Goal: Task Accomplishment & Management: Complete application form

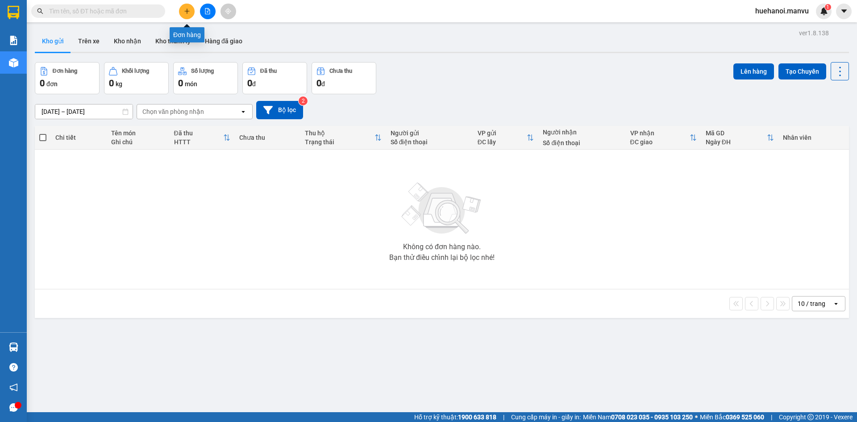
click at [186, 12] on icon "plus" at bounding box center [187, 11] width 6 height 6
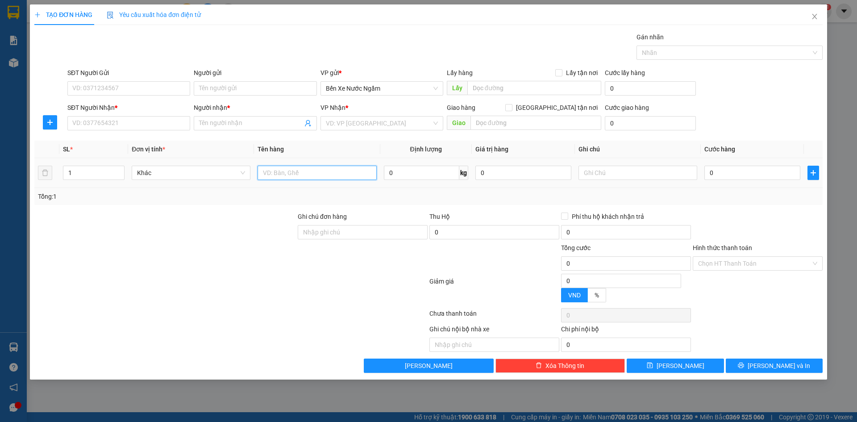
click at [272, 176] on input "text" at bounding box center [316, 173] width 119 height 14
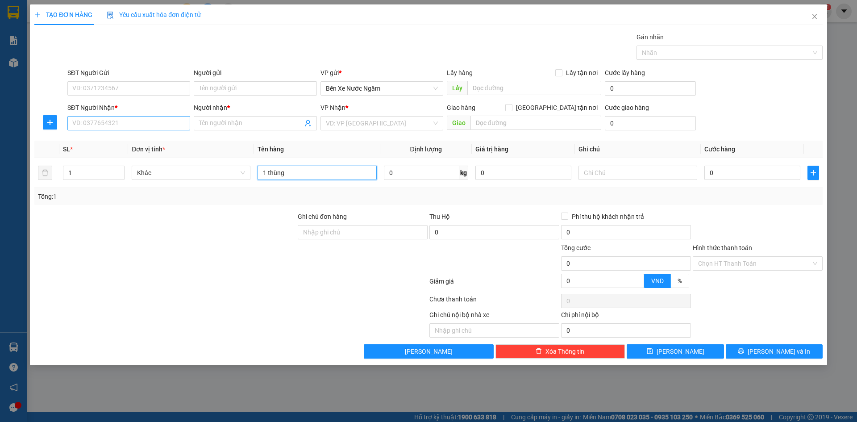
type input "1 thùng"
click at [156, 127] on input "SĐT Người Nhận *" at bounding box center [128, 123] width 123 height 14
click at [156, 126] on input "978" at bounding box center [128, 123] width 123 height 14
click at [126, 155] on div "0982864978 - luật bình" at bounding box center [129, 155] width 112 height 10
type input "0982864978"
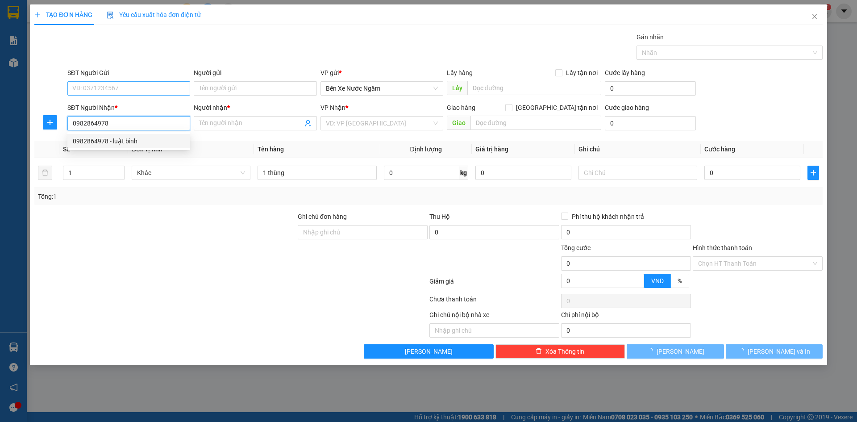
type input "luật bình"
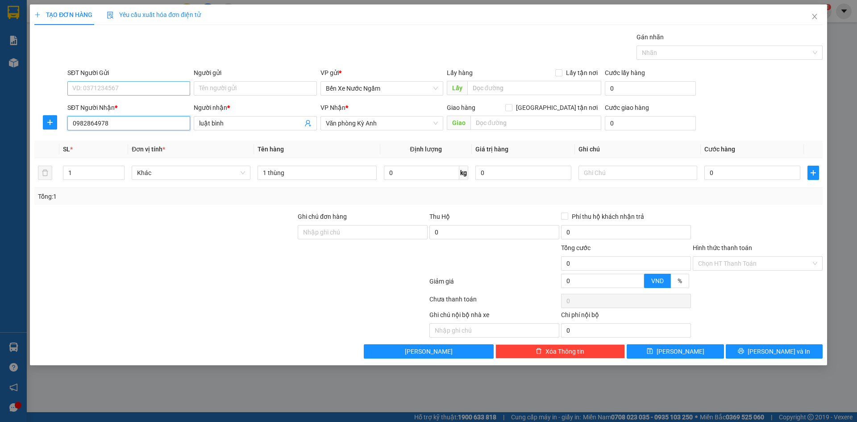
type input "0982864978"
click at [137, 91] on input "SĐT Người Gửi" at bounding box center [128, 88] width 123 height 14
click at [119, 146] on div "0967641195 - hà tri giá ko bao" at bounding box center [129, 149] width 112 height 10
type input "0967641195"
type input "hà tri giá ko bao"
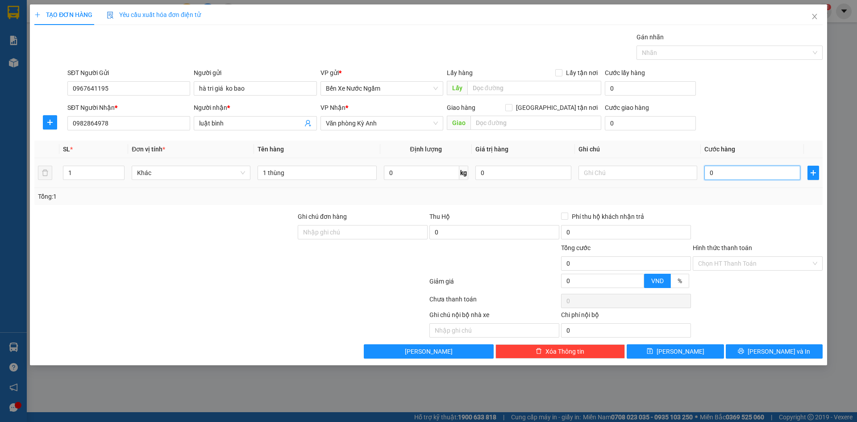
click at [725, 172] on input "0" at bounding box center [752, 173] width 96 height 14
type input "5"
type input "50"
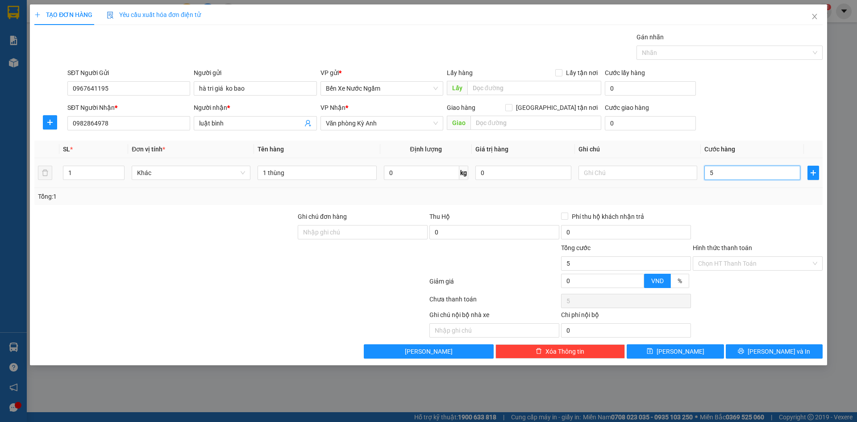
type input "50"
type input "500"
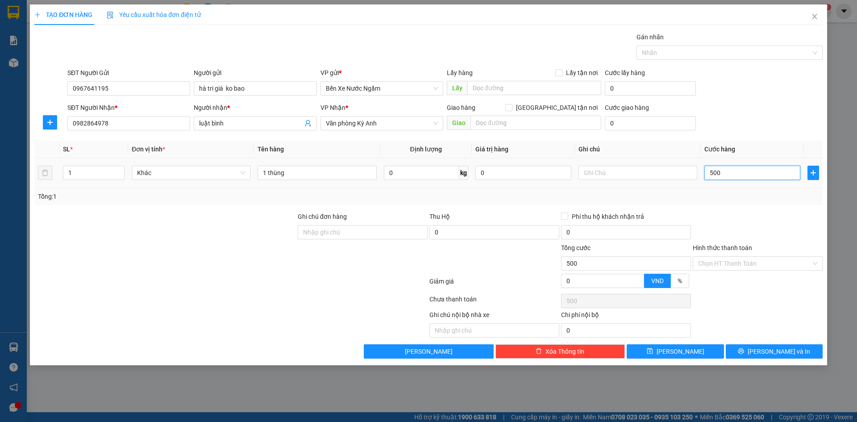
type input "5.000"
type input "50.000"
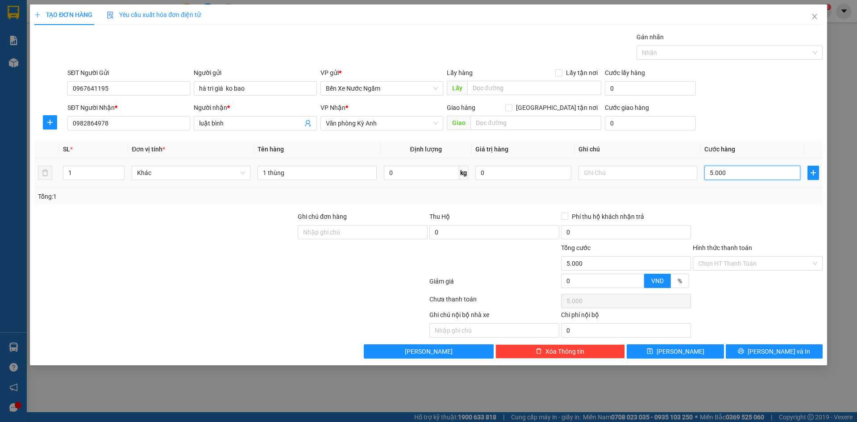
type input "50.000"
click at [737, 262] on input "Hình thức thanh toán" at bounding box center [754, 263] width 113 height 13
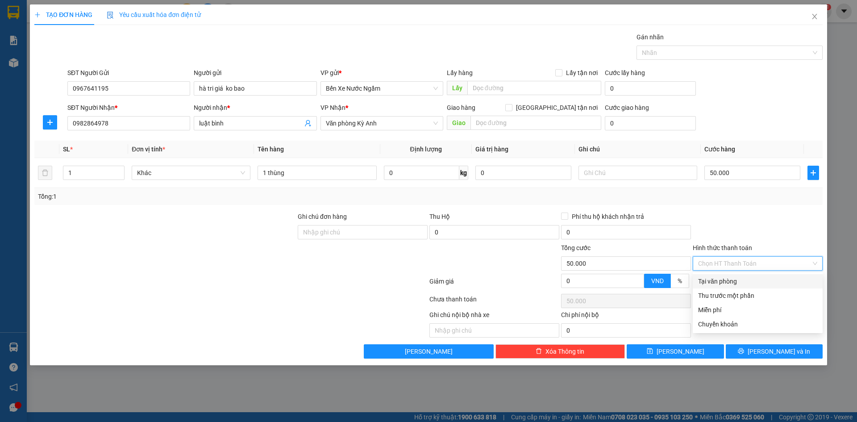
click at [729, 281] on div "Tại văn phòng" at bounding box center [757, 281] width 119 height 10
type input "0"
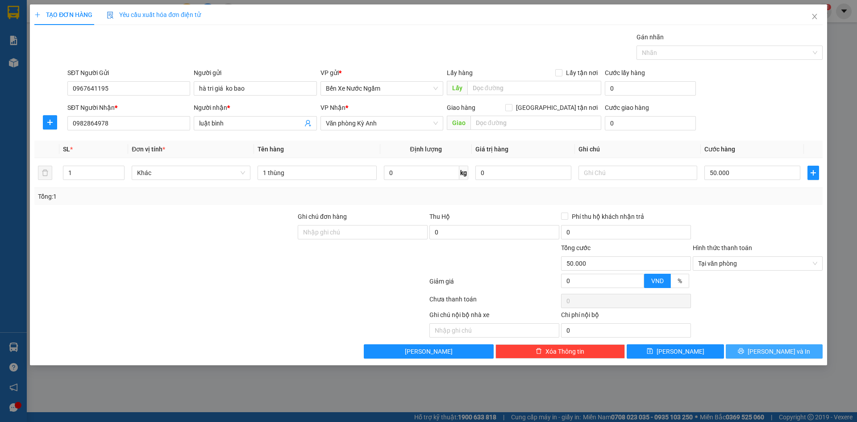
click at [739, 352] on button "[PERSON_NAME] và In" at bounding box center [774, 351] width 97 height 14
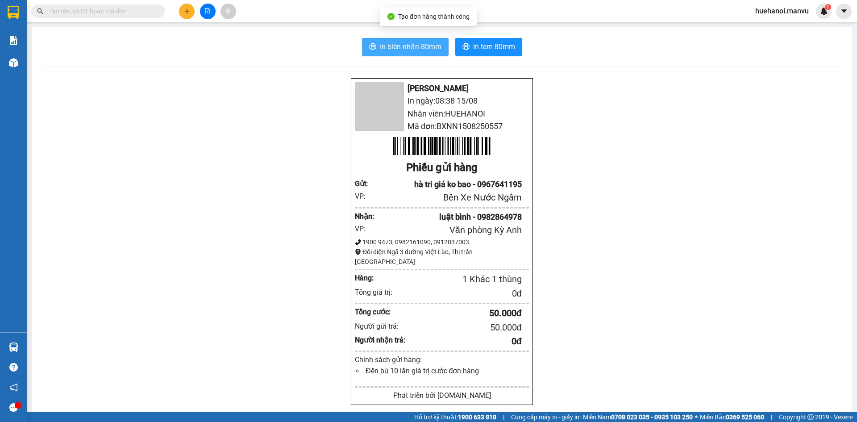
click at [432, 52] on button "In biên nhận 80mm" at bounding box center [405, 47] width 87 height 18
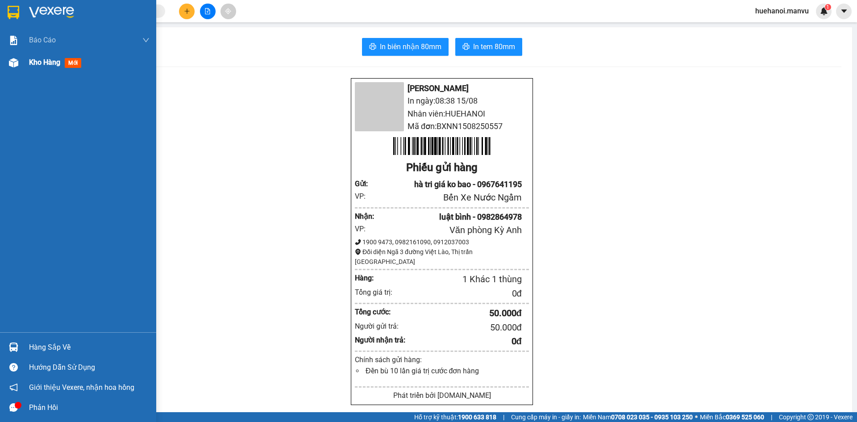
click at [37, 58] on span "Kho hàng" at bounding box center [44, 62] width 31 height 8
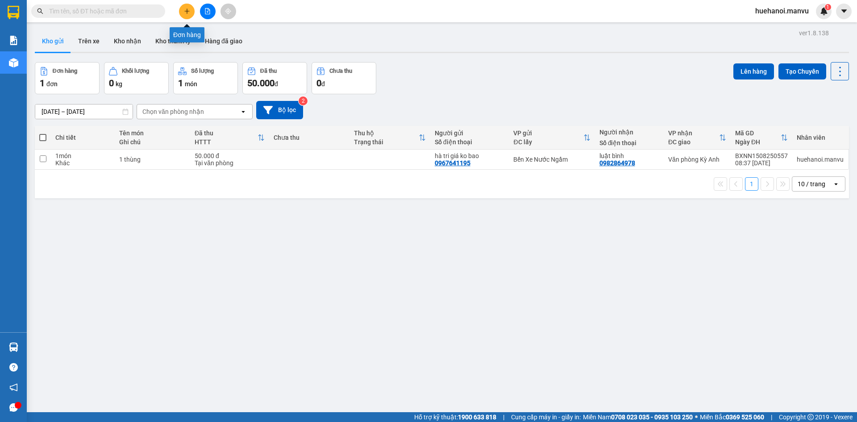
click at [193, 12] on button at bounding box center [187, 12] width 16 height 16
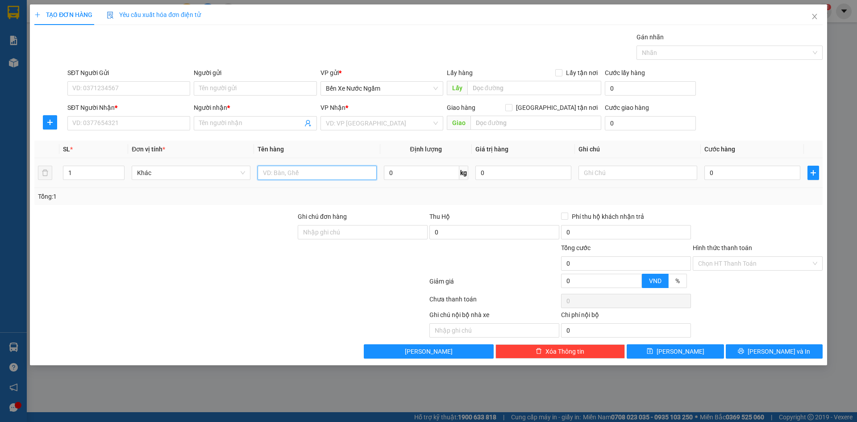
click at [324, 173] on input "text" at bounding box center [316, 173] width 119 height 14
type input "1 thùng"
click at [86, 115] on div "SĐT Người Nhận *" at bounding box center [128, 109] width 123 height 13
click at [95, 120] on input "SĐT Người Nhận *" at bounding box center [128, 123] width 123 height 14
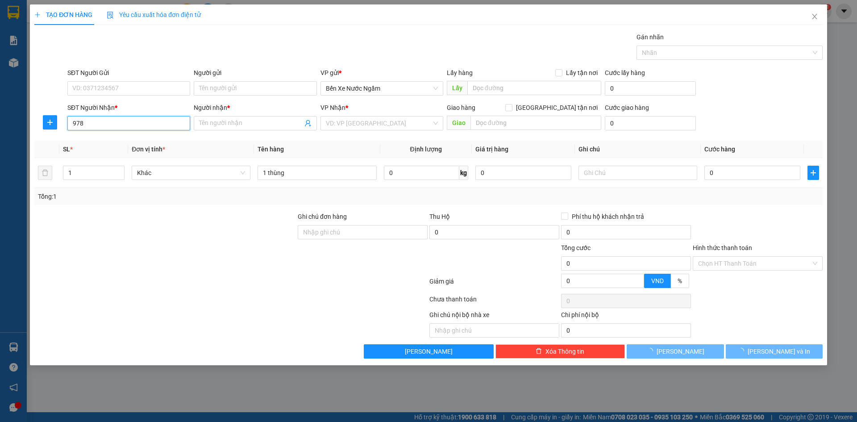
click at [96, 120] on input "978" at bounding box center [128, 123] width 123 height 14
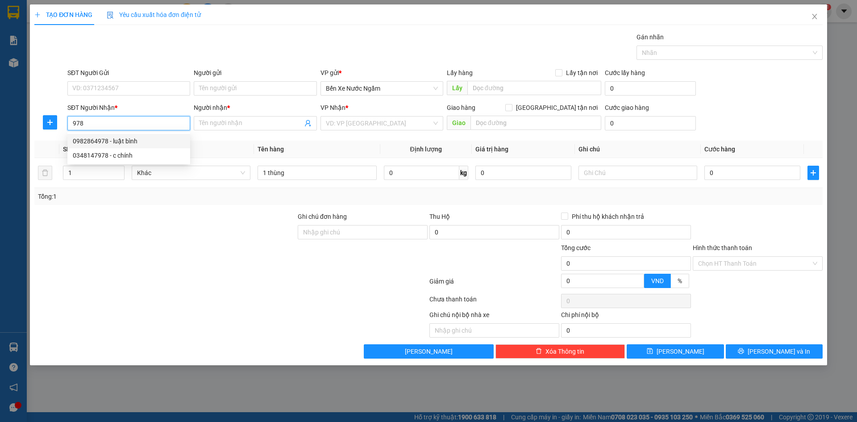
click at [119, 141] on div "0982864978 - luật bình" at bounding box center [129, 141] width 112 height 10
type input "0982864978"
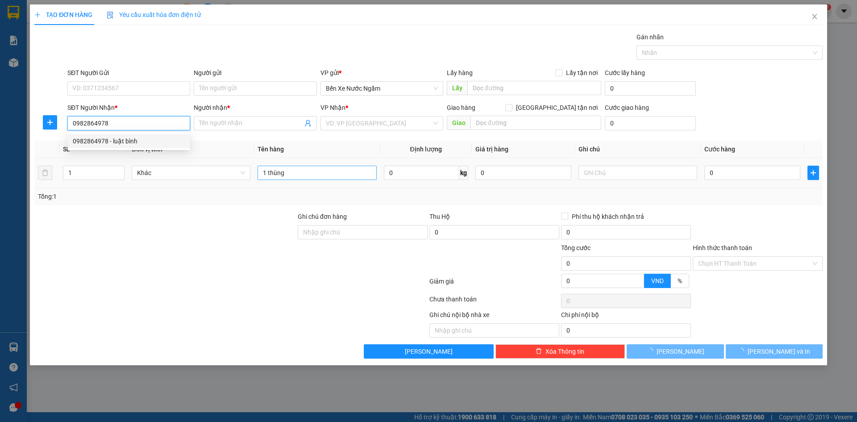
type input "luật bình"
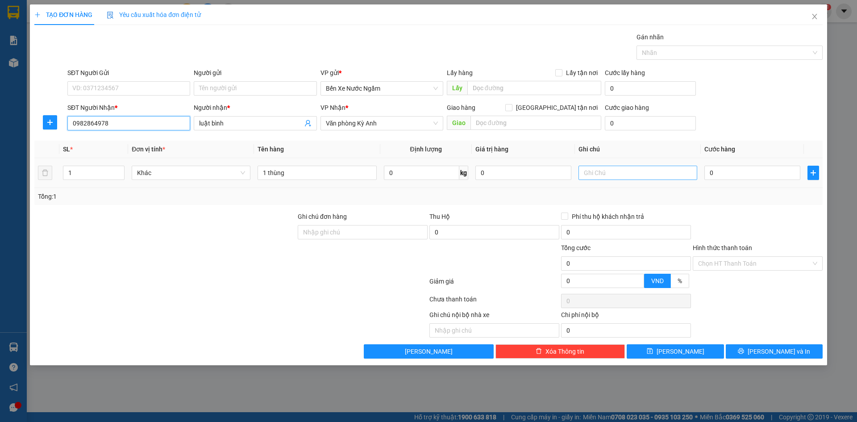
type input "0982864978"
click at [635, 166] on input "text" at bounding box center [637, 173] width 119 height 14
type input "cc"
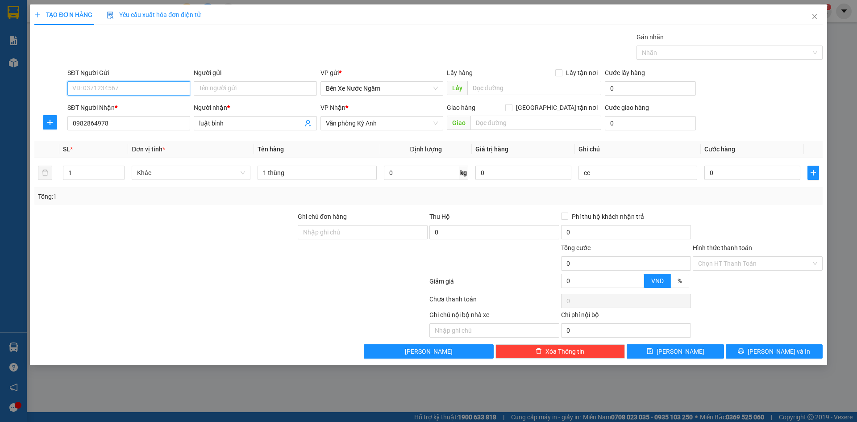
click at [115, 83] on input "SĐT Người Gửi" at bounding box center [128, 88] width 123 height 14
click at [118, 108] on div "0967641195 - hà tri giá ko bao" at bounding box center [129, 106] width 112 height 10
type input "0967641195"
type input "hà tri giá ko bao"
click at [725, 170] on input "0" at bounding box center [752, 173] width 96 height 14
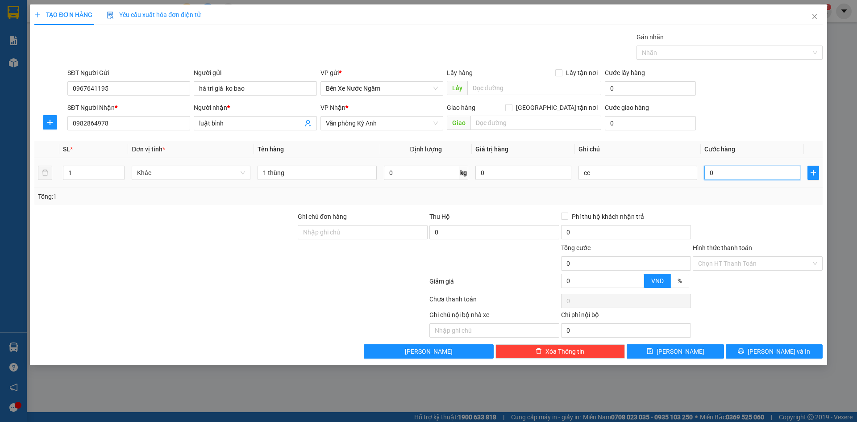
type input "5"
type input "50"
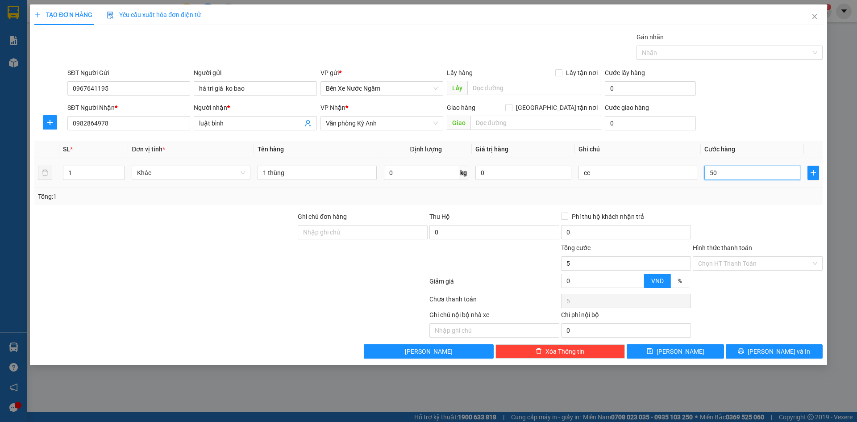
type input "50"
type input "500"
type input "5.000"
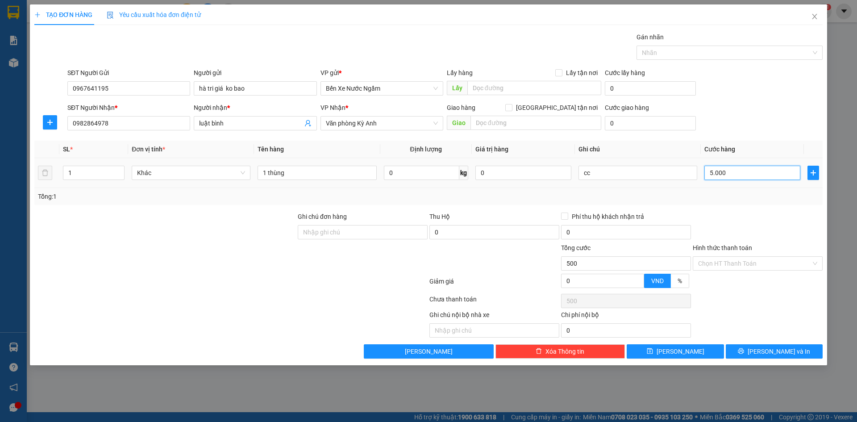
type input "5.000"
type input "50.000"
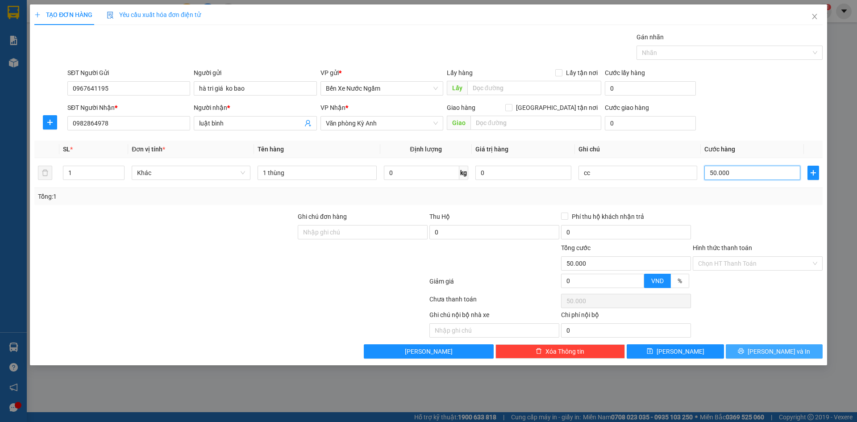
type input "50.000"
click at [743, 351] on button "[PERSON_NAME] và In" at bounding box center [774, 351] width 97 height 14
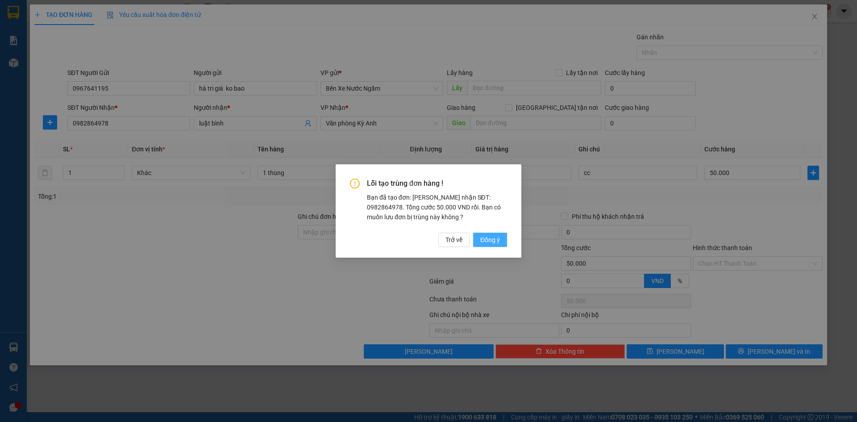
click at [481, 243] on span "Đồng ý" at bounding box center [490, 240] width 20 height 10
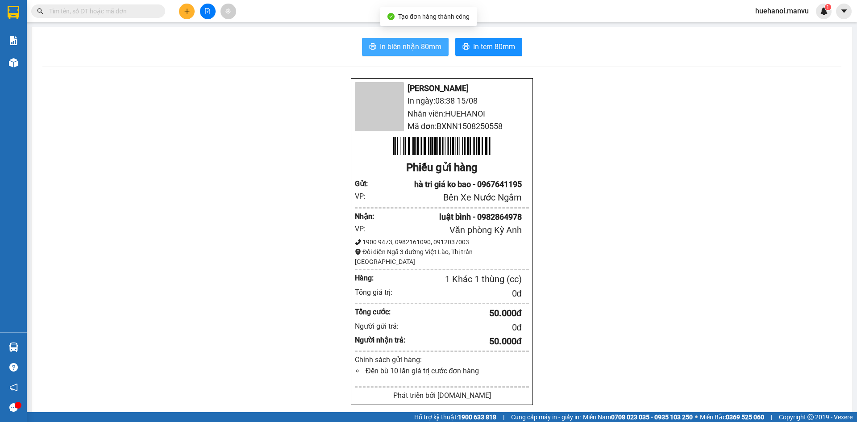
click at [420, 51] on span "In biên nhận 80mm" at bounding box center [411, 46] width 62 height 11
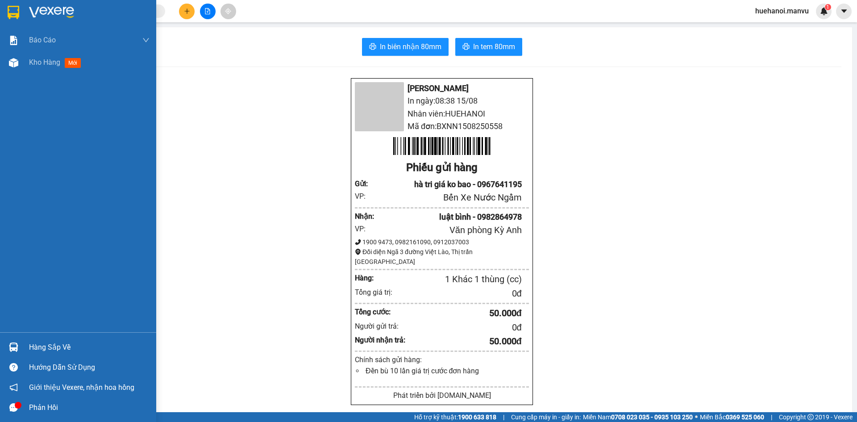
click at [41, 350] on div "Hàng sắp về" at bounding box center [89, 346] width 120 height 13
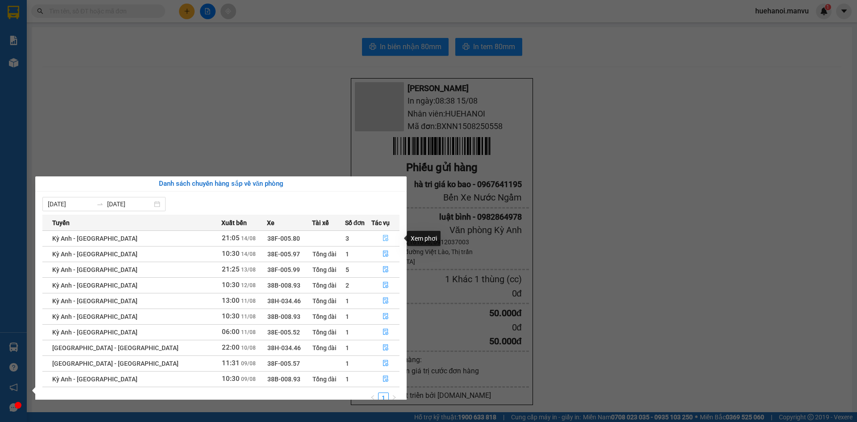
click at [382, 239] on icon "file-done" at bounding box center [385, 238] width 6 height 6
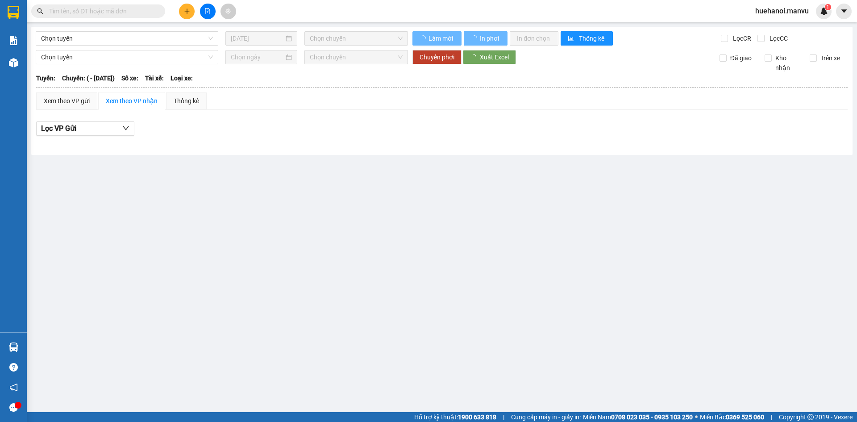
type input "14/08/2025"
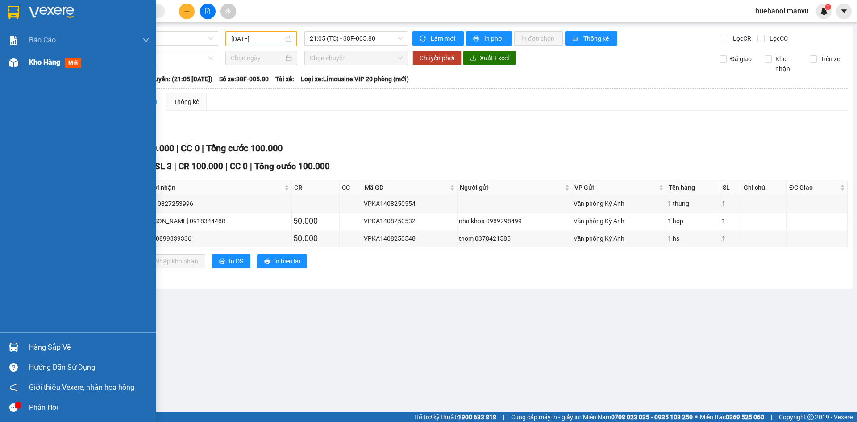
click at [48, 62] on span "Kho hàng" at bounding box center [44, 62] width 31 height 8
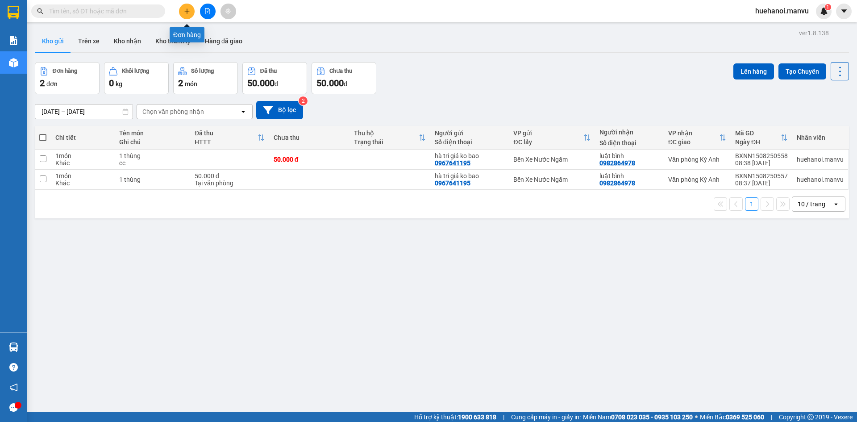
click at [189, 11] on icon "plus" at bounding box center [187, 11] width 6 height 6
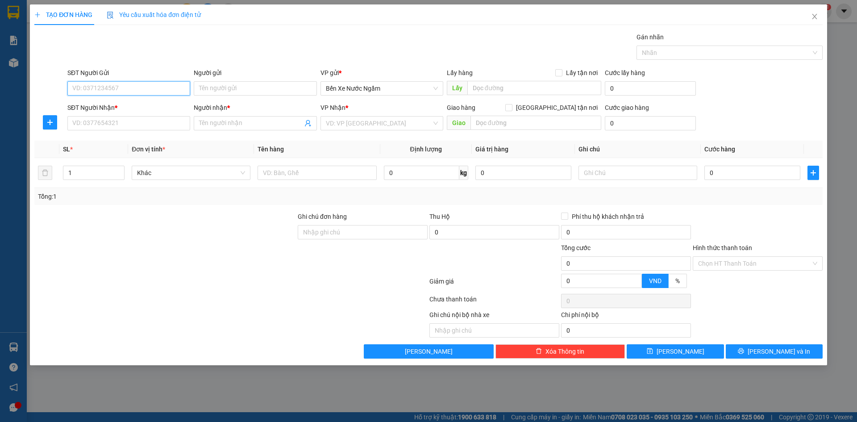
click at [152, 91] on input "SĐT Người Gửi" at bounding box center [128, 88] width 123 height 14
type input "09886102192"
click at [123, 128] on input "SĐT Người Nhận *" at bounding box center [128, 123] width 123 height 14
type input "09886102192"
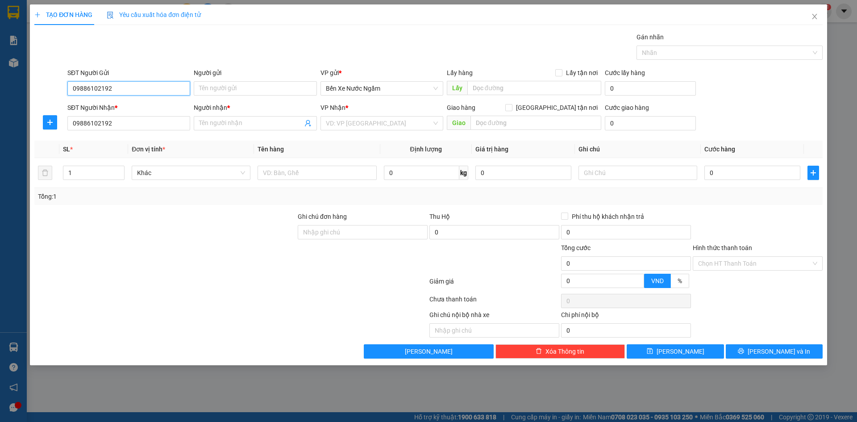
click at [137, 91] on input "09886102192" at bounding box center [128, 88] width 123 height 14
type input "0"
type input "0967641039"
click at [379, 121] on input "search" at bounding box center [379, 122] width 106 height 13
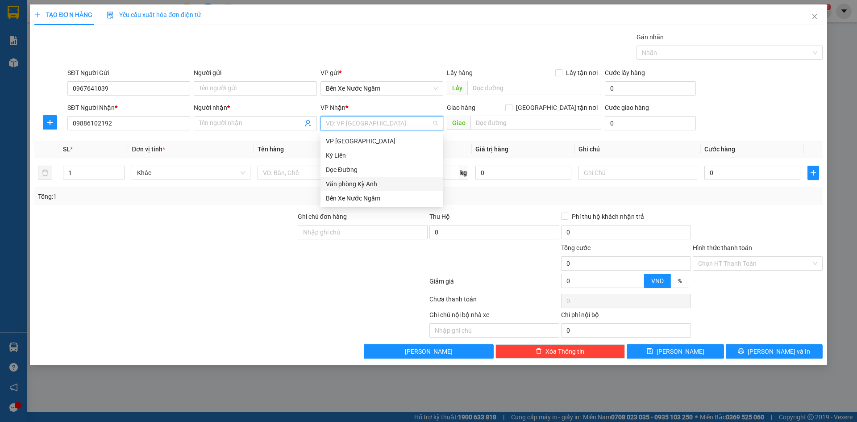
click at [373, 183] on div "Văn phòng Kỳ Anh" at bounding box center [382, 184] width 112 height 10
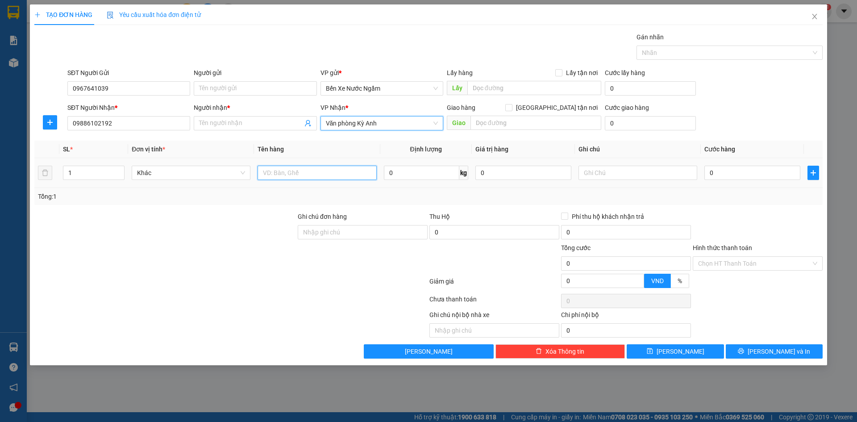
click at [297, 174] on input "text" at bounding box center [316, 173] width 119 height 14
type input "1 thùng"
click at [234, 124] on input "Người nhận *" at bounding box center [250, 123] width 103 height 10
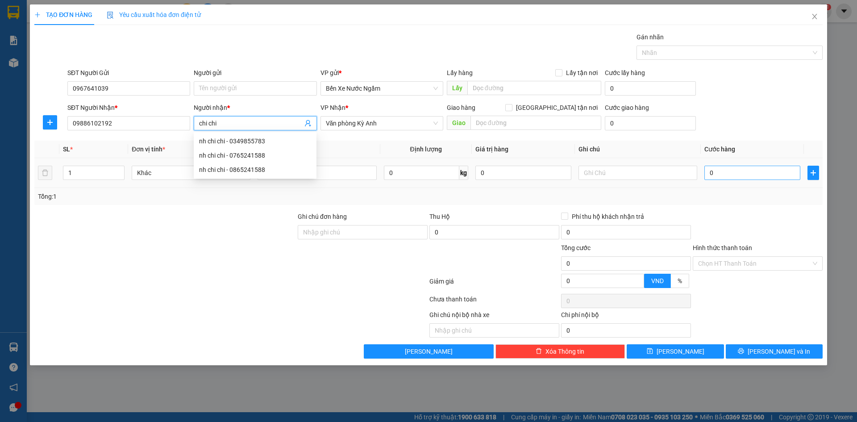
type input "chi chi"
click at [750, 175] on input "0" at bounding box center [752, 173] width 96 height 14
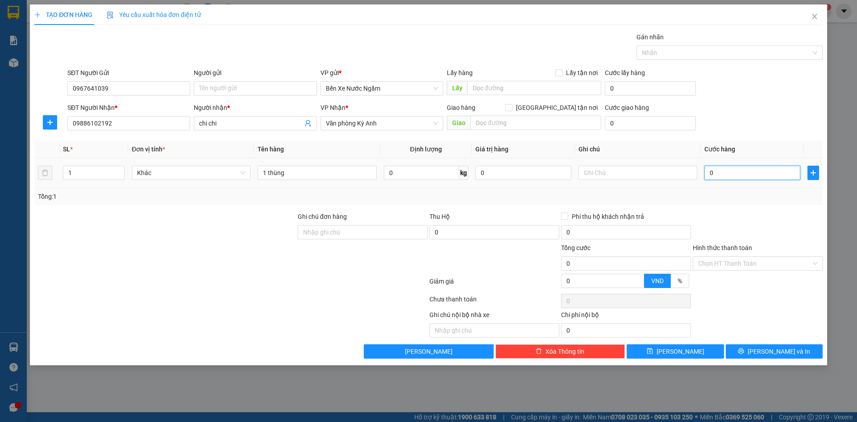
type input "5"
type input "50"
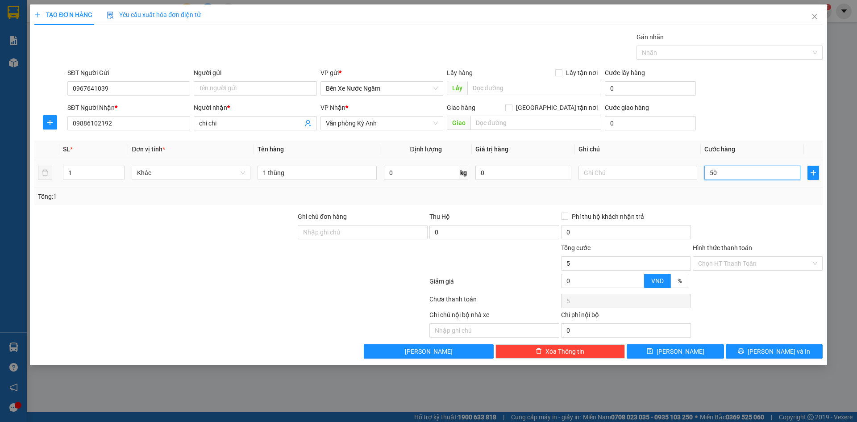
type input "50"
type input "500"
type input "5.000"
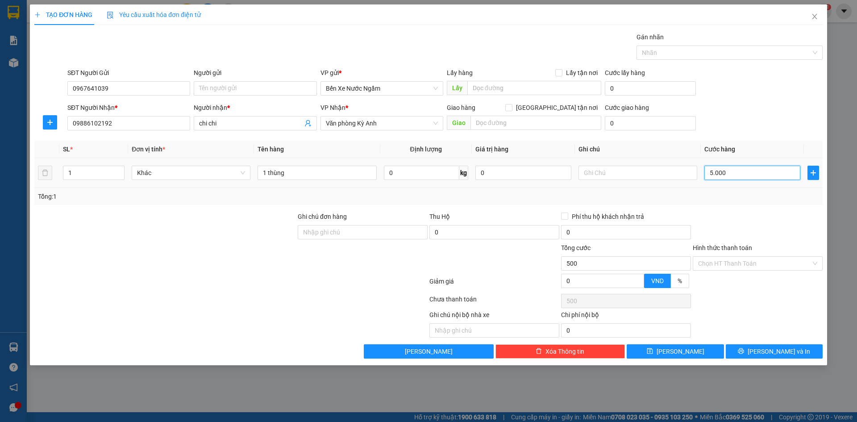
type input "5.000"
type input "50.000"
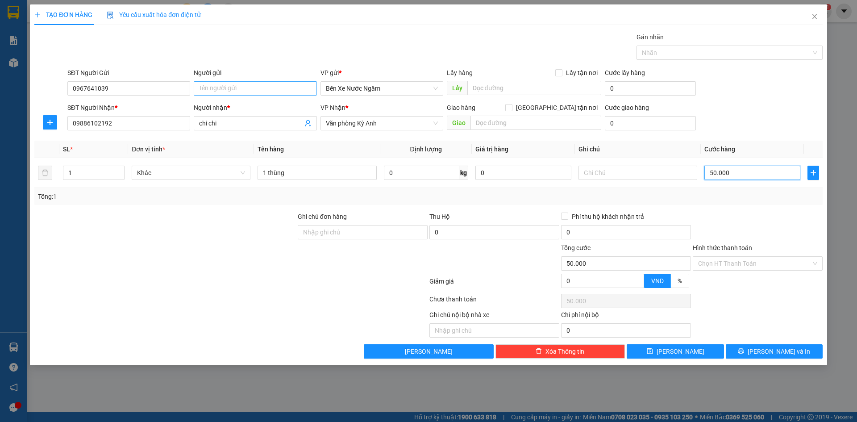
type input "50.000"
click at [240, 91] on input "Người gửi" at bounding box center [255, 88] width 123 height 14
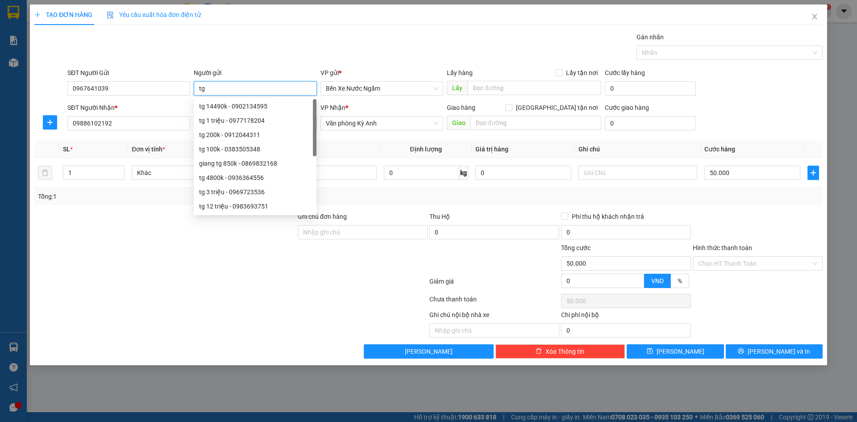
type input "t"
type input "tri giá ko báo"
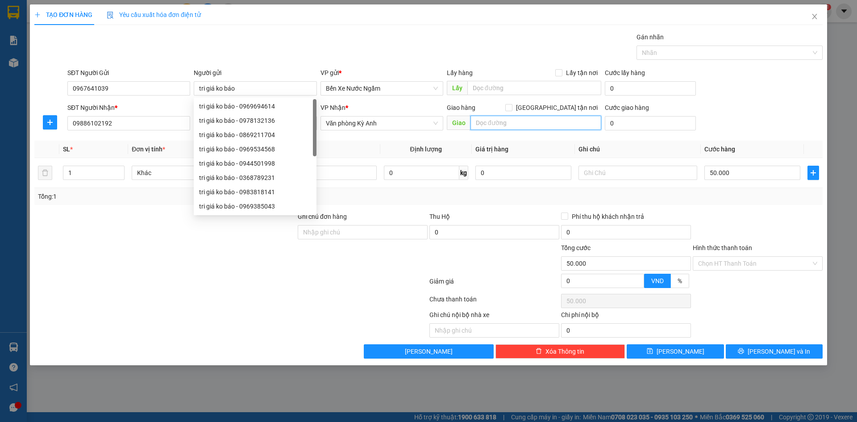
click at [531, 125] on input "text" at bounding box center [535, 123] width 131 height 14
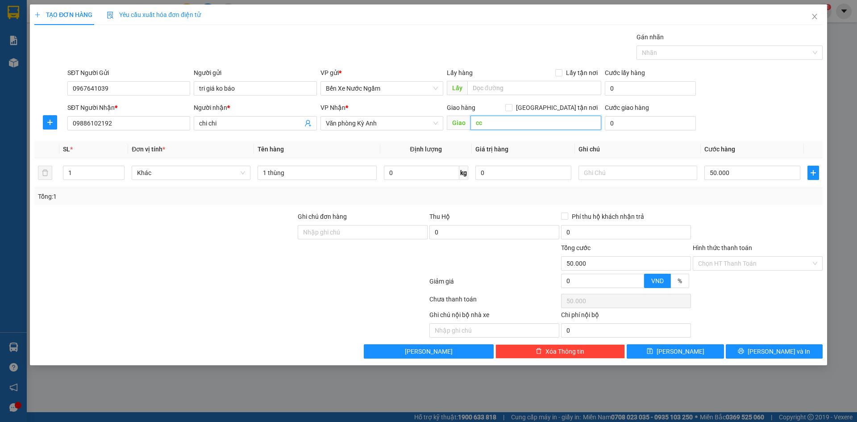
type input "c"
click at [658, 176] on input "text" at bounding box center [637, 173] width 119 height 14
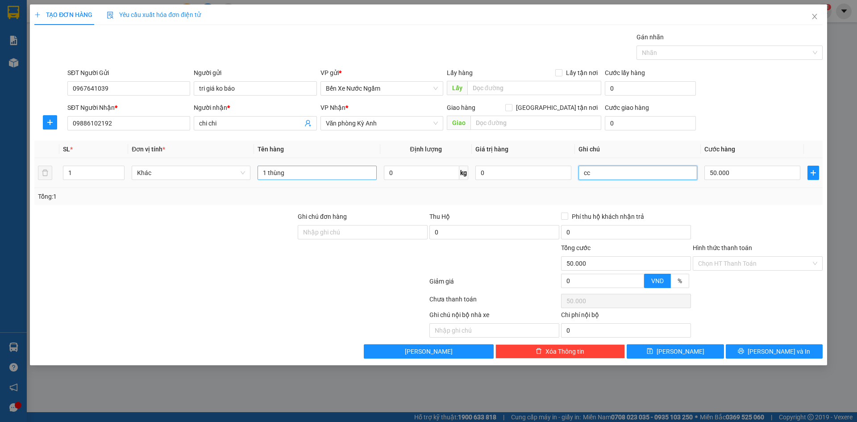
type input "cc"
click at [299, 175] on input "1 thùng" at bounding box center [316, 173] width 119 height 14
type input "1 thùng đồng phục"
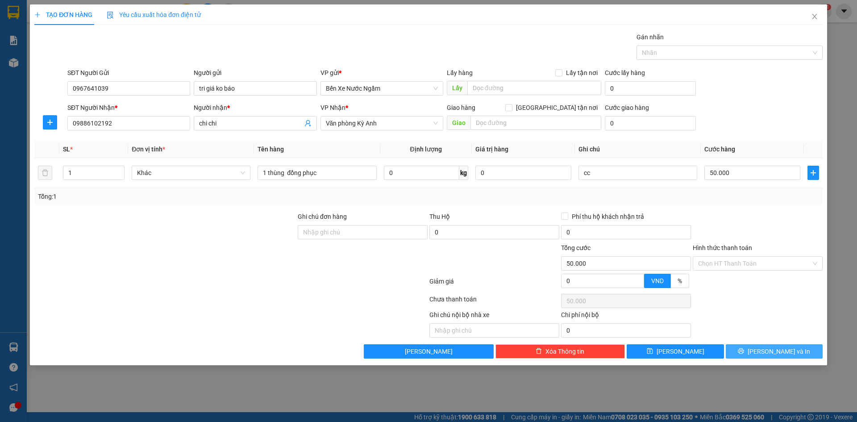
click at [769, 356] on span "[PERSON_NAME] và In" at bounding box center [778, 351] width 62 height 10
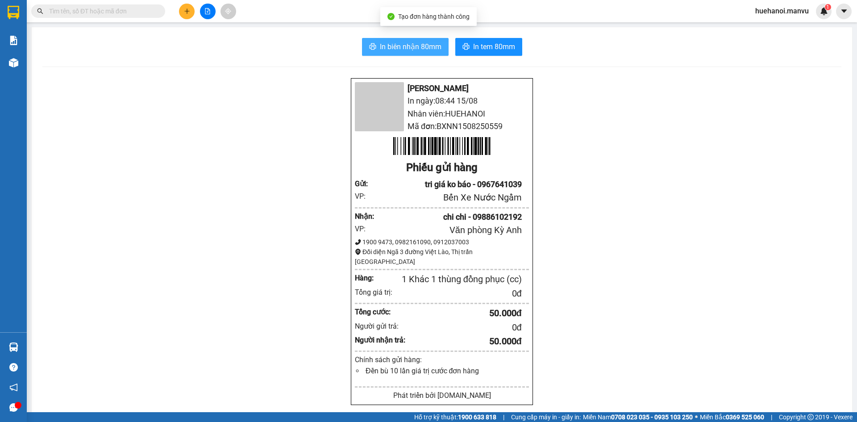
click at [434, 50] on span "In biên nhận 80mm" at bounding box center [411, 46] width 62 height 11
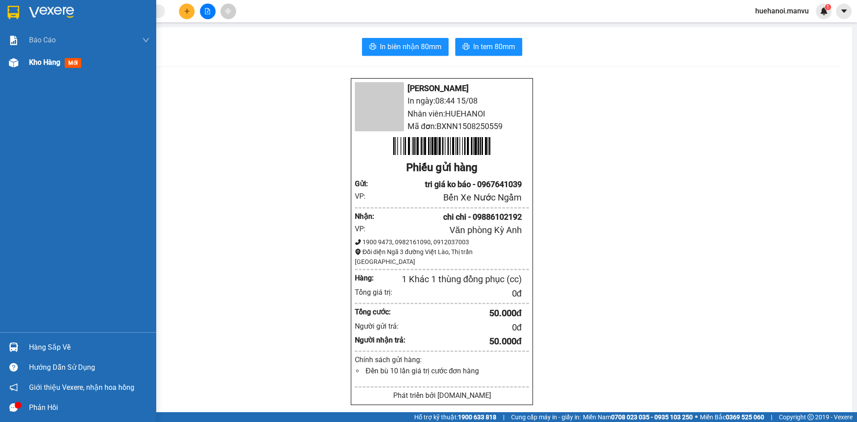
click at [45, 61] on span "Kho hàng" at bounding box center [44, 62] width 31 height 8
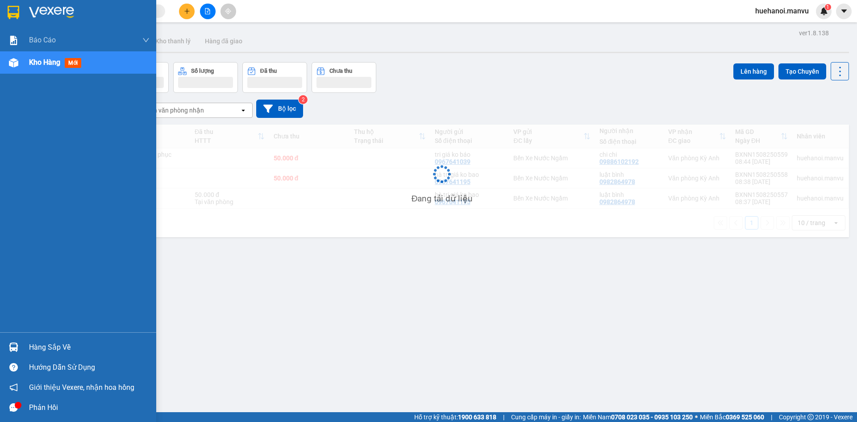
click at [41, 344] on div "Hàng sắp về" at bounding box center [89, 346] width 120 height 13
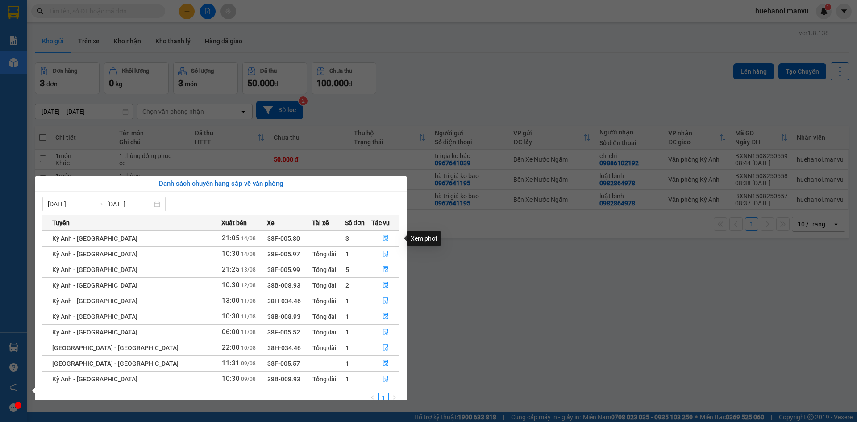
click at [383, 238] on icon "file-done" at bounding box center [385, 238] width 5 height 6
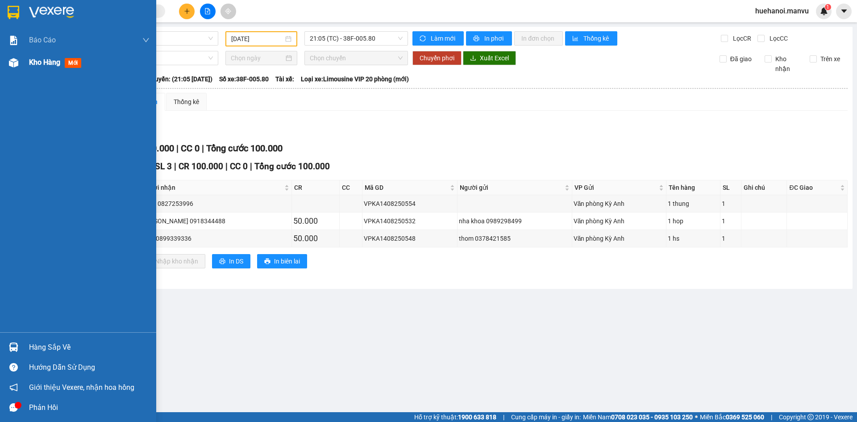
click at [46, 65] on span "Kho hàng" at bounding box center [44, 62] width 31 height 8
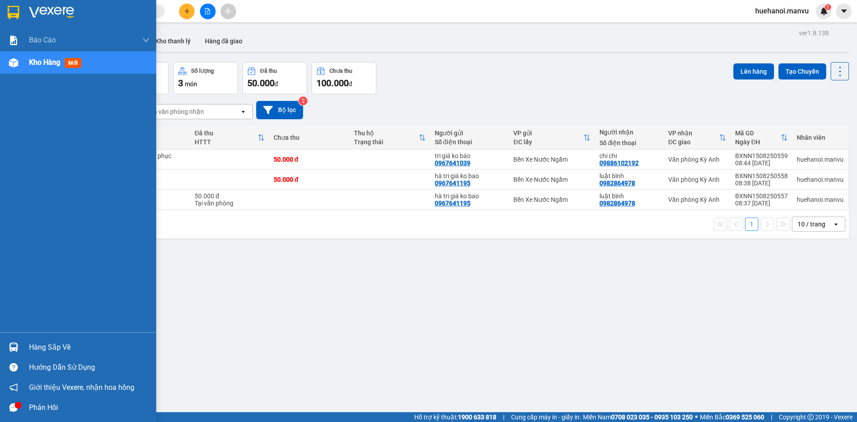
click at [37, 342] on div "Hàng sắp về" at bounding box center [89, 346] width 120 height 13
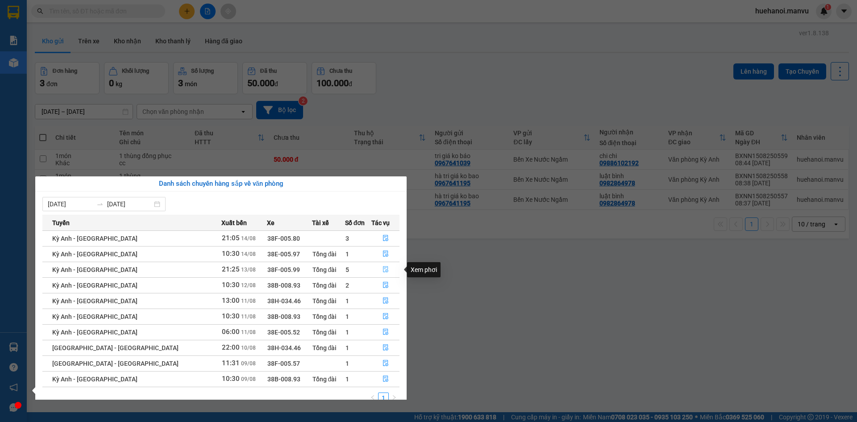
click at [373, 268] on button "button" at bounding box center [385, 269] width 27 height 14
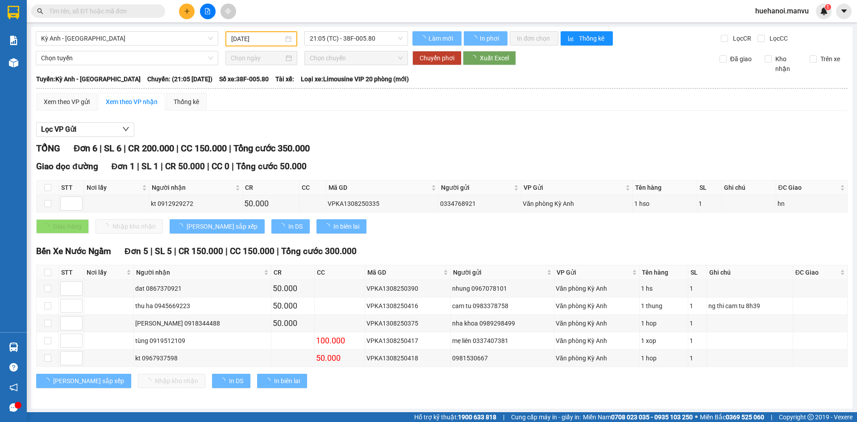
type input "13/08/2025"
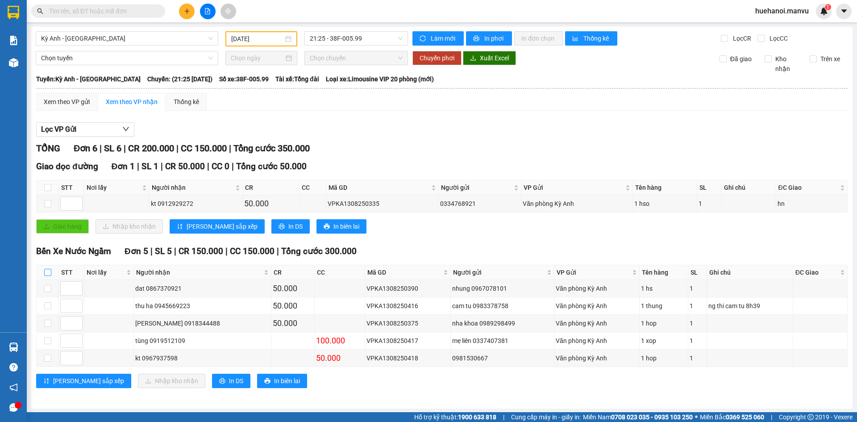
click at [48, 276] on label at bounding box center [47, 272] width 7 height 10
click at [48, 276] on input "checkbox" at bounding box center [47, 272] width 7 height 7
checkbox input "true"
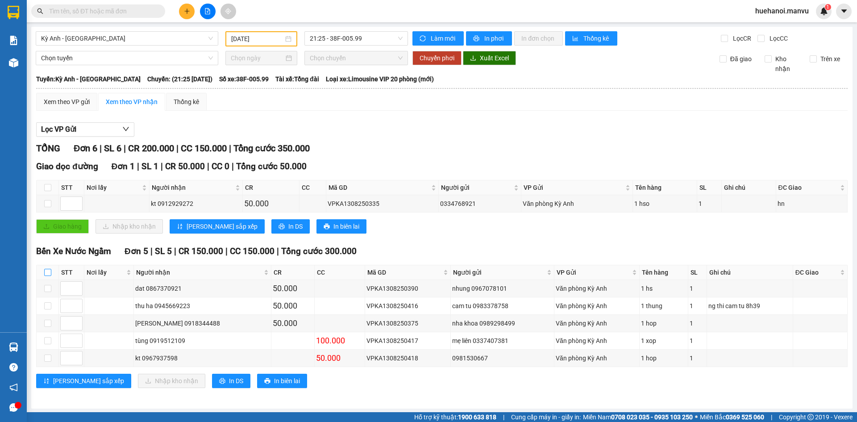
checkbox input "true"
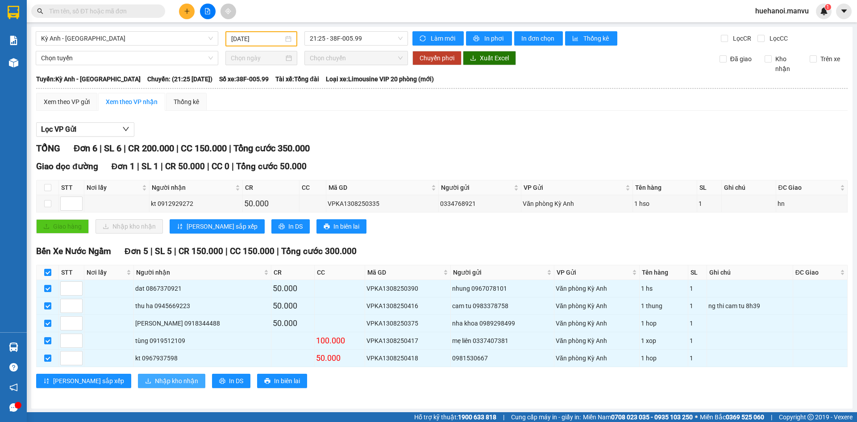
click at [155, 385] on span "Nhập kho nhận" at bounding box center [176, 381] width 43 height 10
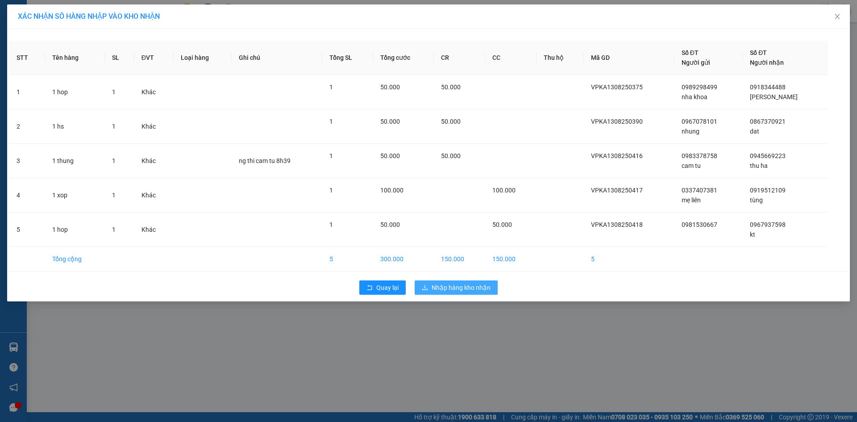
click at [429, 292] on button "Nhập hàng kho nhận" at bounding box center [456, 287] width 83 height 14
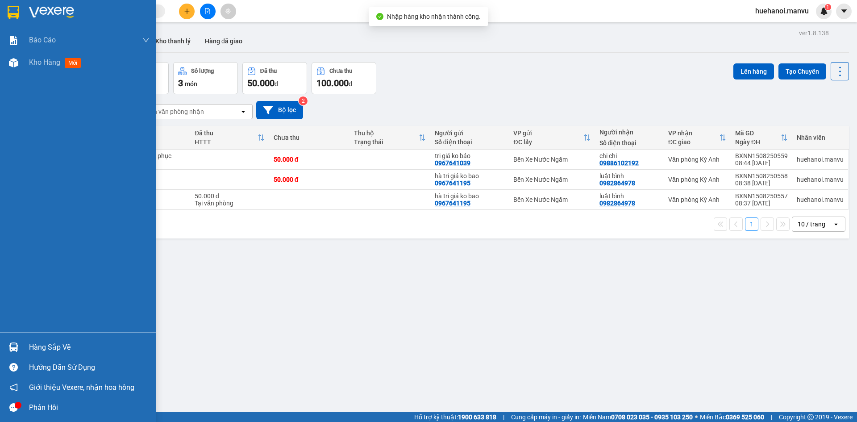
click at [46, 346] on div "Hàng sắp về" at bounding box center [89, 346] width 120 height 13
click at [12, 246] on div "Báo cáo 1. Chi tiết đơn hàng toàn nhà xe 2. Báo cáo doanh thu các văn phòng ( k…" at bounding box center [78, 211] width 156 height 422
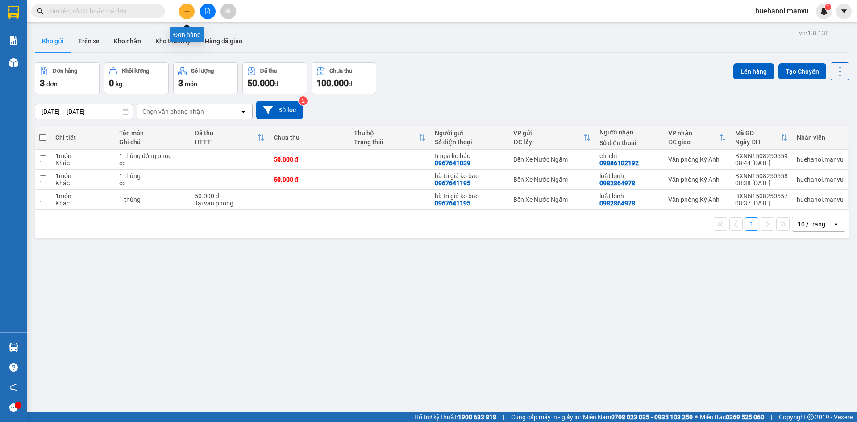
click at [188, 8] on icon "plus" at bounding box center [187, 11] width 6 height 6
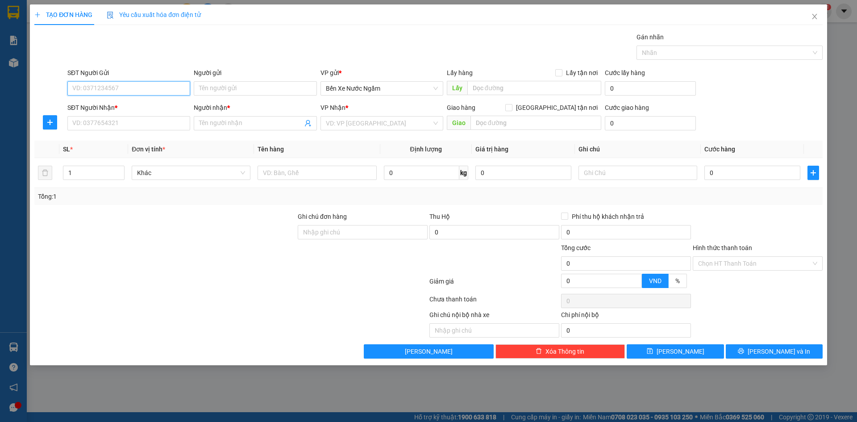
click at [115, 88] on input "SĐT Người Gửi" at bounding box center [128, 88] width 123 height 14
click at [335, 172] on input "text" at bounding box center [316, 173] width 119 height 14
type input "1 thùng"
click at [138, 117] on input "SĐT Người Nhận *" at bounding box center [128, 123] width 123 height 14
type input "0372771458"
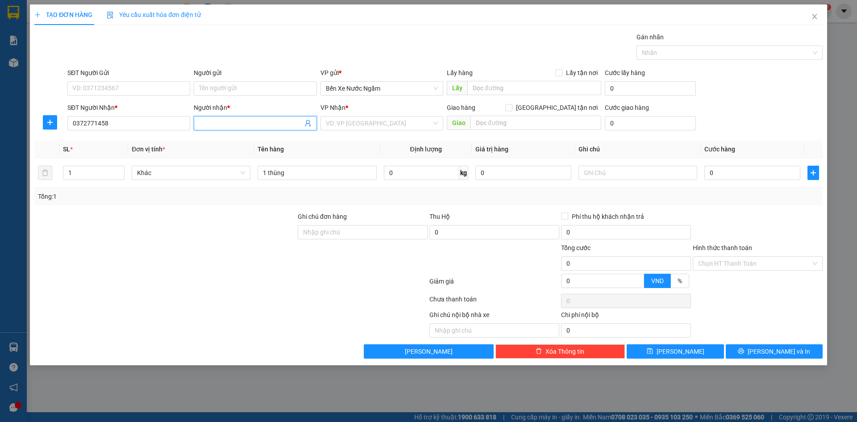
click at [216, 126] on input "Người nhận *" at bounding box center [250, 123] width 103 height 10
type input "phước phương"
click at [365, 120] on input "search" at bounding box center [379, 122] width 106 height 13
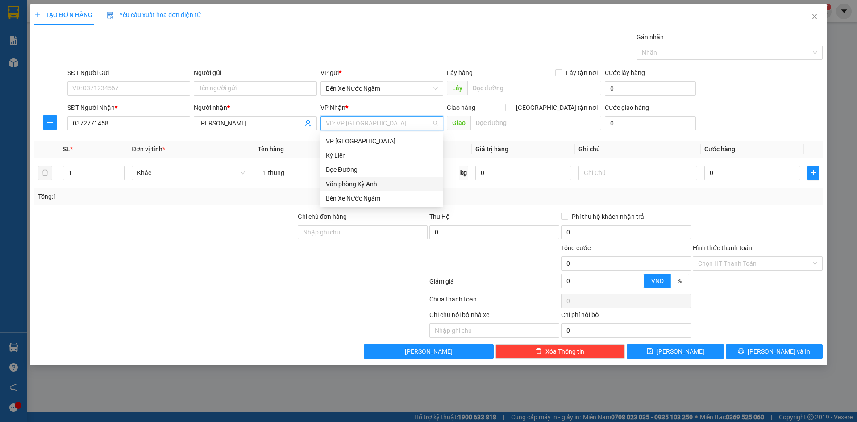
click at [356, 185] on div "Văn phòng Kỳ Anh" at bounding box center [382, 184] width 112 height 10
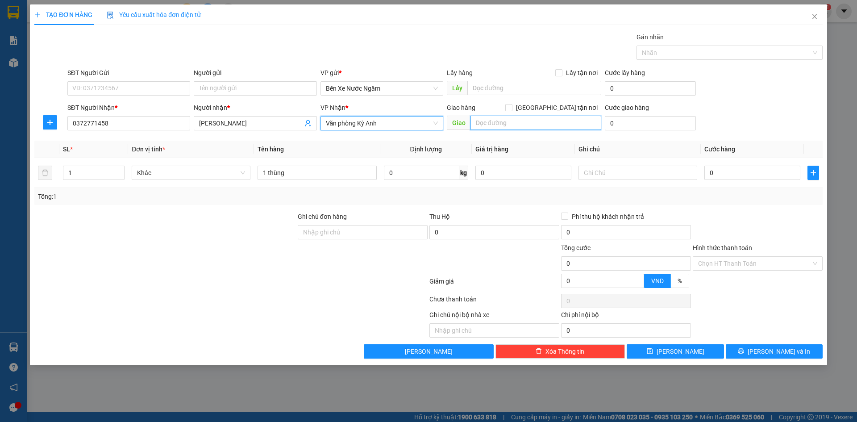
click at [523, 122] on input "text" at bounding box center [535, 123] width 131 height 14
type input "ngã 3 voi"
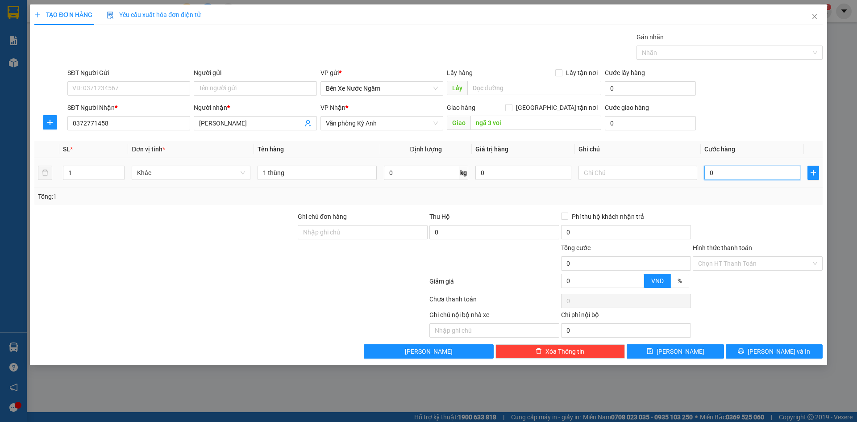
click at [727, 175] on input "0" at bounding box center [752, 173] width 96 height 14
type input "5"
type input "50"
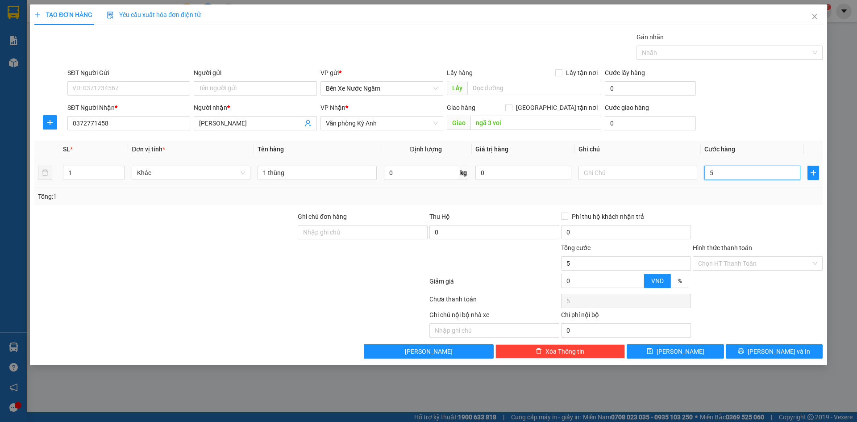
type input "50"
type input "500"
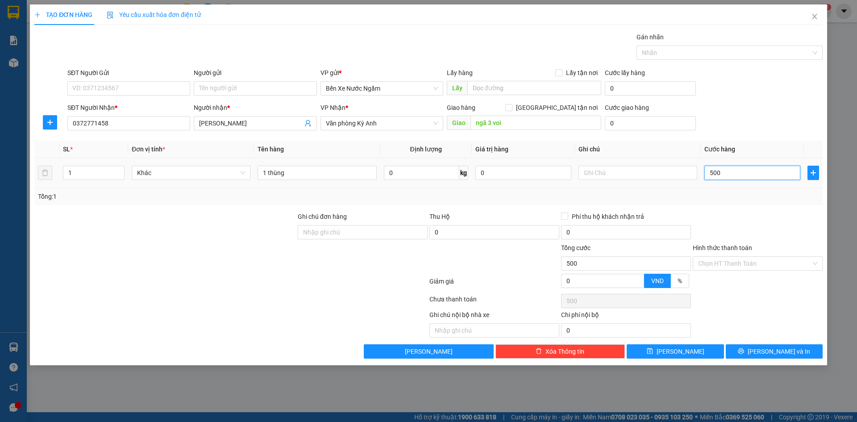
type input "5.000"
type input "50.000"
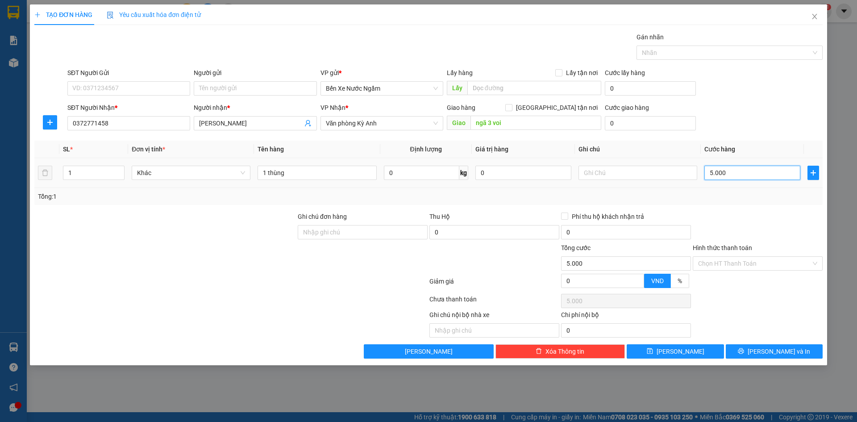
type input "50.000"
click at [85, 82] on input "SĐT Người Gửi" at bounding box center [128, 88] width 123 height 14
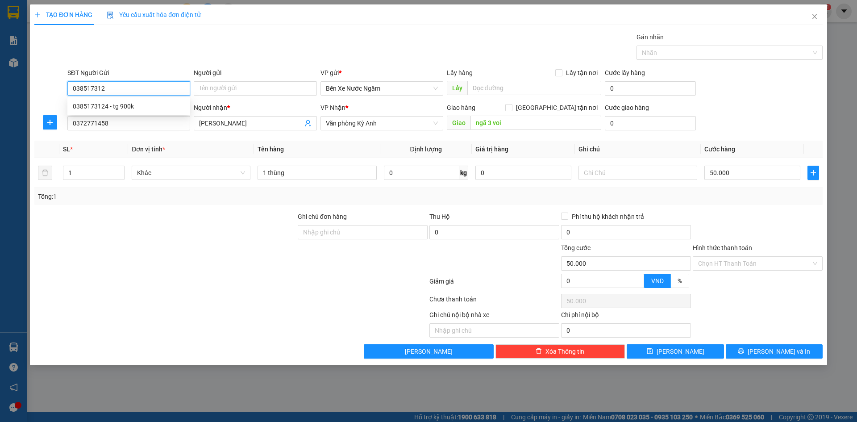
type input "0385173124"
click at [110, 106] on div "0385173124 - tg 900k" at bounding box center [129, 106] width 112 height 10
type input "tg 900k"
type input "0385173124"
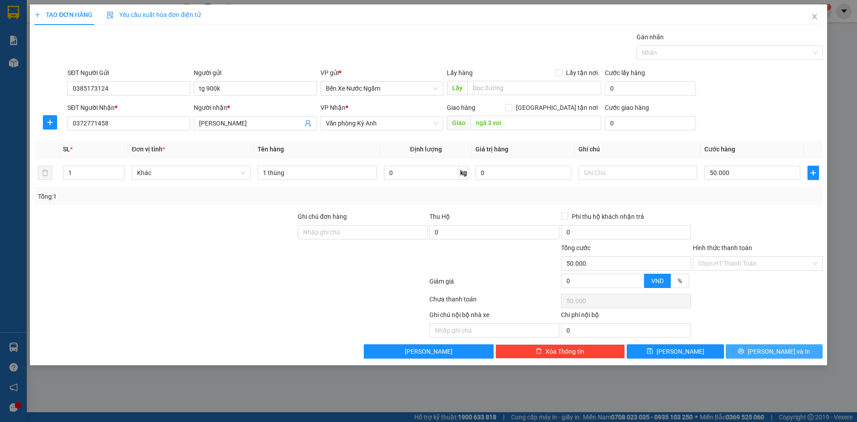
click at [743, 351] on button "[PERSON_NAME] và In" at bounding box center [774, 351] width 97 height 14
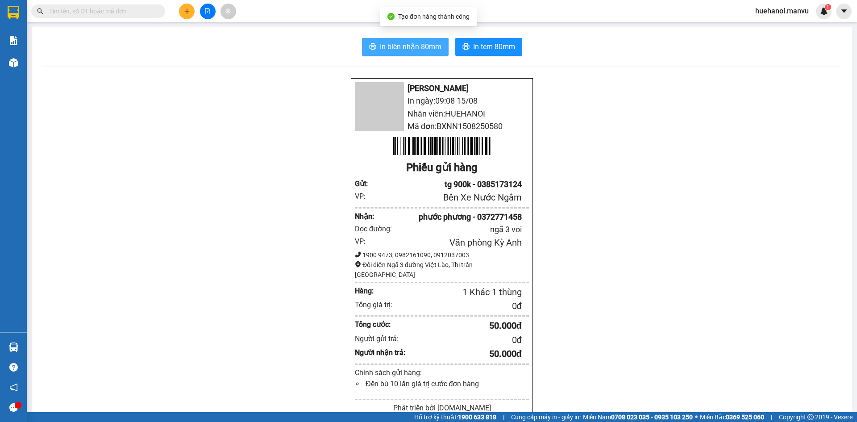
click at [409, 50] on span "In biên nhận 80mm" at bounding box center [411, 46] width 62 height 11
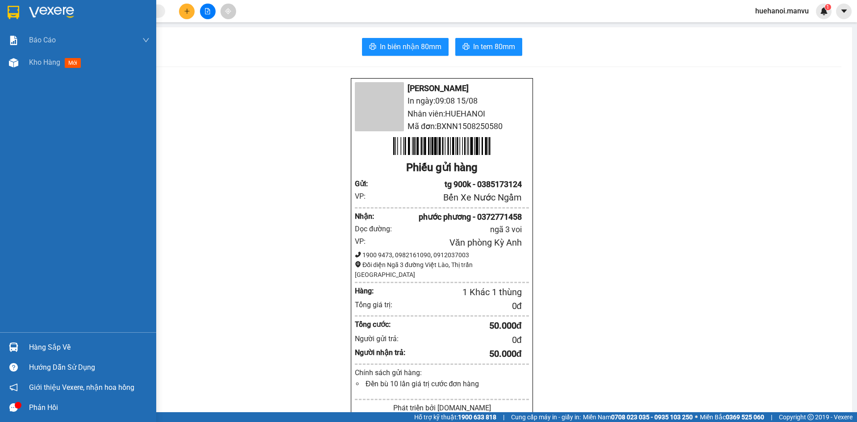
click at [0, 411] on div "Phản hồi" at bounding box center [78, 407] width 156 height 20
click at [49, 60] on span "Kho hàng" at bounding box center [44, 62] width 31 height 8
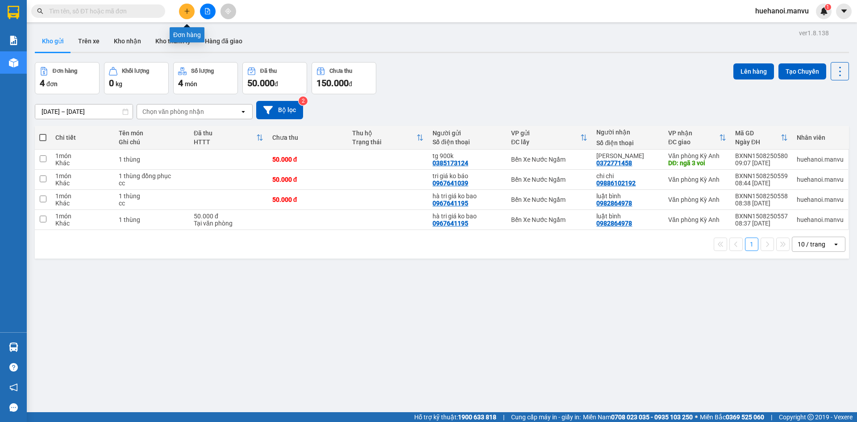
click at [180, 8] on button at bounding box center [187, 12] width 16 height 16
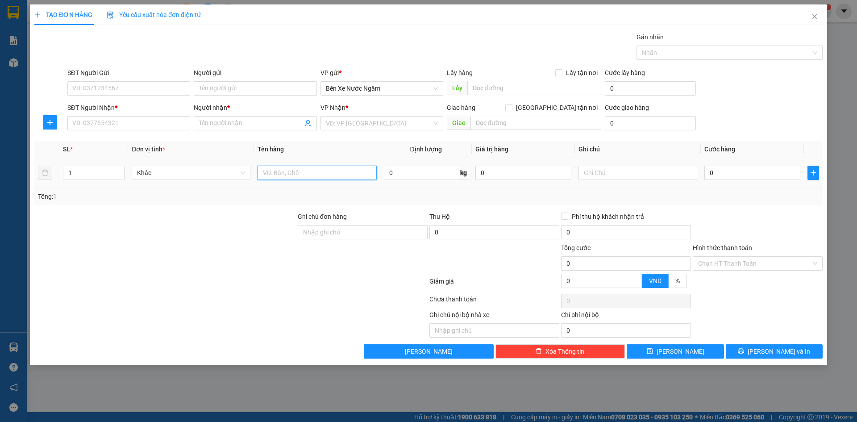
click at [312, 172] on input "text" at bounding box center [316, 173] width 119 height 14
type input "1 Kiện"
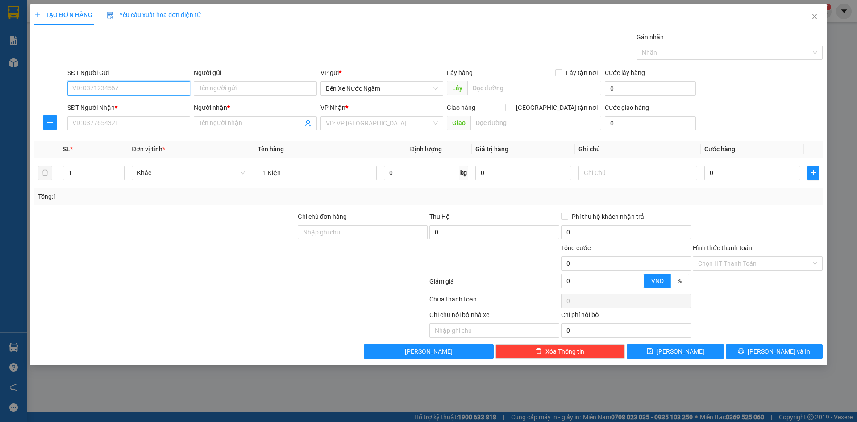
click at [104, 90] on input "SĐT Người Gửi" at bounding box center [128, 88] width 123 height 14
type input "0979245955"
click at [98, 108] on div "0979245955 - tri giá ko báo" at bounding box center [129, 106] width 112 height 10
type input "tri giá ko báo"
type input "0979245955"
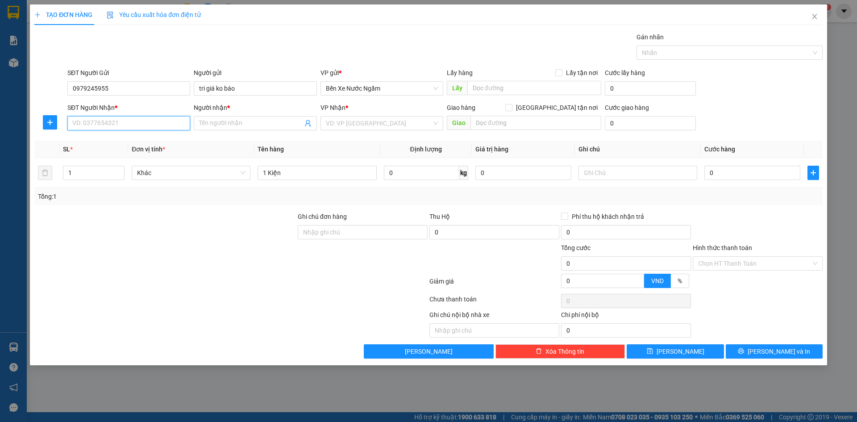
click at [157, 121] on input "SĐT Người Nhận *" at bounding box center [128, 123] width 123 height 14
type input "0385865538"
click at [98, 136] on div "0385865538 - kt" at bounding box center [129, 141] width 112 height 10
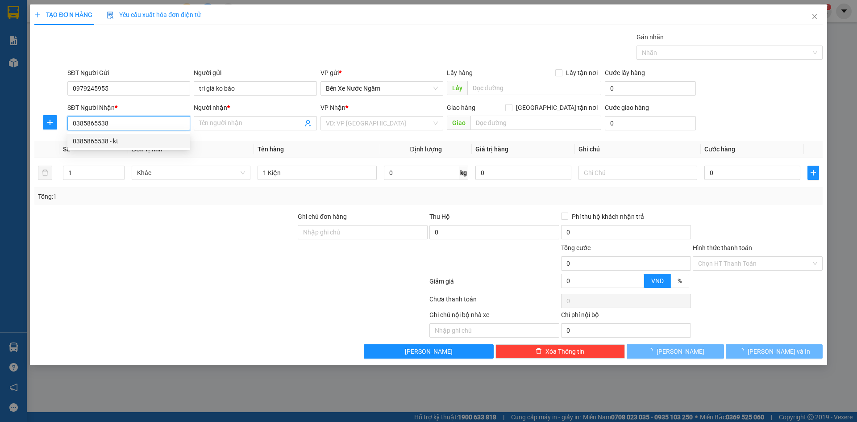
type input "kt"
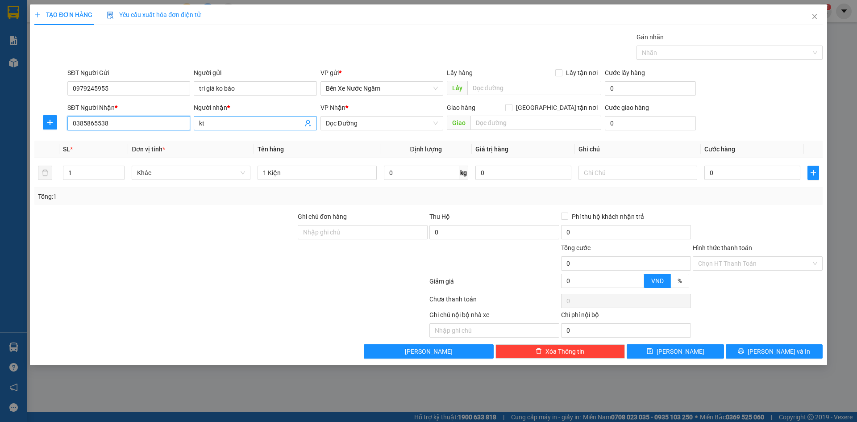
type input "0385865538"
click at [254, 126] on input "kt" at bounding box center [250, 123] width 103 height 10
type input "k"
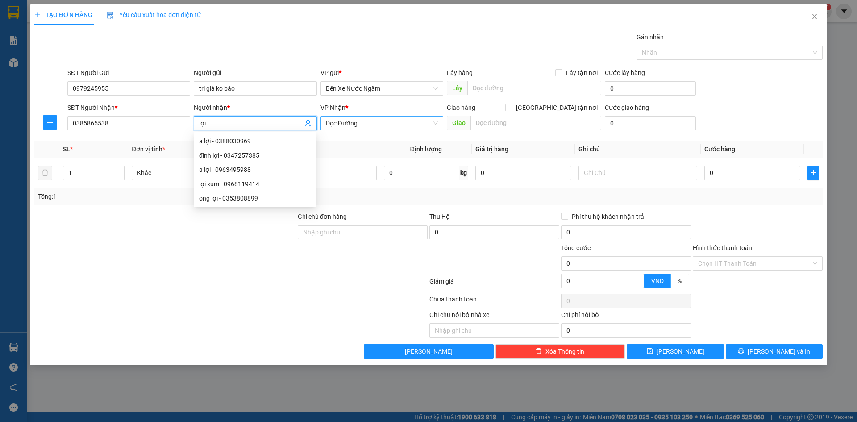
click at [399, 125] on span "Dọc Đường" at bounding box center [382, 122] width 112 height 13
type input "lợi"
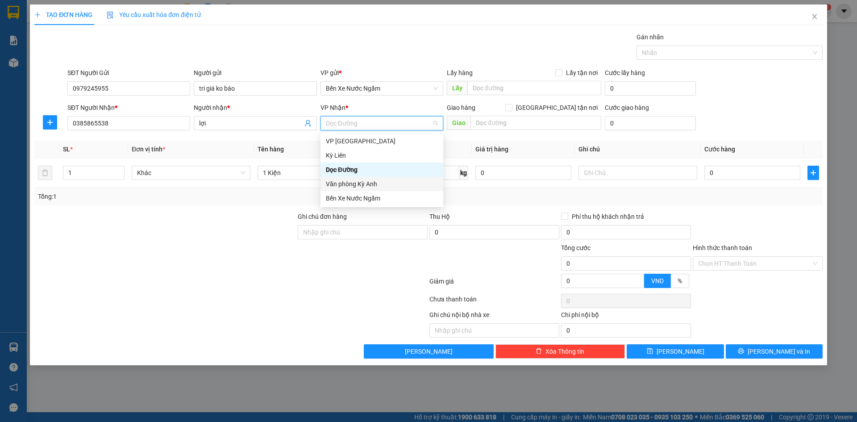
click at [385, 184] on div "Văn phòng Kỳ Anh" at bounding box center [382, 184] width 112 height 10
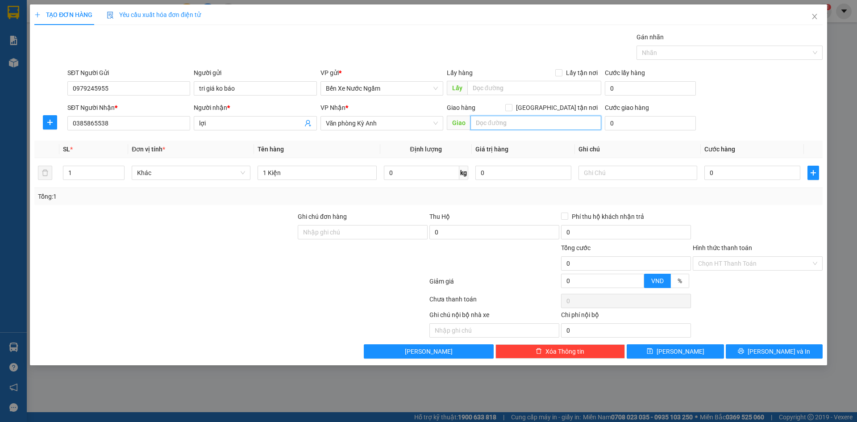
click at [500, 126] on input "text" at bounding box center [535, 123] width 131 height 14
click at [762, 178] on input "0" at bounding box center [752, 173] width 96 height 14
click at [505, 123] on input "text" at bounding box center [535, 123] width 131 height 14
type input "v"
type input "visip nhệ an"
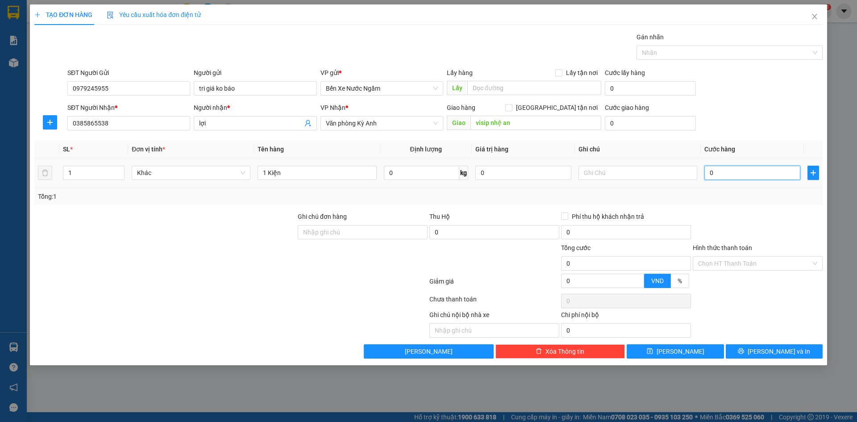
click at [734, 171] on input "0" at bounding box center [752, 173] width 96 height 14
click at [733, 174] on input "0" at bounding box center [752, 173] width 96 height 14
click at [302, 178] on input "1 Kiện" at bounding box center [316, 173] width 119 height 14
type input "1 Kiện lọc"
click at [720, 174] on input "0" at bounding box center [752, 173] width 96 height 14
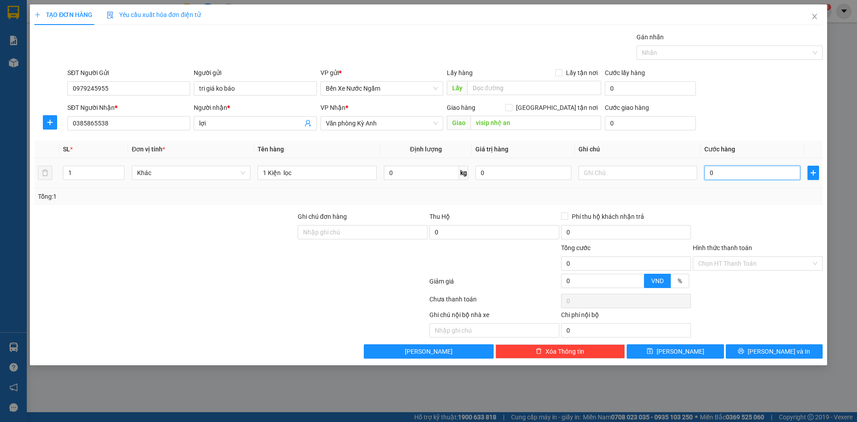
type input "5"
type input "50"
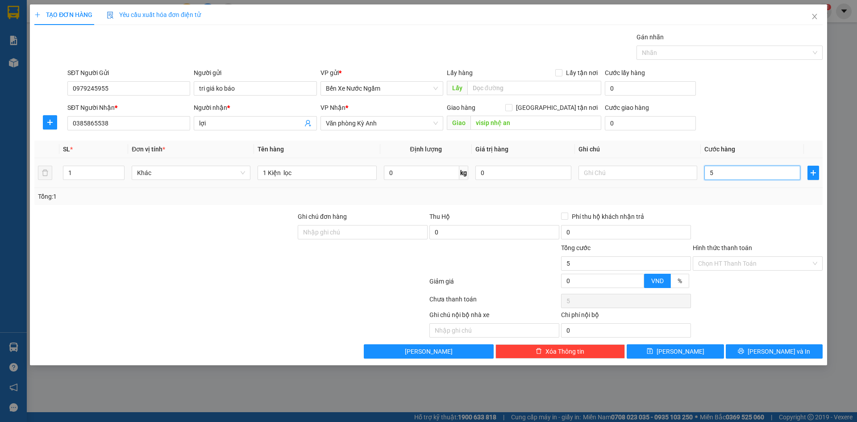
type input "50"
type input "500"
type input "5.000"
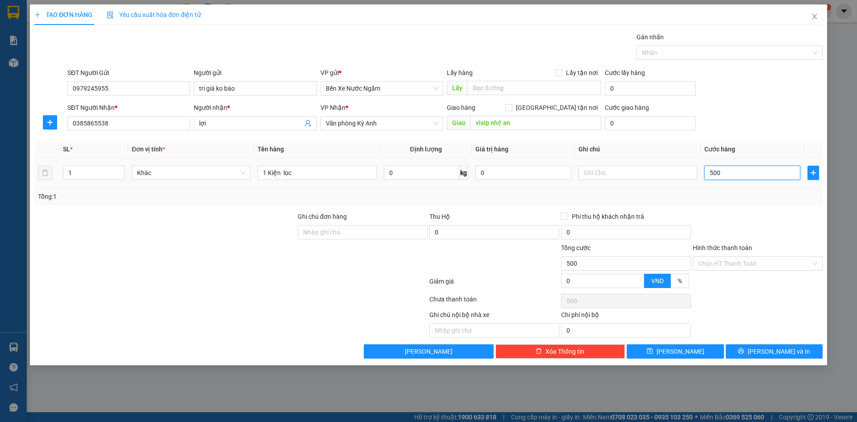
type input "5.000"
type input "50.000"
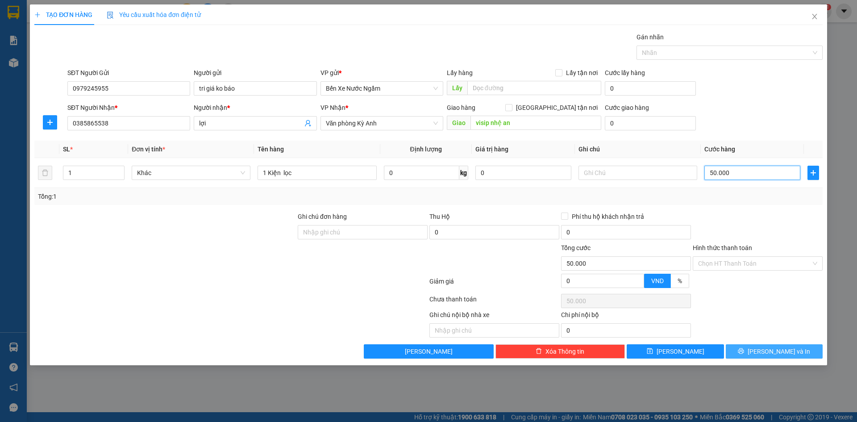
type input "50.000"
click at [761, 358] on button "[PERSON_NAME] và In" at bounding box center [774, 351] width 97 height 14
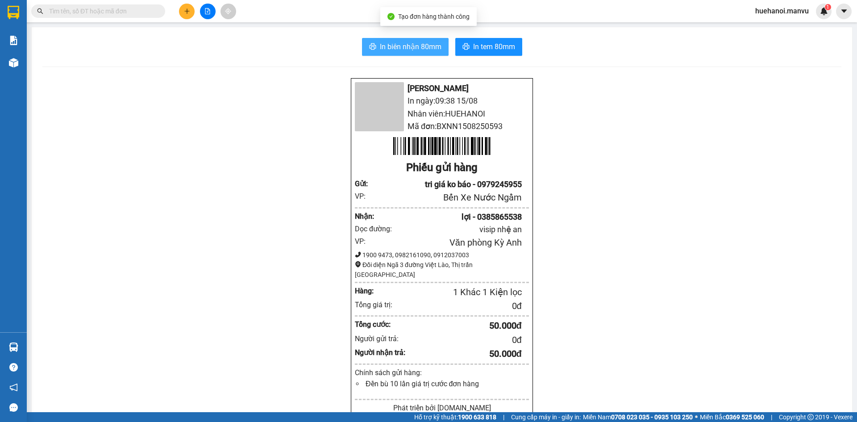
click at [403, 52] on span "In biên nhận 80mm" at bounding box center [411, 46] width 62 height 11
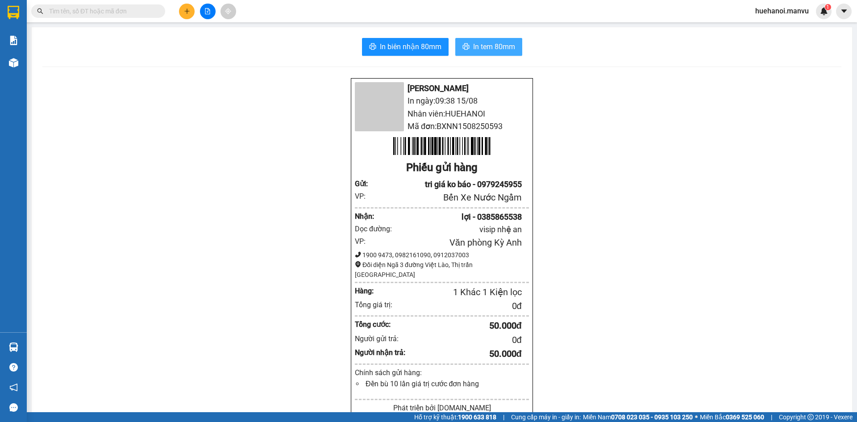
click at [490, 44] on span "In tem 80mm" at bounding box center [494, 46] width 42 height 11
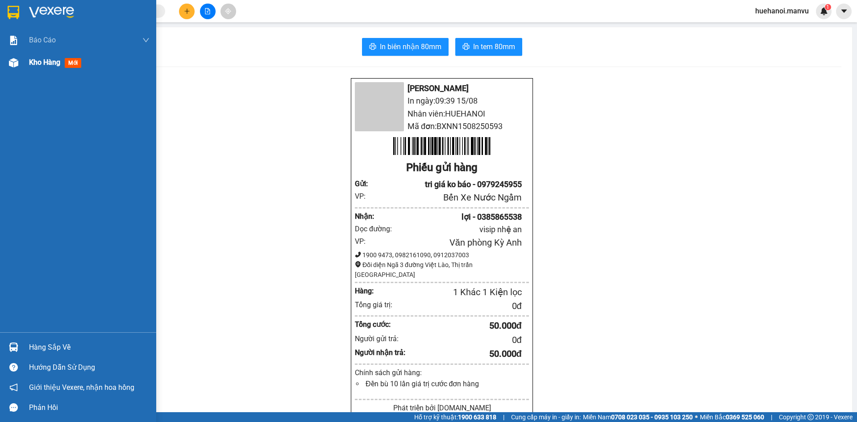
click at [26, 64] on div "Kho hàng mới" at bounding box center [78, 62] width 156 height 22
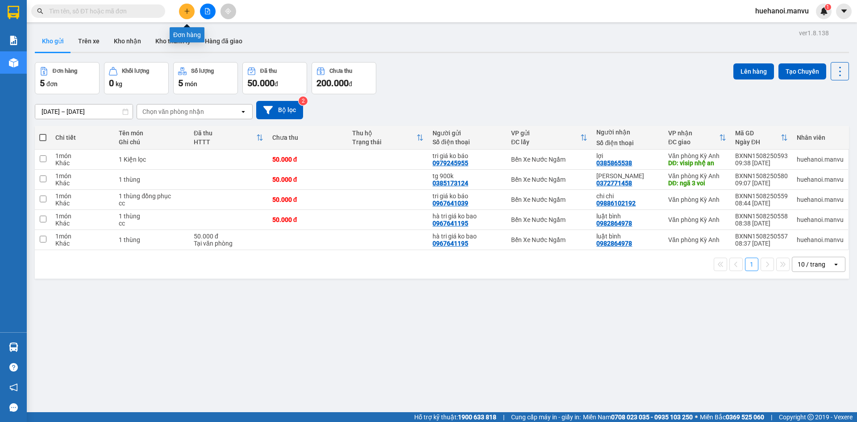
click at [185, 13] on icon "plus" at bounding box center [187, 11] width 6 height 6
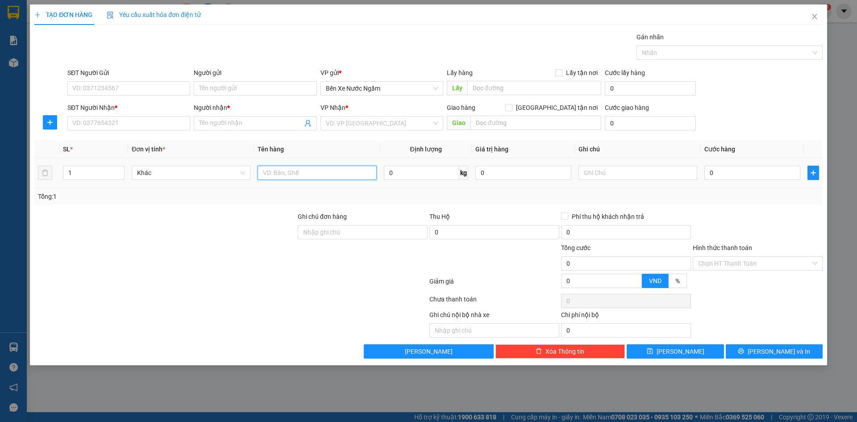
click at [352, 168] on input "text" at bounding box center [316, 173] width 119 height 14
type input "1 cuộn tranh"
click at [745, 174] on input "0" at bounding box center [752, 173] width 96 height 14
type input "5"
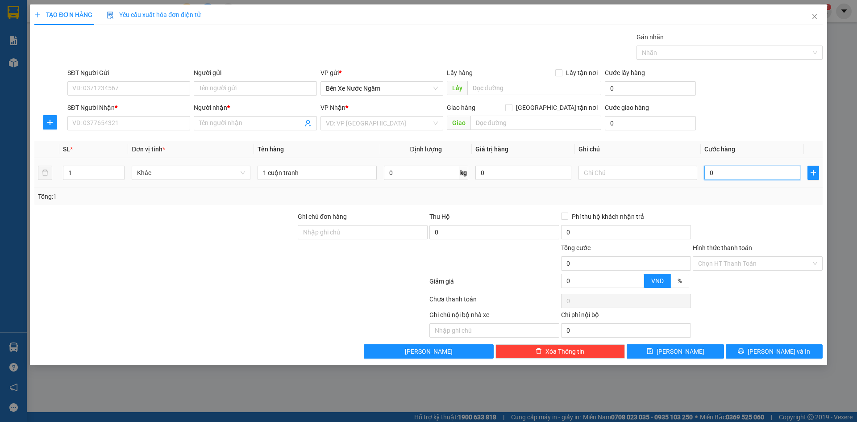
type input "5"
type input "50"
type input "500"
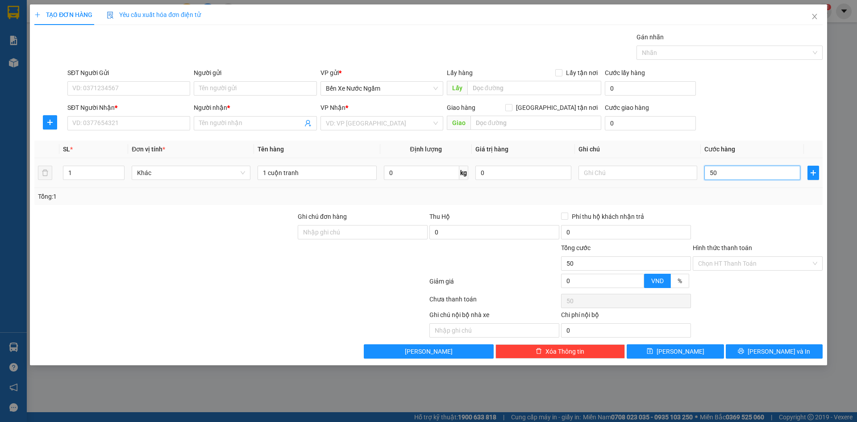
type input "500"
type input "5.000"
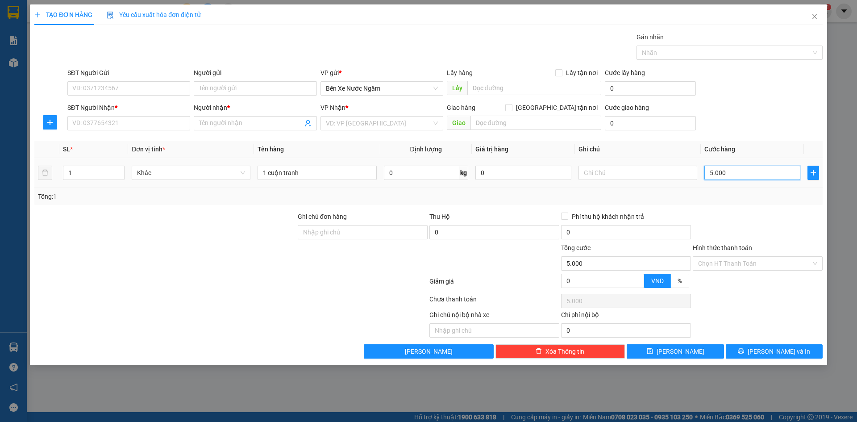
type input "50.000"
click at [127, 124] on input "SĐT Người Nhận *" at bounding box center [128, 123] width 123 height 14
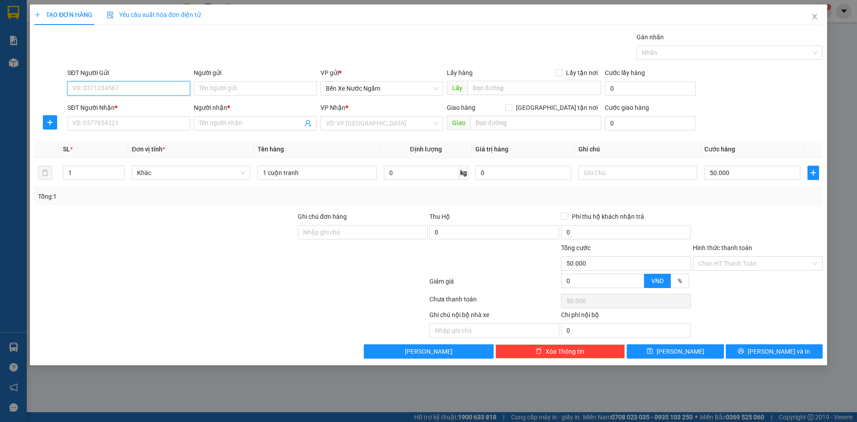
click at [159, 88] on input "SĐT Người Gửi" at bounding box center [128, 88] width 123 height 14
type input "0941257999"
click at [171, 124] on input "SĐT Người Nhận *" at bounding box center [128, 123] width 123 height 14
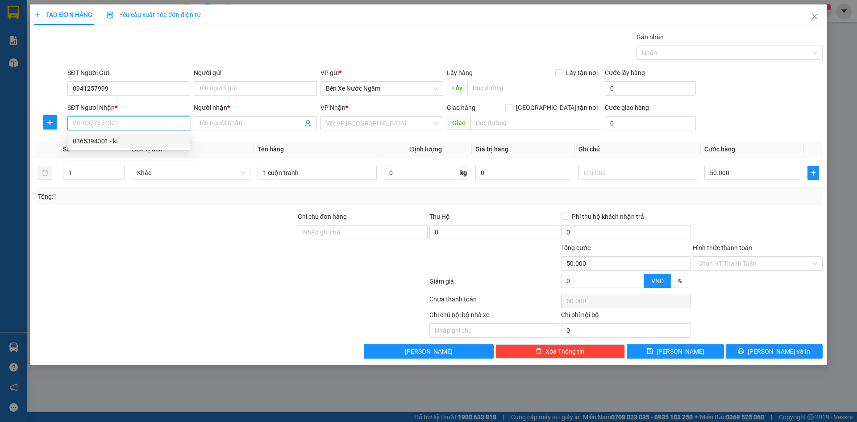
click at [94, 143] on div "0365394301 - kt" at bounding box center [129, 141] width 112 height 10
type input "0365394301"
type input "kt"
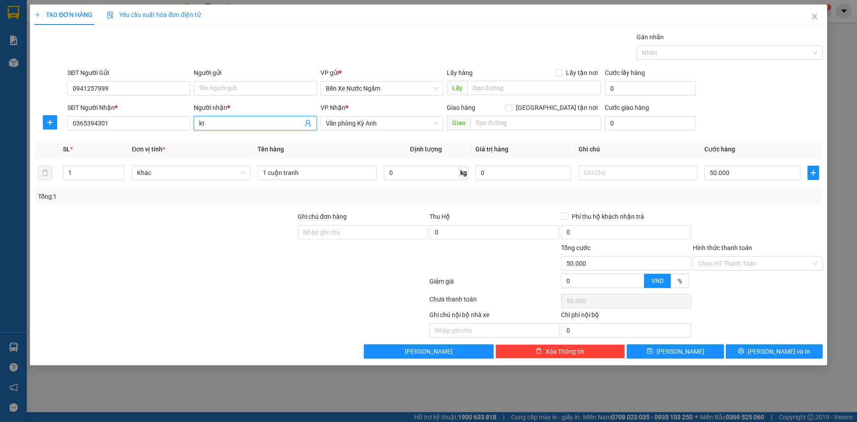
click at [228, 124] on input "kt" at bounding box center [250, 123] width 103 height 10
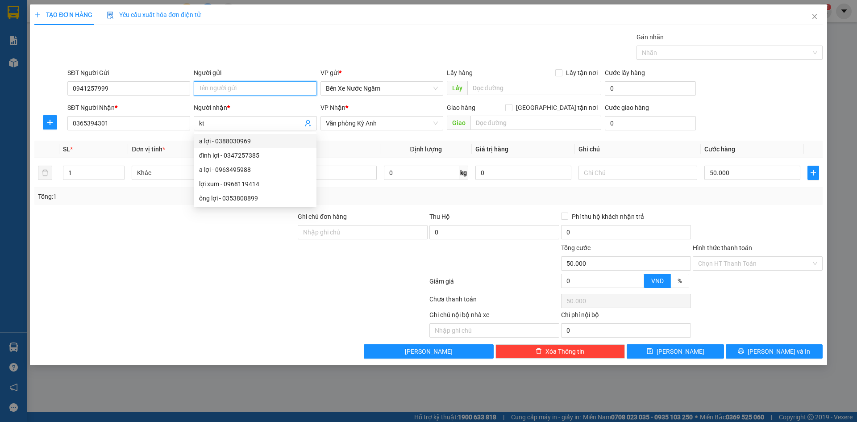
click at [235, 94] on input "Người gửi" at bounding box center [255, 88] width 123 height 14
click at [237, 90] on input "tg" at bounding box center [255, 88] width 123 height 14
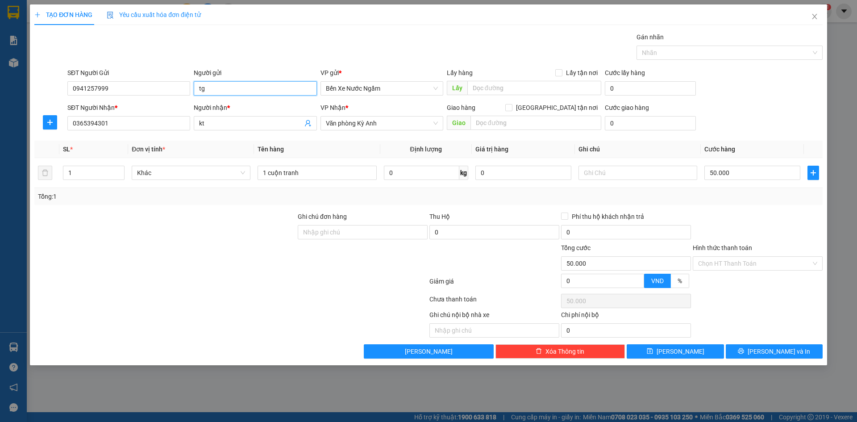
type input "t"
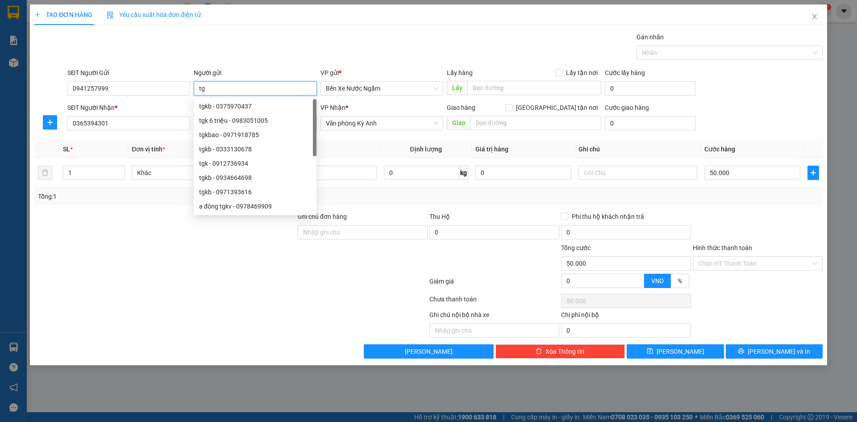
type input "t"
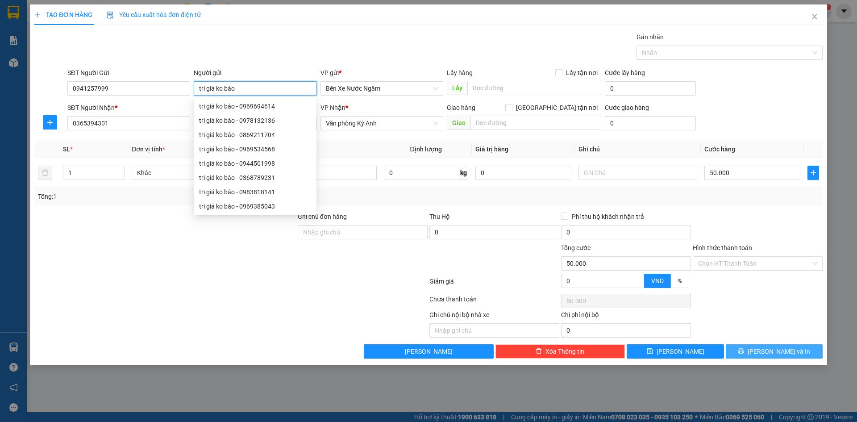
type input "tri giá ko báo"
click at [773, 358] on button "[PERSON_NAME] và In" at bounding box center [774, 351] width 97 height 14
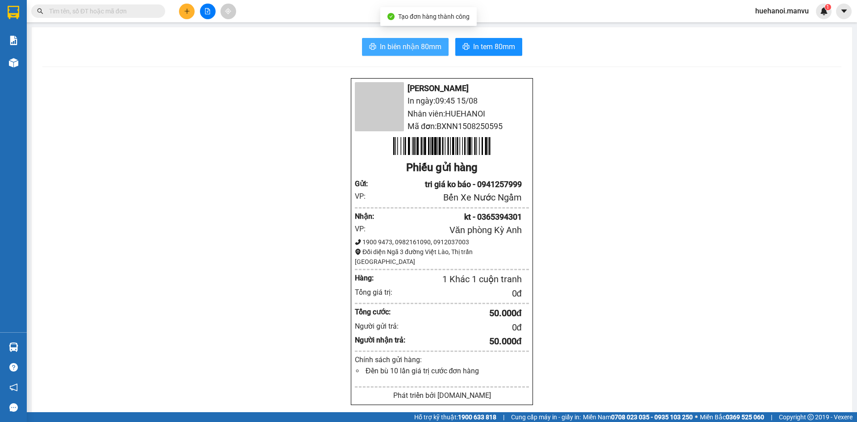
click at [420, 53] on button "In biên nhận 80mm" at bounding box center [405, 47] width 87 height 18
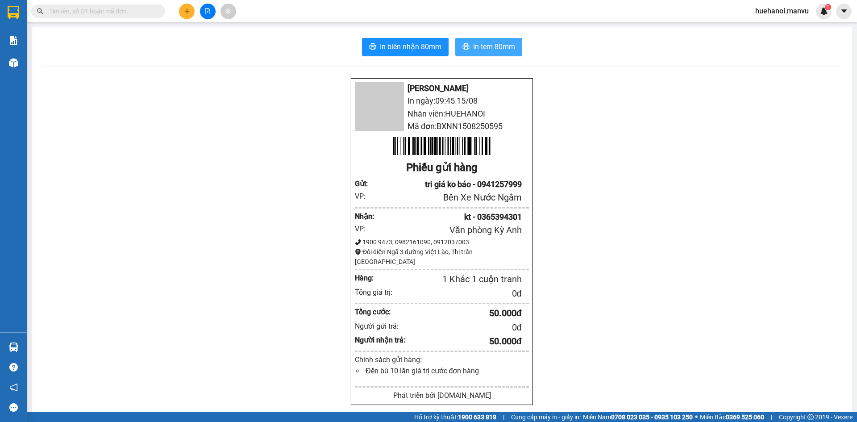
click at [486, 54] on button "In tem 80mm" at bounding box center [488, 47] width 67 height 18
click at [474, 45] on span "In tem 80mm" at bounding box center [494, 46] width 42 height 11
click at [499, 48] on span "In tem 80mm" at bounding box center [494, 46] width 42 height 11
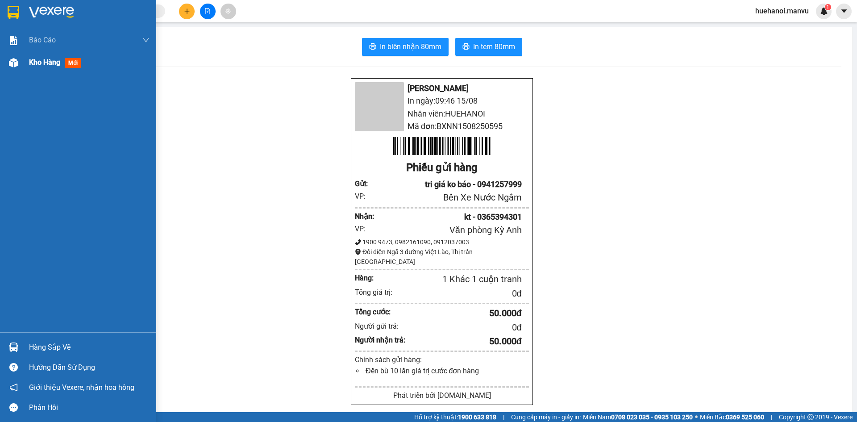
click at [46, 57] on div "Kho hàng mới" at bounding box center [57, 62] width 56 height 11
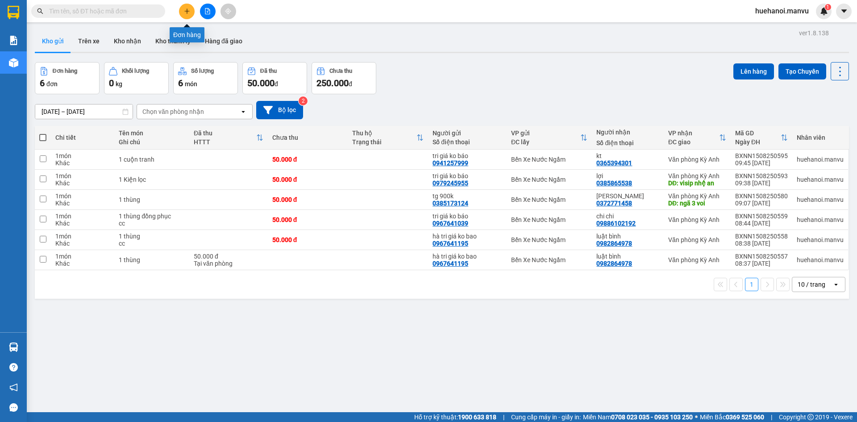
click at [181, 14] on button at bounding box center [187, 12] width 16 height 16
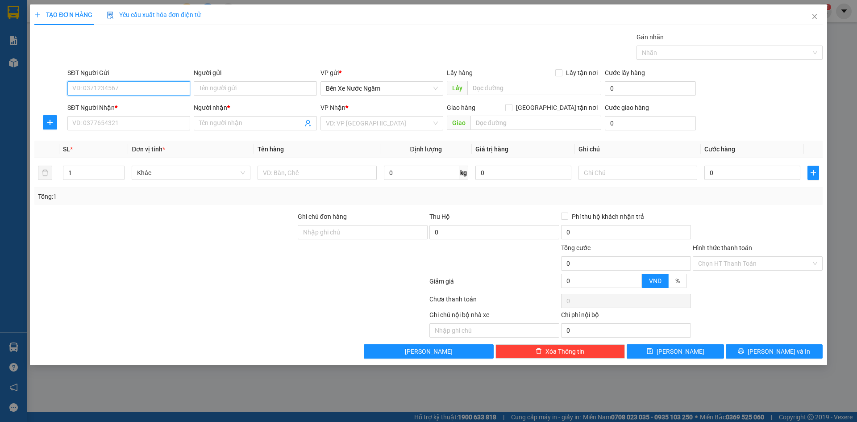
click at [148, 89] on input "SĐT Người Gửi" at bounding box center [128, 88] width 123 height 14
type input "0852539680"
click at [140, 105] on div "0852539680 - tri giá ko báo" at bounding box center [129, 106] width 112 height 10
type input "tri giá ko báo"
type input "0852539680"
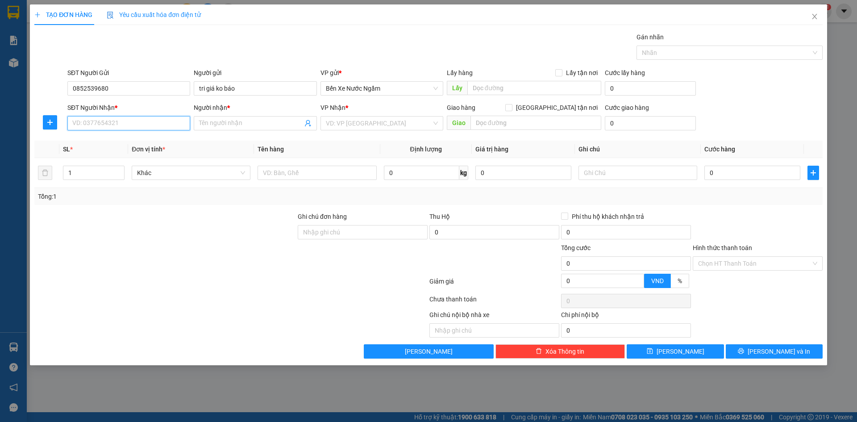
click at [134, 123] on input "SĐT Người Nhận *" at bounding box center [128, 123] width 123 height 14
click at [98, 159] on div "0889627114 - ánh dương" at bounding box center [129, 155] width 112 height 10
type input "0889627114"
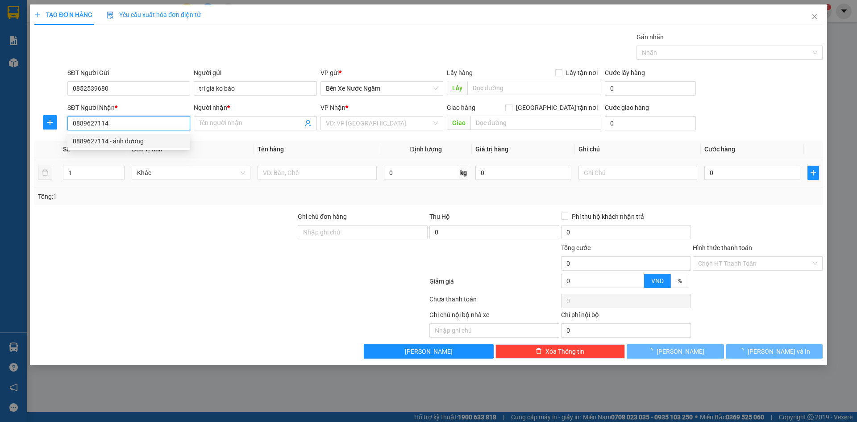
type input "ánh dương"
type input "ks hap py fo"
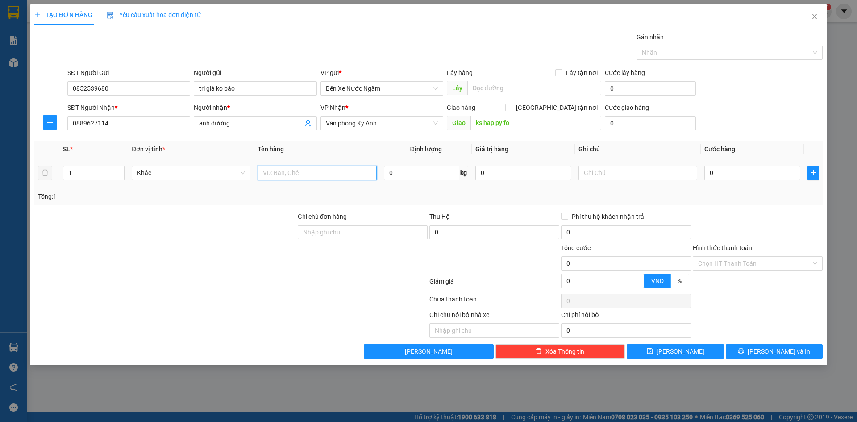
click at [308, 178] on input "text" at bounding box center [316, 173] width 119 height 14
type input "1 xốp cau trầu"
click at [740, 180] on div "0" at bounding box center [752, 173] width 96 height 18
click at [761, 174] on input "0" at bounding box center [752, 173] width 96 height 14
type input "5"
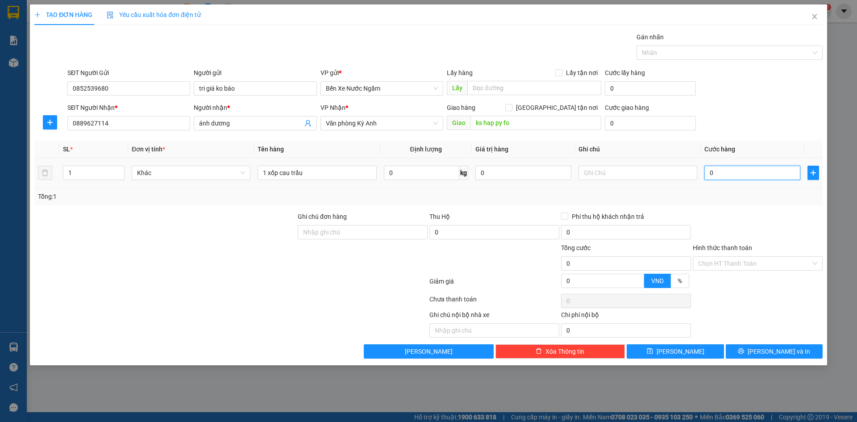
type input "5"
type input "50"
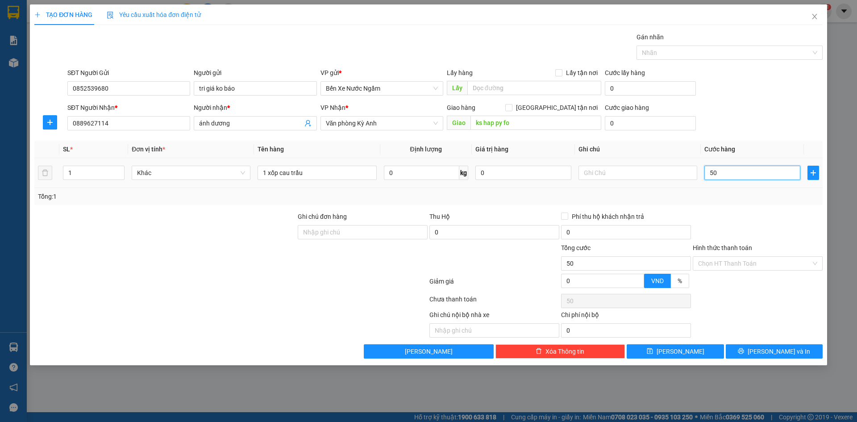
type input "500"
type input "5.000"
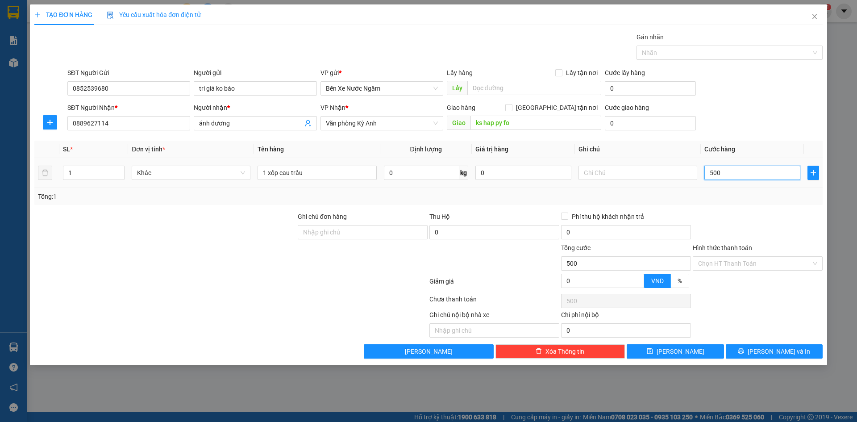
type input "5.000"
type input "50.000"
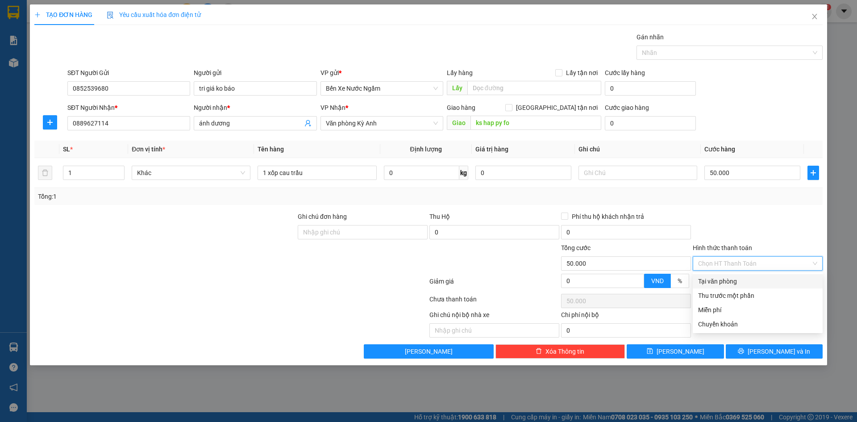
click at [750, 261] on input "Hình thức thanh toán" at bounding box center [754, 263] width 113 height 13
click at [743, 276] on div "Tại văn phòng" at bounding box center [757, 281] width 119 height 10
type input "0"
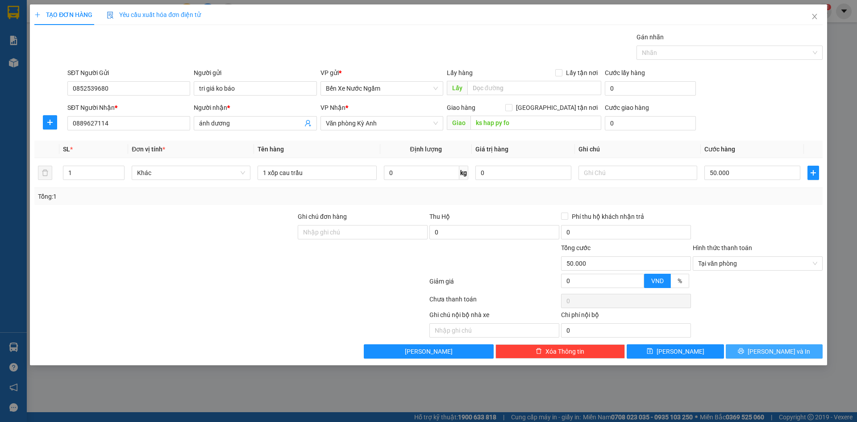
click at [755, 347] on button "[PERSON_NAME] và In" at bounding box center [774, 351] width 97 height 14
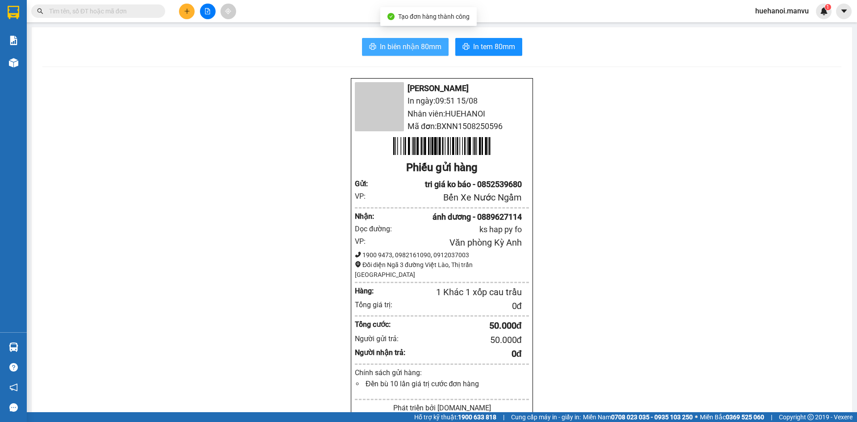
click at [422, 47] on span "In biên nhận 80mm" at bounding box center [411, 46] width 62 height 11
click at [190, 12] on icon "plus" at bounding box center [187, 11] width 6 height 6
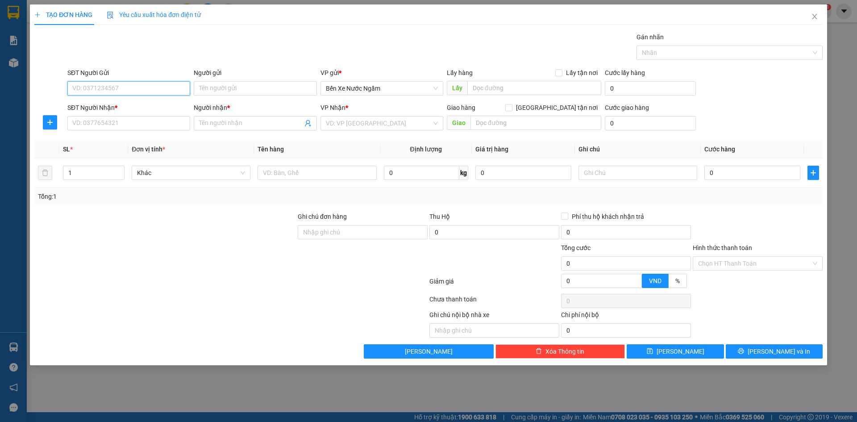
click at [131, 91] on input "SĐT Người Gửi" at bounding box center [128, 88] width 123 height 14
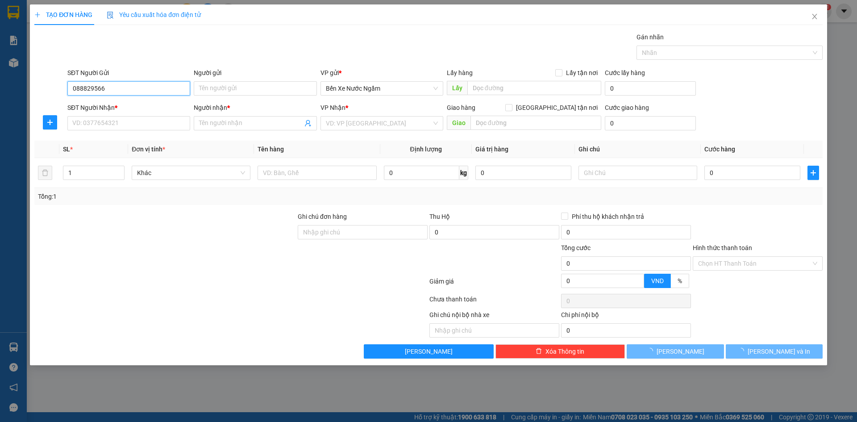
type input "0888295665"
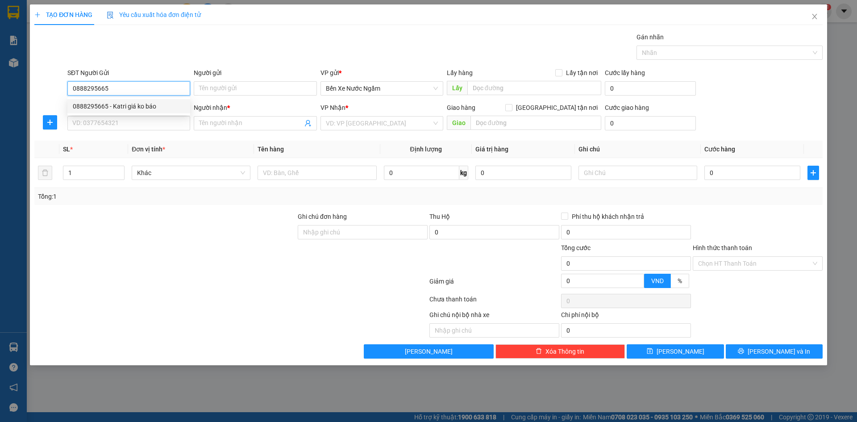
click at [129, 109] on div "0888295665 - Katri giá ko báo" at bounding box center [129, 106] width 112 height 10
type input "Katri giá ko báo"
type input "0888295665"
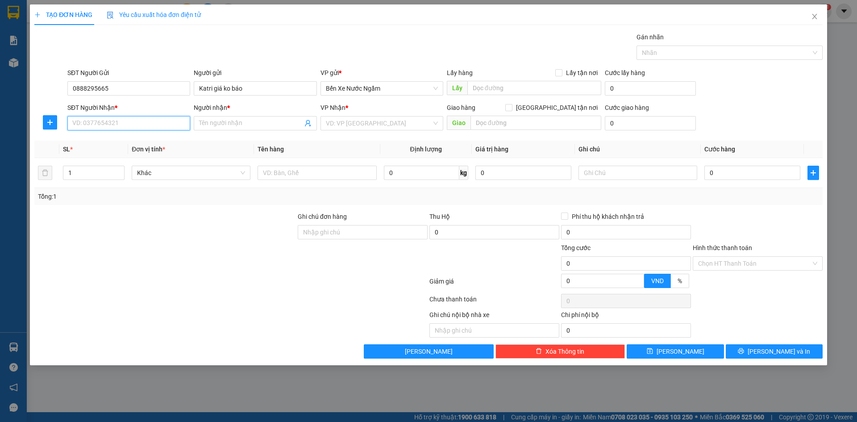
click at [120, 128] on input "SĐT Người Nhận *" at bounding box center [128, 123] width 123 height 14
click at [104, 158] on div "0911560008 - le son" at bounding box center [129, 155] width 112 height 10
type input "0911560008"
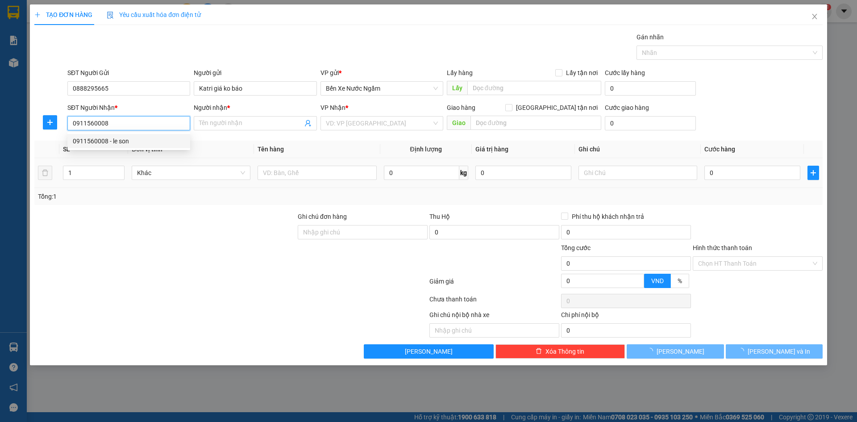
type input "le son"
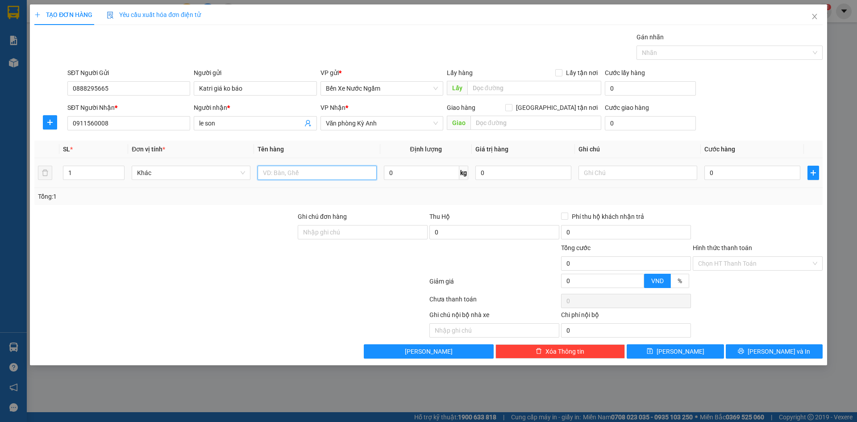
click at [332, 178] on input "text" at bounding box center [316, 173] width 119 height 14
type input "1 bọc đen qa"
click at [763, 173] on input "0" at bounding box center [752, 173] width 96 height 14
type input "5"
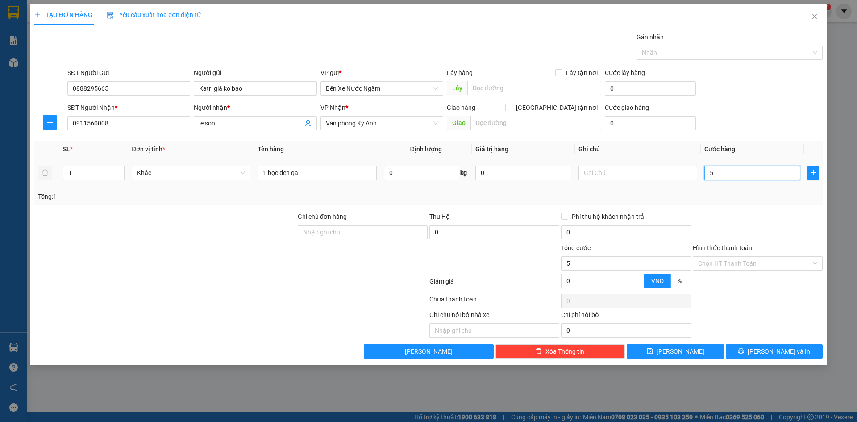
type input "5"
type input "50"
type input "500"
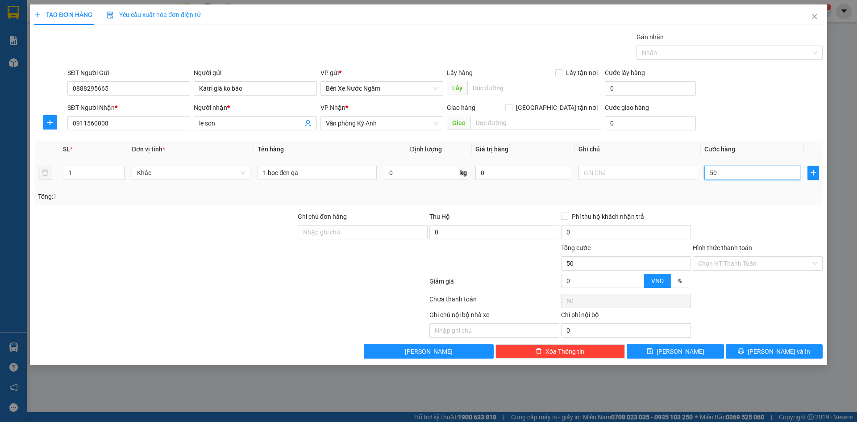
type input "500"
type input "5.000"
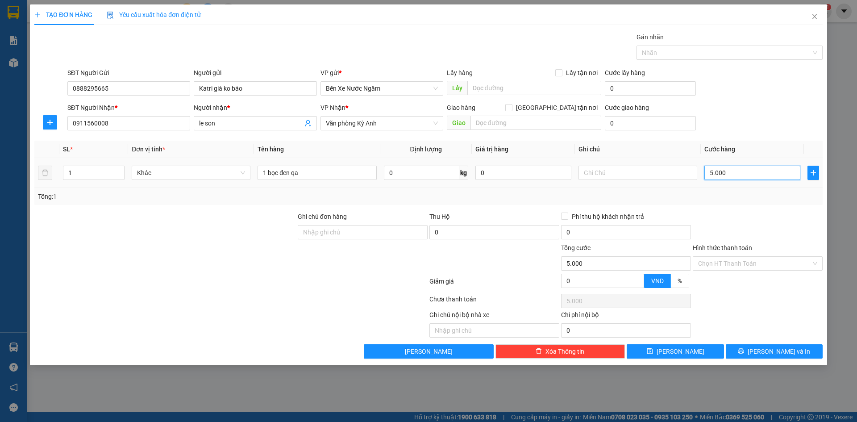
type input "50.000"
click at [744, 353] on icon "printer" at bounding box center [741, 351] width 6 height 6
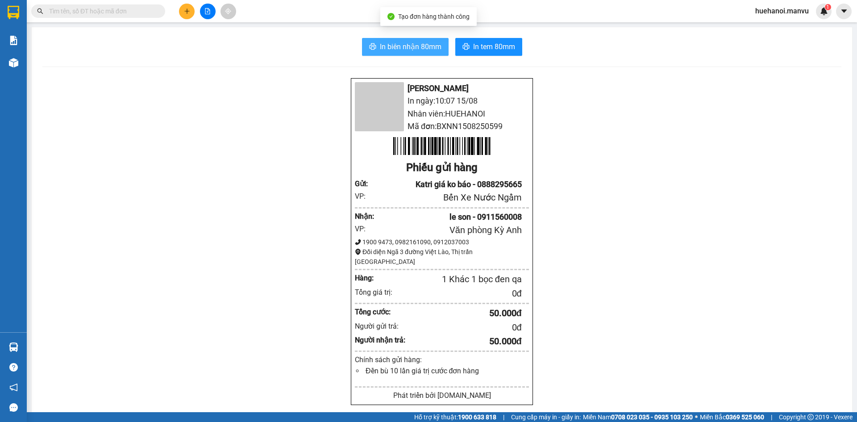
click at [394, 50] on span "In biên nhận 80mm" at bounding box center [411, 46] width 62 height 11
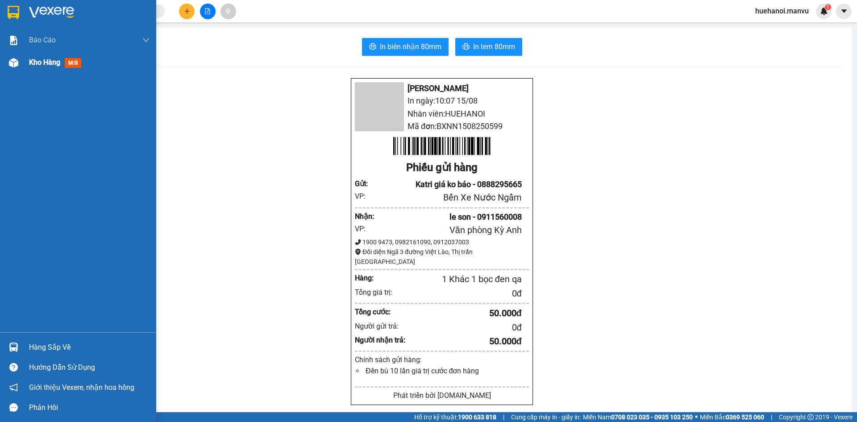
click at [41, 62] on span "Kho hàng" at bounding box center [44, 62] width 31 height 8
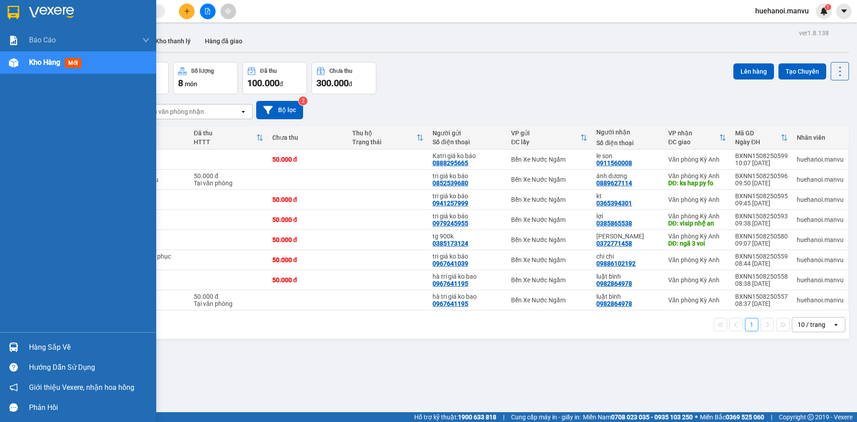
click at [69, 347] on div "Hàng sắp về" at bounding box center [89, 346] width 120 height 13
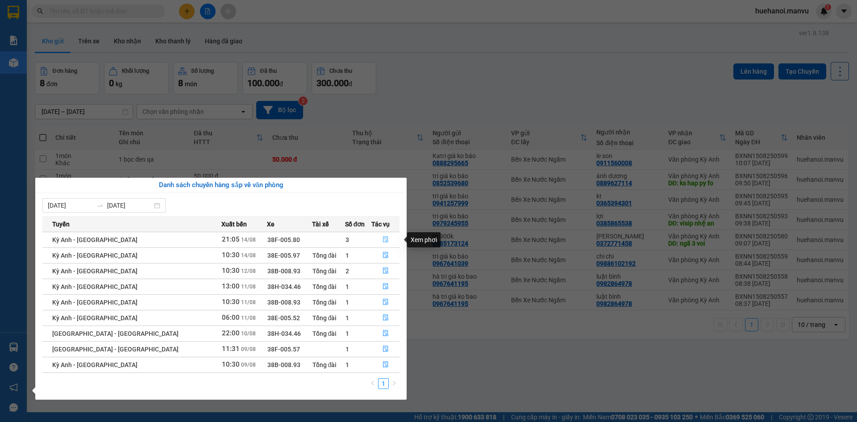
click at [382, 240] on icon "file-done" at bounding box center [385, 239] width 6 height 6
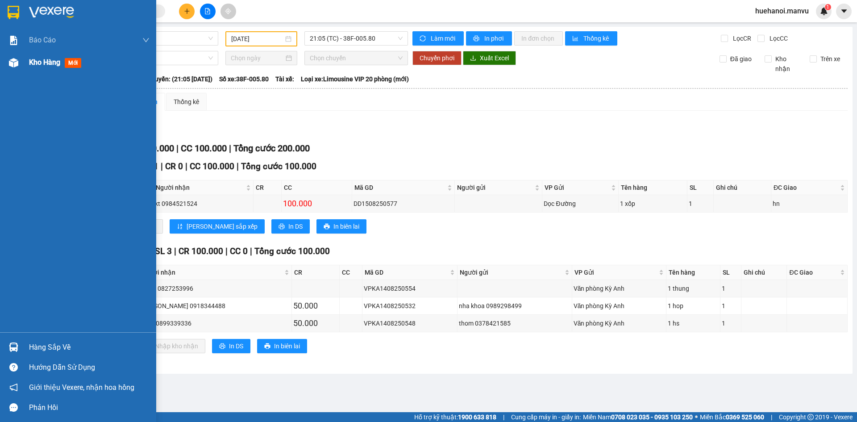
click at [49, 62] on span "Kho hàng" at bounding box center [44, 62] width 31 height 8
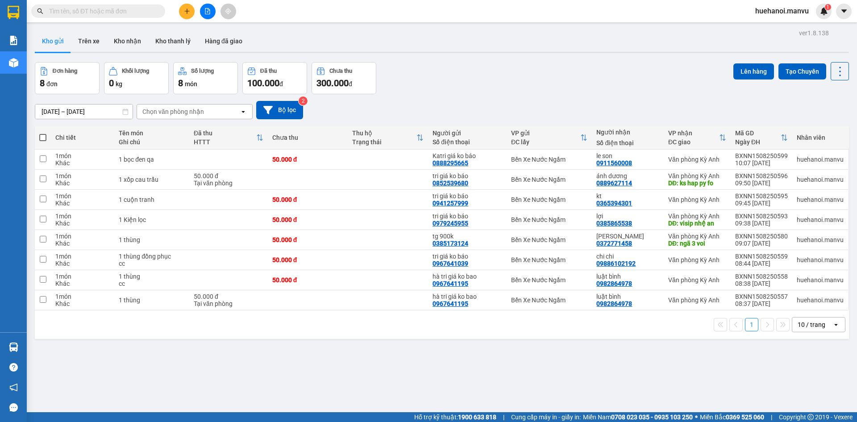
click at [129, 14] on input "text" at bounding box center [101, 11] width 105 height 10
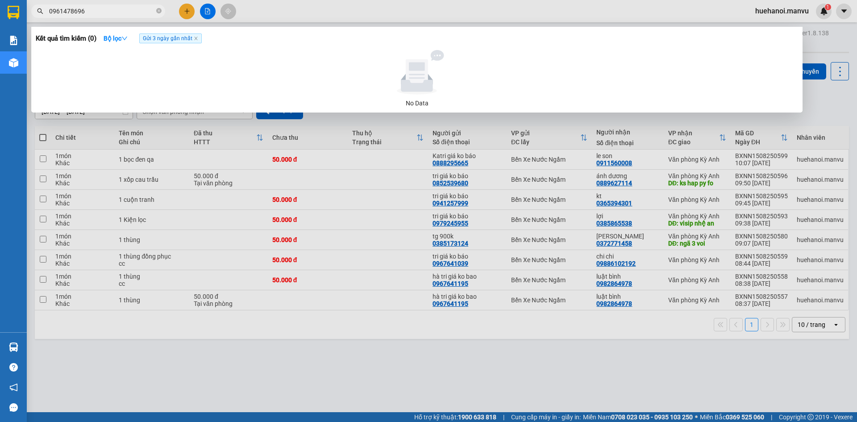
click at [124, 12] on input "0961478696" at bounding box center [101, 11] width 105 height 10
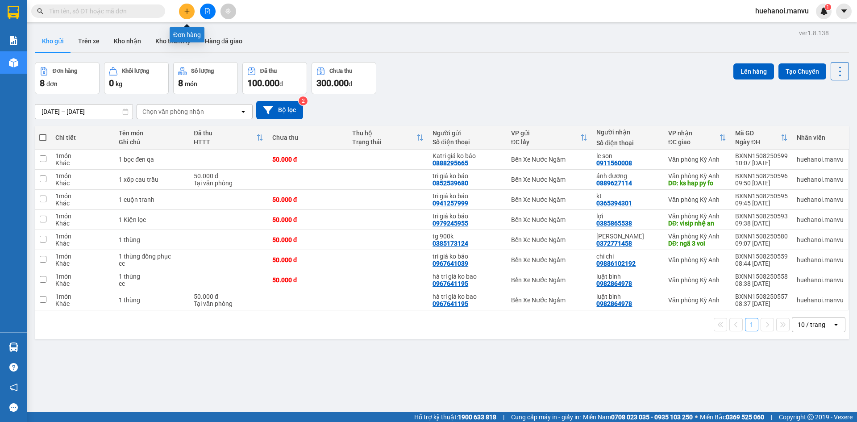
click at [188, 13] on icon "plus" at bounding box center [187, 11] width 6 height 6
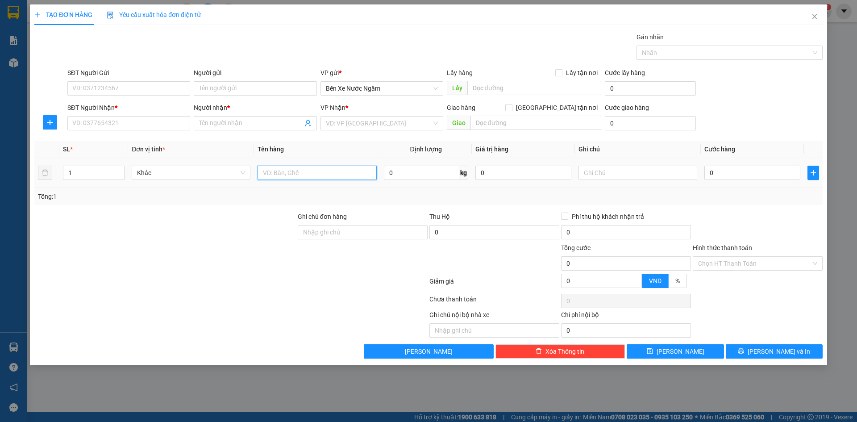
click at [315, 170] on input "text" at bounding box center [316, 173] width 119 height 14
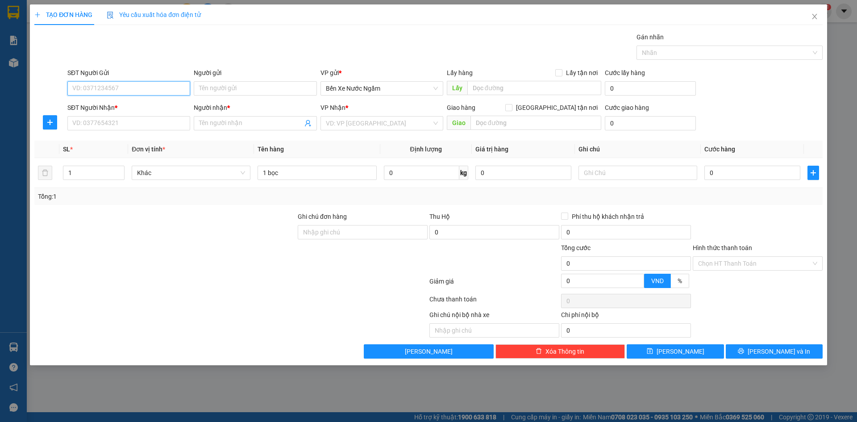
click at [145, 93] on input "SĐT Người Gửi" at bounding box center [128, 88] width 123 height 14
click at [243, 85] on input "Người gửi" at bounding box center [255, 88] width 123 height 14
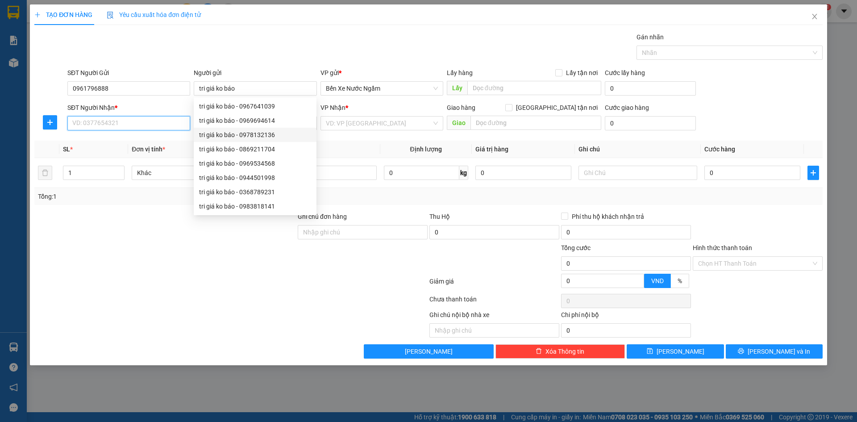
click at [114, 129] on input "SĐT Người Nhận *" at bounding box center [128, 123] width 123 height 14
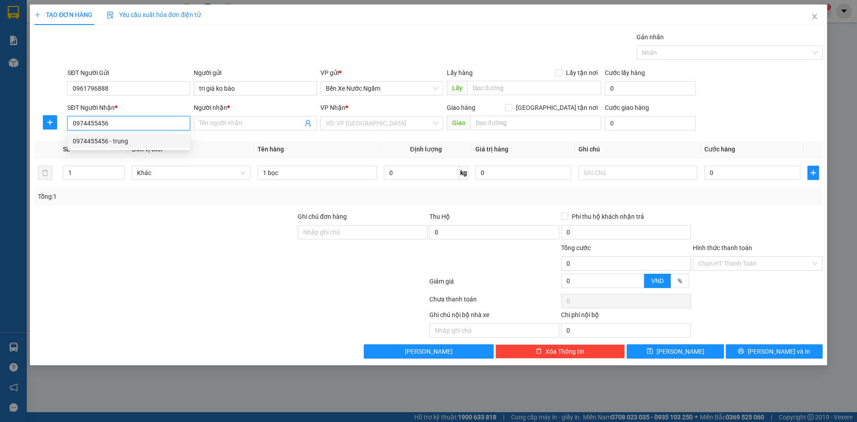
click at [104, 142] on div "0974455456 - trung" at bounding box center [129, 141] width 112 height 10
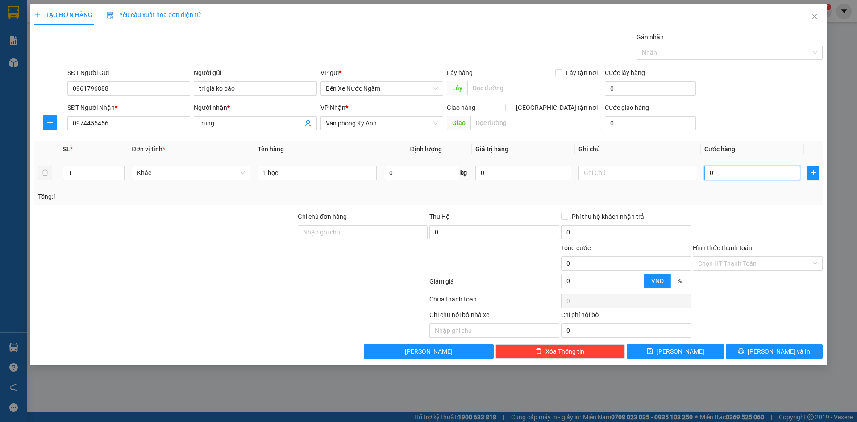
click at [762, 173] on input "0" at bounding box center [752, 173] width 96 height 14
click at [342, 170] on input "1 bọc" at bounding box center [316, 173] width 119 height 14
click at [580, 171] on input "text" at bounding box center [637, 173] width 119 height 14
click at [623, 159] on td "cẩm xuyên" at bounding box center [638, 173] width 126 height 30
click at [626, 165] on div "cẩm xuyên" at bounding box center [637, 173] width 119 height 18
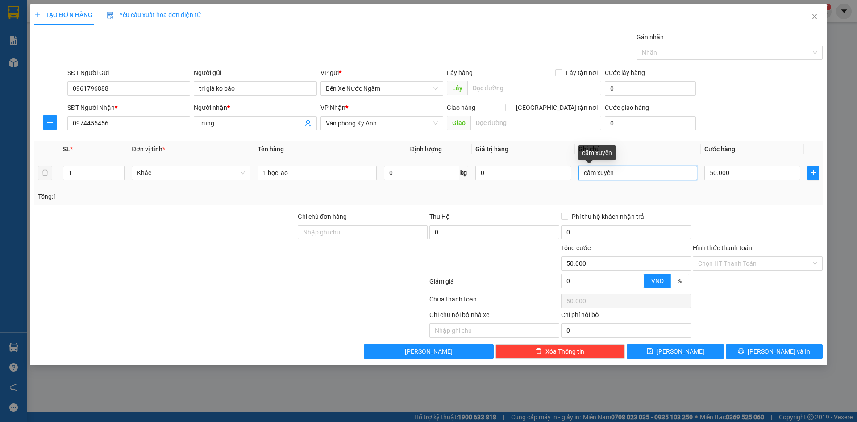
click at [632, 170] on input "cẩm xuyên" at bounding box center [637, 173] width 119 height 14
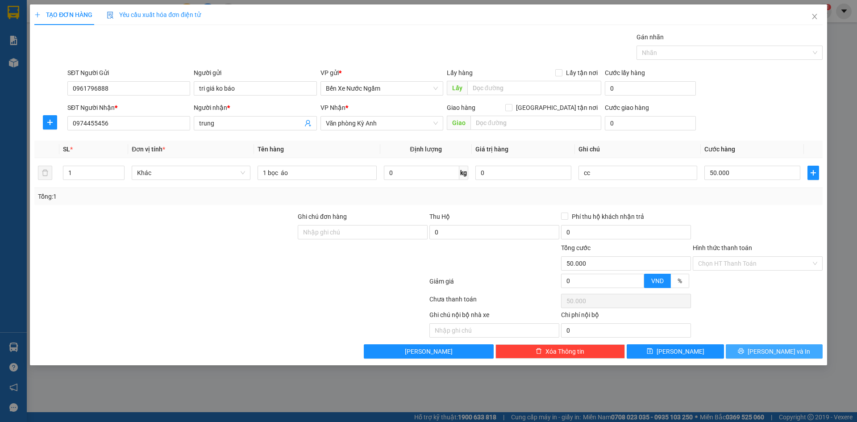
click at [740, 353] on button "[PERSON_NAME] và In" at bounding box center [774, 351] width 97 height 14
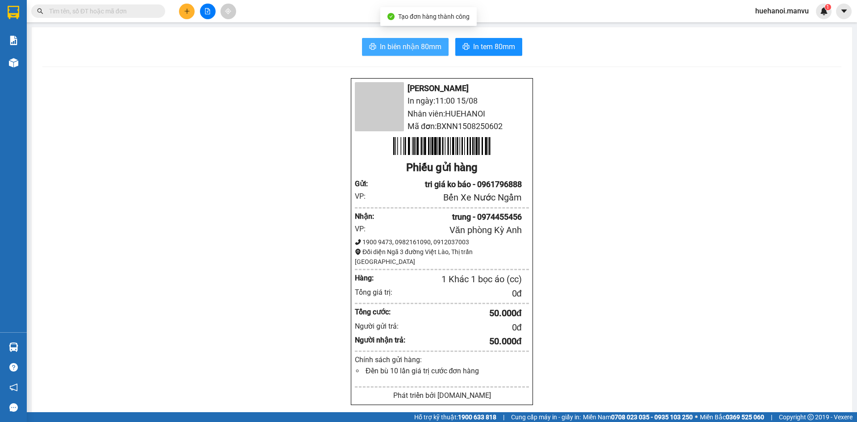
click at [411, 52] on span "In biên nhận 80mm" at bounding box center [411, 46] width 62 height 11
click at [432, 49] on span "In biên nhận 80mm" at bounding box center [411, 46] width 62 height 11
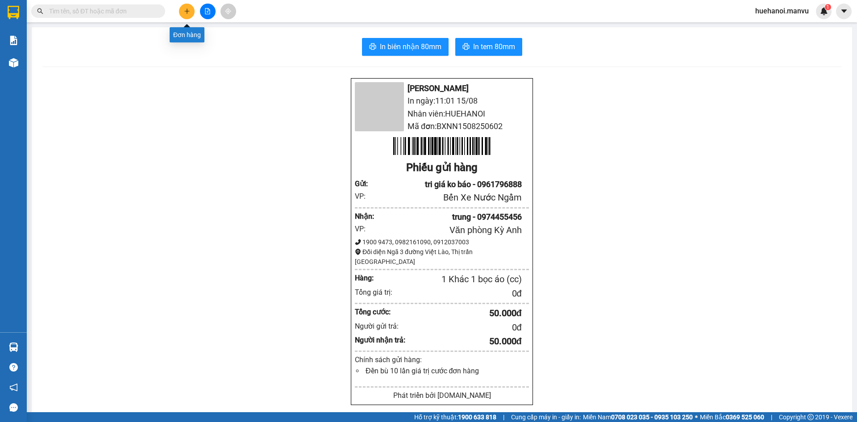
click at [180, 8] on button at bounding box center [187, 12] width 16 height 16
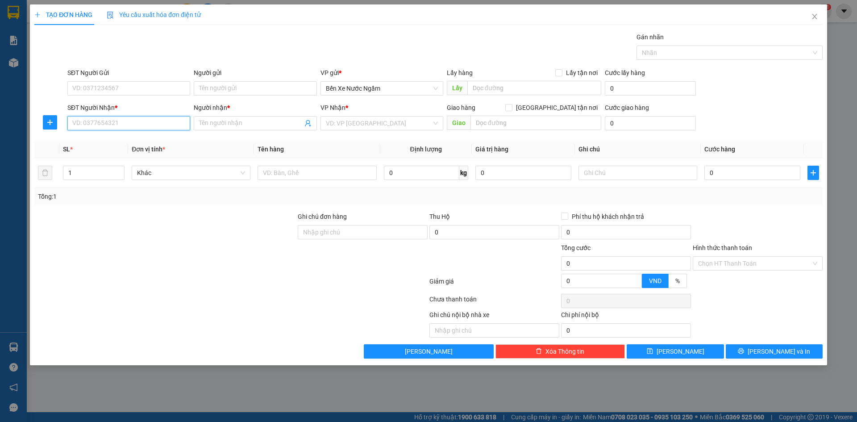
click at [149, 127] on input "SĐT Người Nhận *" at bounding box center [128, 123] width 123 height 14
click at [149, 128] on input "479" at bounding box center [128, 123] width 123 height 14
click at [120, 141] on div "09832074479 - trang" at bounding box center [129, 141] width 112 height 10
click at [130, 90] on input "SĐT Người Gửi" at bounding box center [128, 88] width 123 height 14
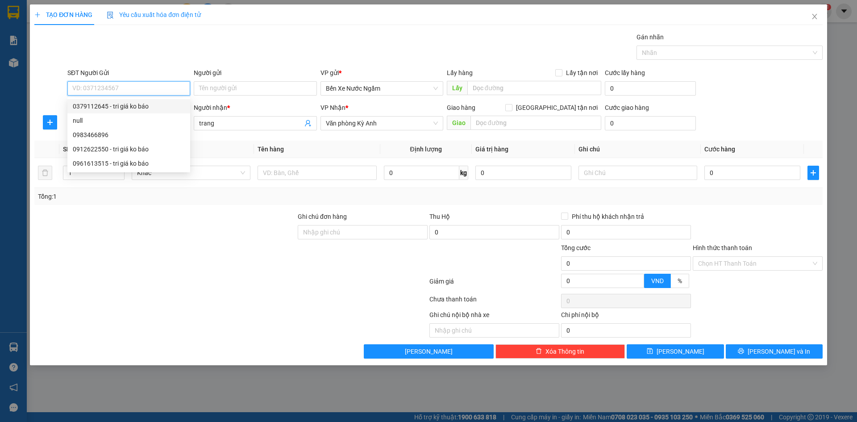
click at [133, 94] on input "SĐT Người Gửi" at bounding box center [128, 88] width 123 height 14
click at [133, 104] on div "0986541585 - tri giá ko báo sơn" at bounding box center [129, 106] width 112 height 10
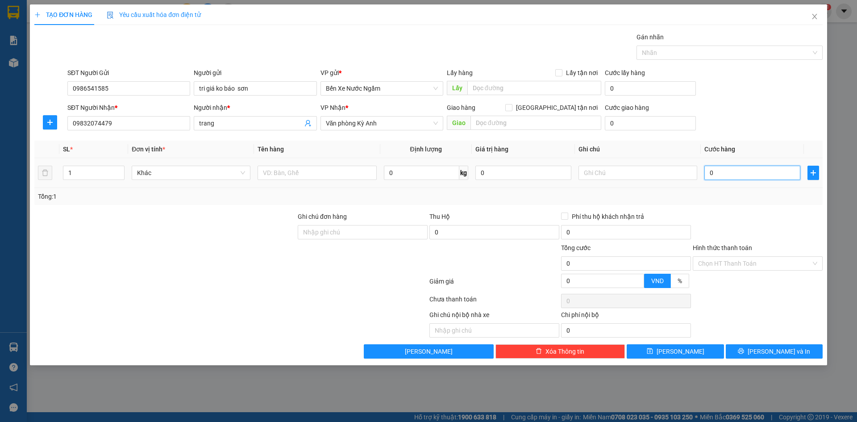
click at [728, 175] on input "0" at bounding box center [752, 173] width 96 height 14
click at [284, 172] on input "text" at bounding box center [316, 173] width 119 height 14
click at [747, 348] on button "[PERSON_NAME] và In" at bounding box center [774, 351] width 97 height 14
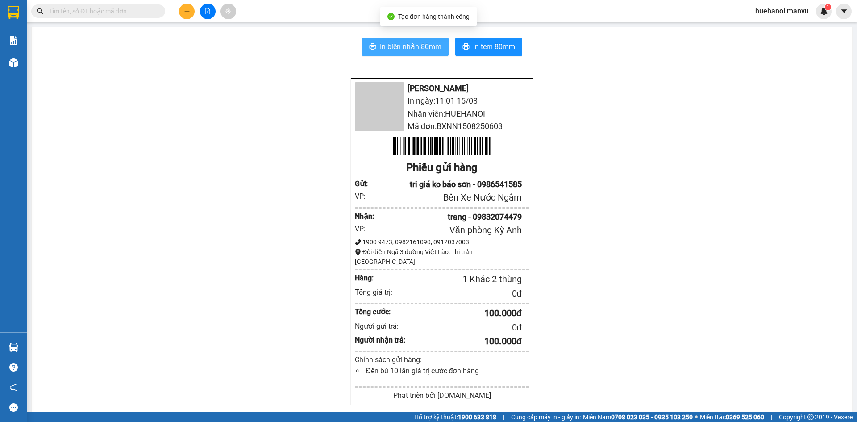
click at [407, 49] on span "In biên nhận 80mm" at bounding box center [411, 46] width 62 height 11
click at [658, 366] on div "Mận Vũ In ngày: 11:01 15/08 Nhân viên: HUEHANOI Mã đơn: BXNN1508250603 Phiếu gử…" at bounding box center [441, 354] width 799 height 552
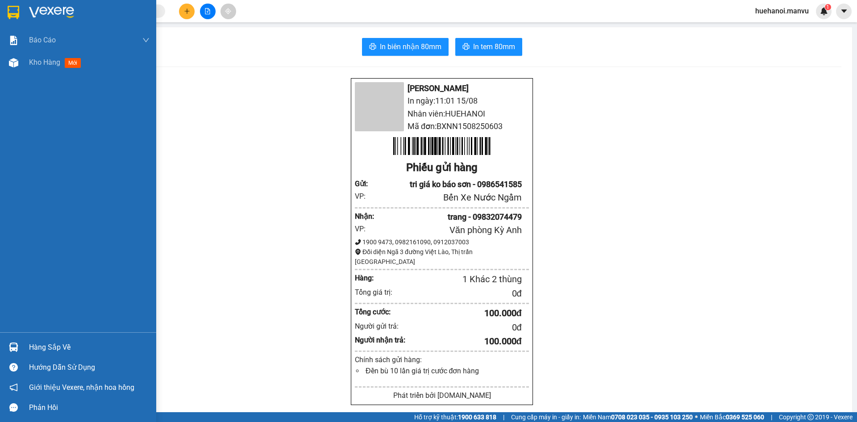
drag, startPoint x: 46, startPoint y: 61, endPoint x: 83, endPoint y: 174, distance: 119.0
click at [46, 61] on span "Kho hàng" at bounding box center [44, 62] width 31 height 8
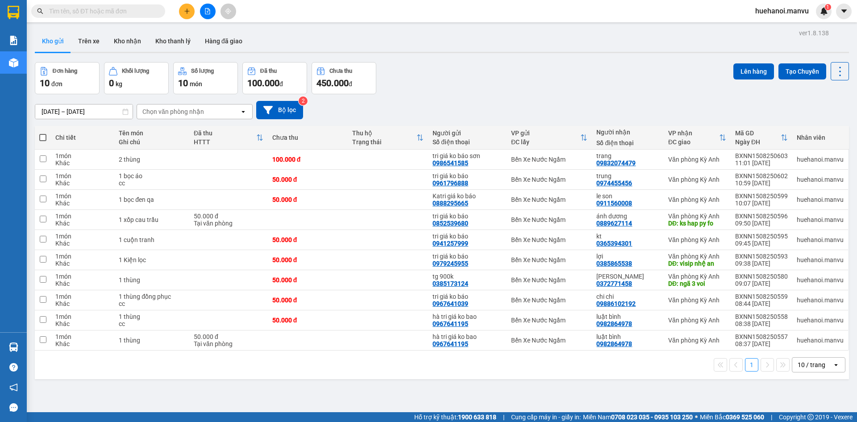
click at [44, 135] on span at bounding box center [42, 137] width 7 height 7
click at [43, 133] on input "checkbox" at bounding box center [43, 133] width 0 height 0
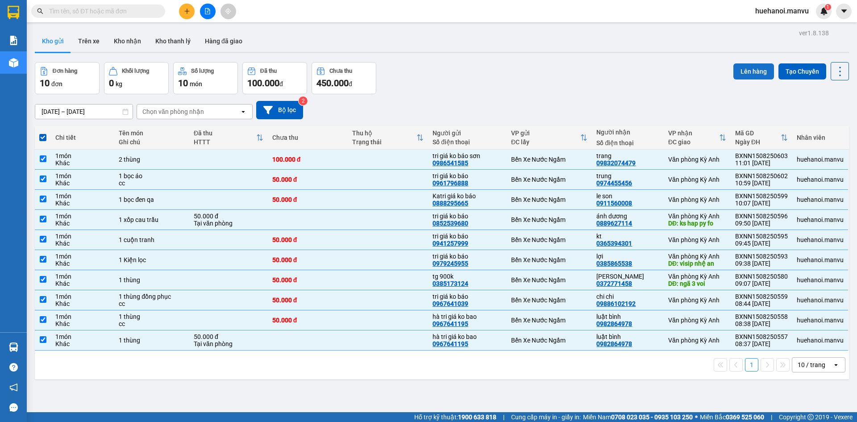
click at [744, 77] on button "Lên hàng" at bounding box center [753, 71] width 41 height 16
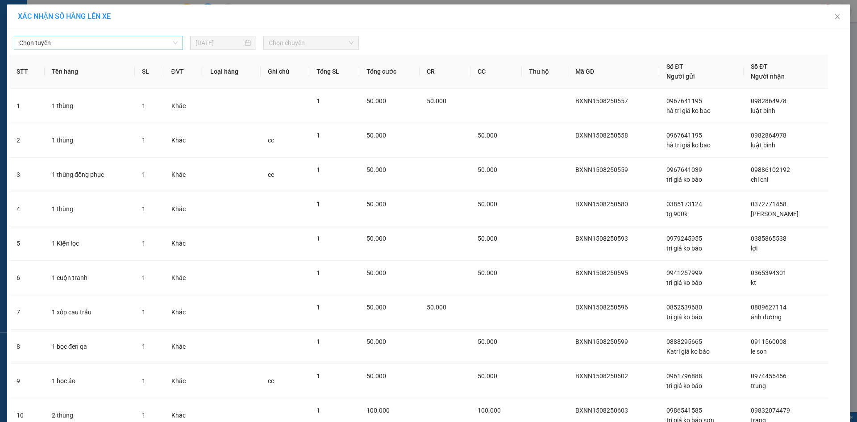
click at [34, 37] on span "Chọn tuyến" at bounding box center [98, 42] width 158 height 13
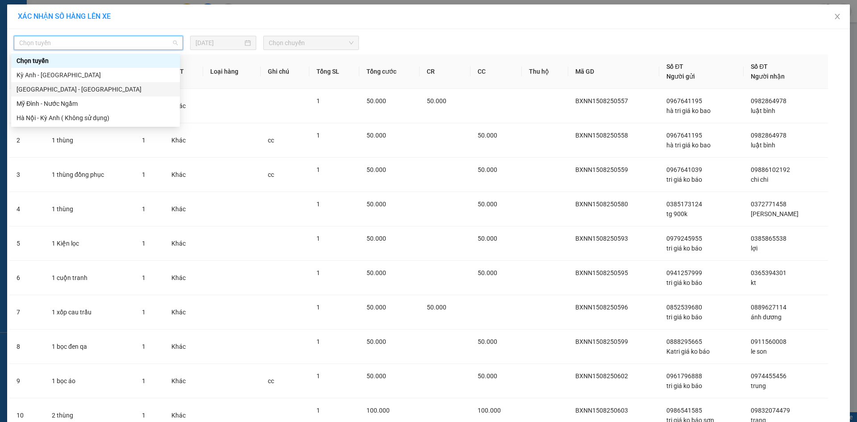
click at [40, 88] on div "[GEOGRAPHIC_DATA] - [GEOGRAPHIC_DATA]" at bounding box center [96, 89] width 158 height 10
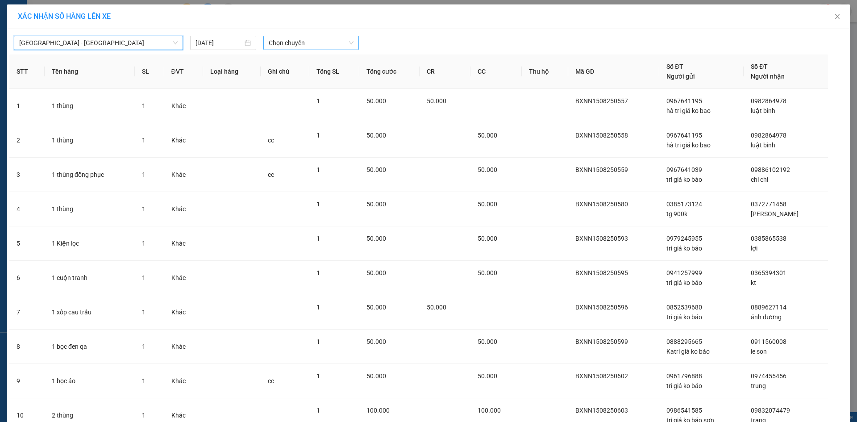
click at [303, 39] on span "Chọn chuyến" at bounding box center [311, 42] width 85 height 13
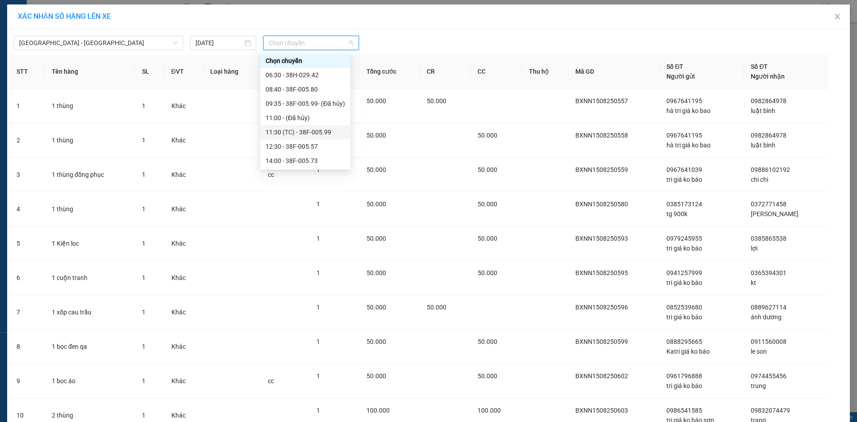
click at [295, 130] on div "11:30 (TC) - 38F-005.99" at bounding box center [305, 132] width 79 height 10
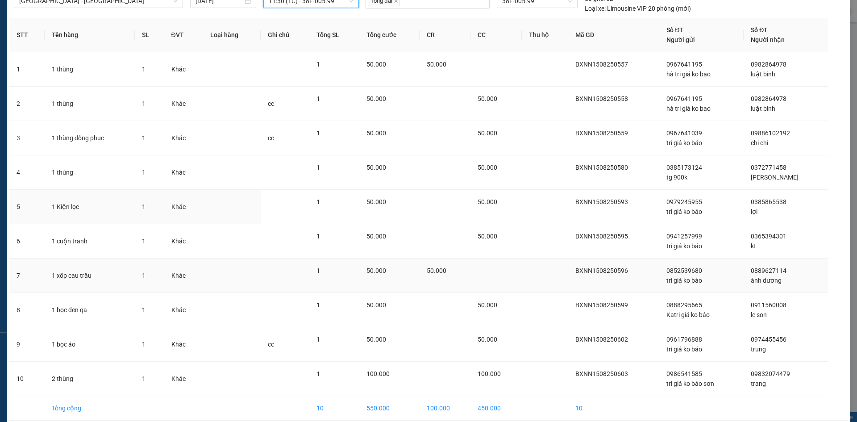
scroll to position [81, 0]
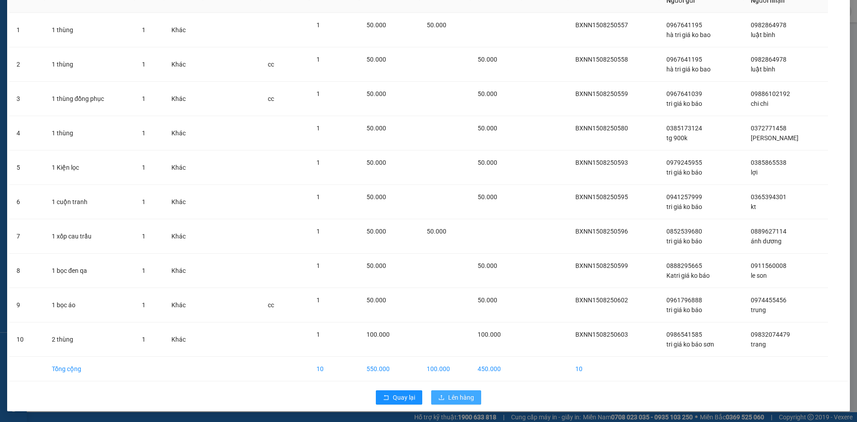
click at [441, 404] on button "Lên hàng" at bounding box center [456, 397] width 50 height 14
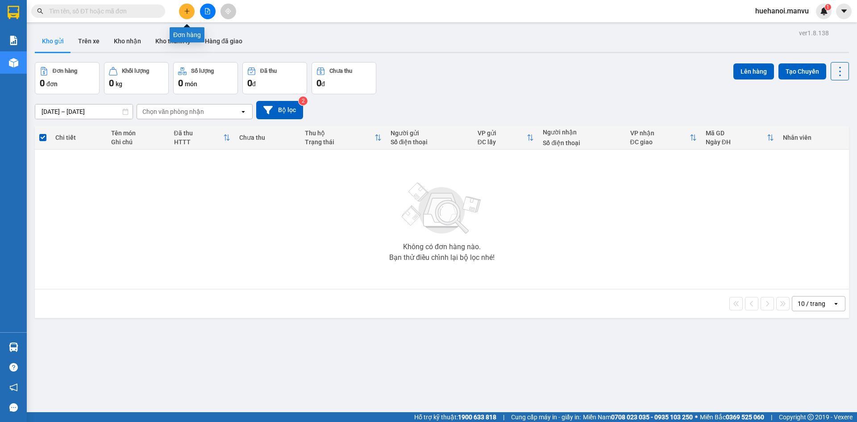
click at [189, 12] on icon "plus" at bounding box center [187, 11] width 6 height 6
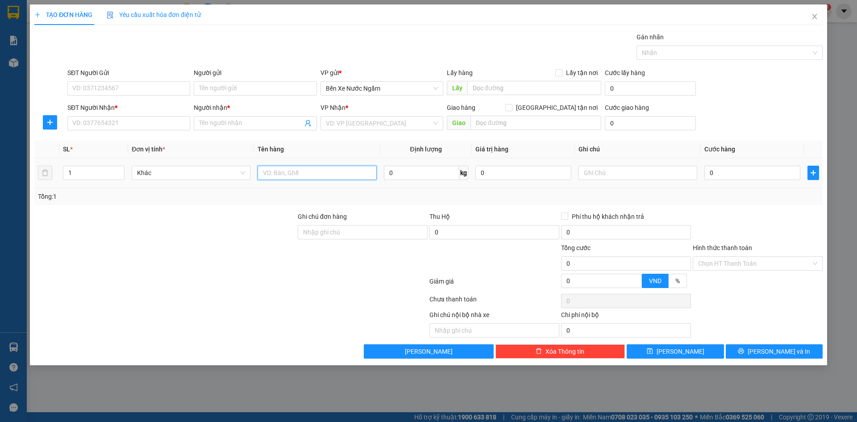
click at [311, 174] on input "text" at bounding box center [316, 173] width 119 height 14
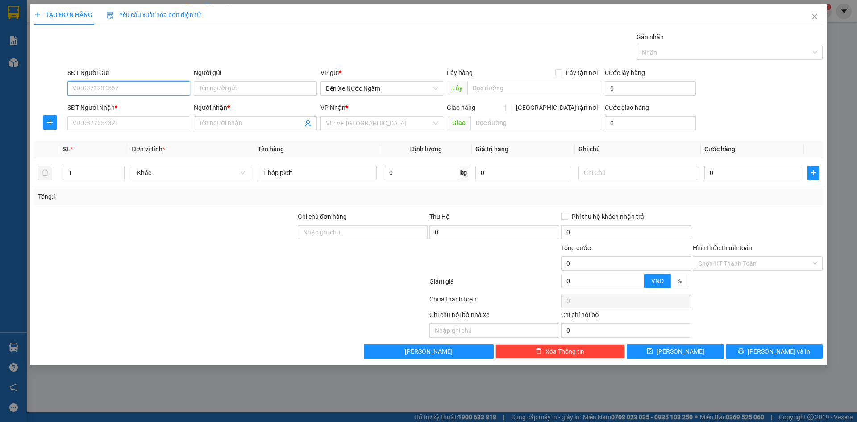
click at [118, 94] on input "SĐT Người Gửi" at bounding box center [128, 88] width 123 height 14
click at [117, 94] on input "1199" at bounding box center [128, 88] width 123 height 14
click at [122, 91] on input "1199" at bounding box center [128, 88] width 123 height 14
click at [119, 106] on div "0965131199 - tri giá ko báo" at bounding box center [129, 106] width 112 height 10
click at [111, 123] on input "SĐT Người Nhận *" at bounding box center [128, 123] width 123 height 14
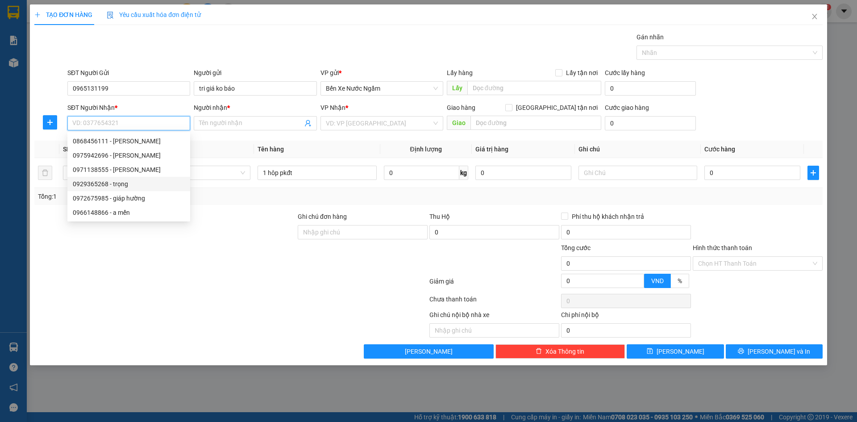
click at [111, 184] on div "0929365268 - trọng" at bounding box center [129, 184] width 112 height 10
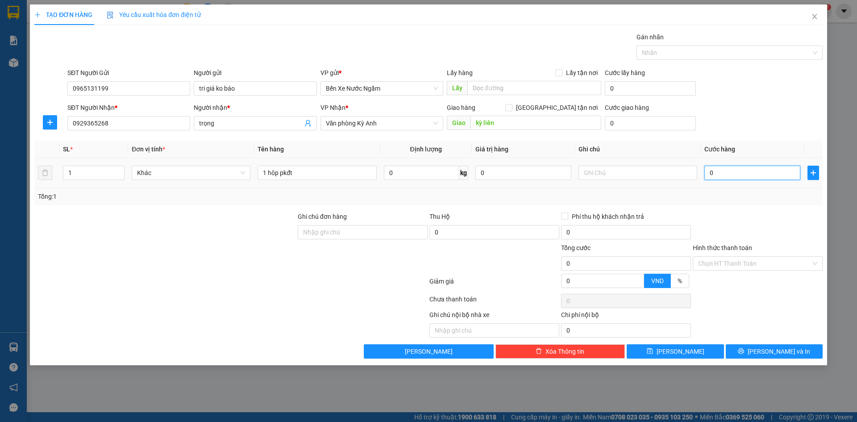
click at [745, 173] on input "0" at bounding box center [752, 173] width 96 height 14
click at [766, 357] on button "[PERSON_NAME] và In" at bounding box center [774, 351] width 97 height 14
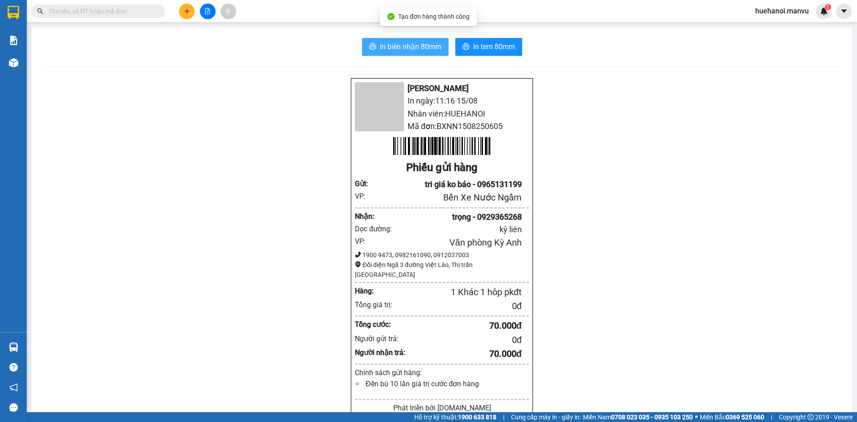
click at [414, 54] on button "In biên nhận 80mm" at bounding box center [405, 47] width 87 height 18
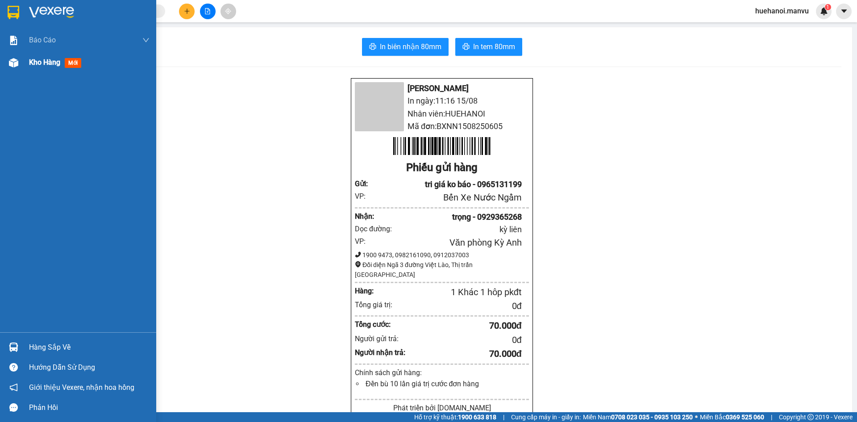
click at [40, 65] on span "Kho hàng" at bounding box center [44, 62] width 31 height 8
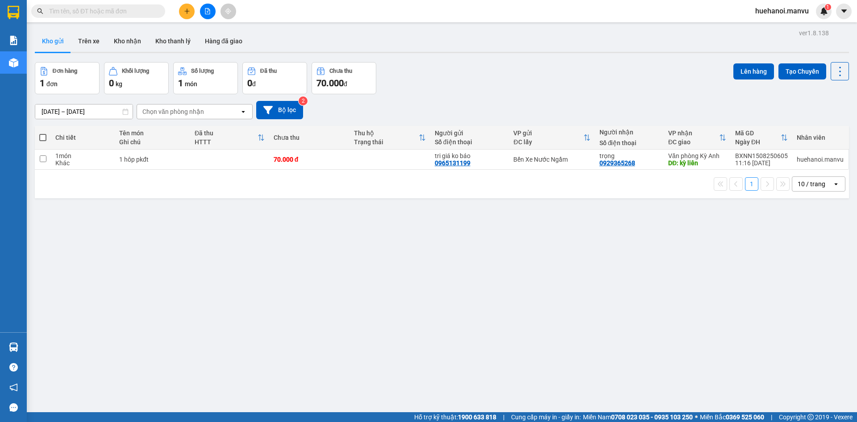
click at [43, 138] on span at bounding box center [42, 137] width 7 height 7
click at [43, 133] on input "checkbox" at bounding box center [43, 133] width 0 height 0
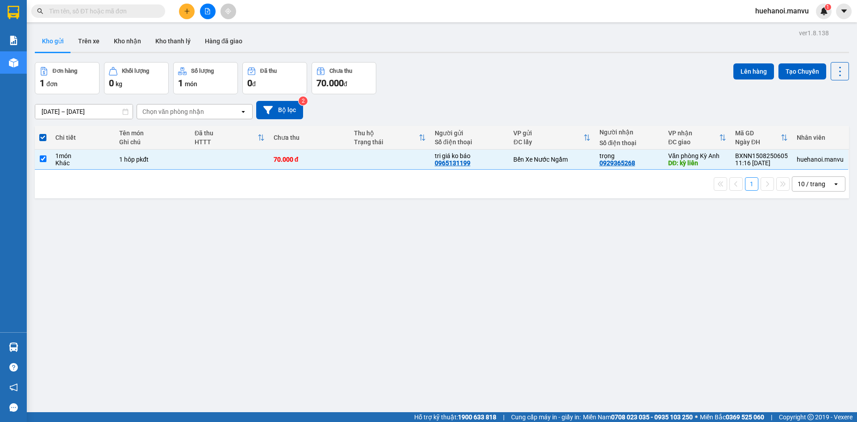
click at [749, 80] on div "Lên hàng Tạo Chuyến" at bounding box center [791, 78] width 116 height 32
click at [748, 78] on button "Lên hàng" at bounding box center [753, 71] width 41 height 16
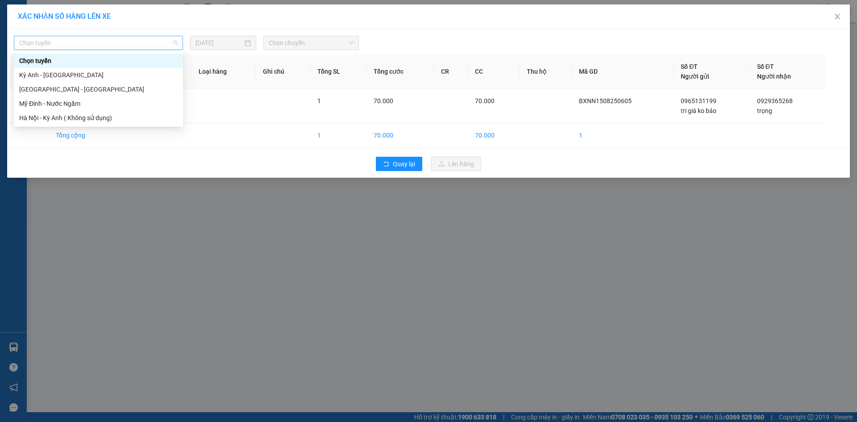
click at [42, 44] on span "Chọn tuyến" at bounding box center [98, 42] width 158 height 13
click at [46, 91] on div "[GEOGRAPHIC_DATA] - [GEOGRAPHIC_DATA]" at bounding box center [98, 89] width 158 height 10
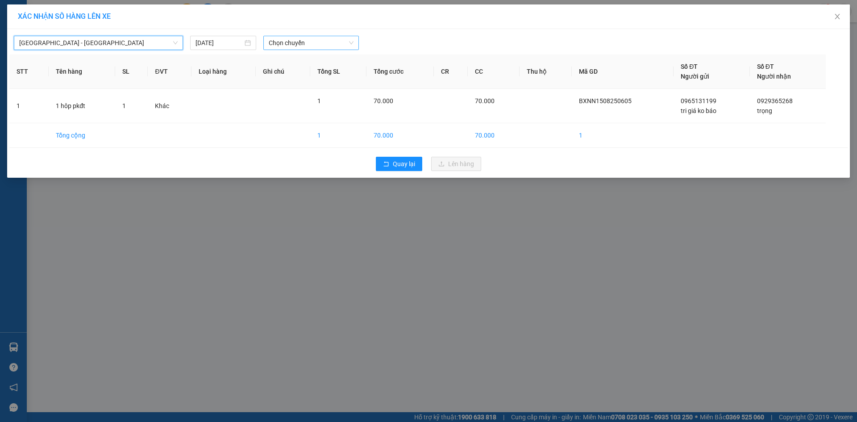
click at [323, 46] on span "Chọn chuyến" at bounding box center [311, 42] width 85 height 13
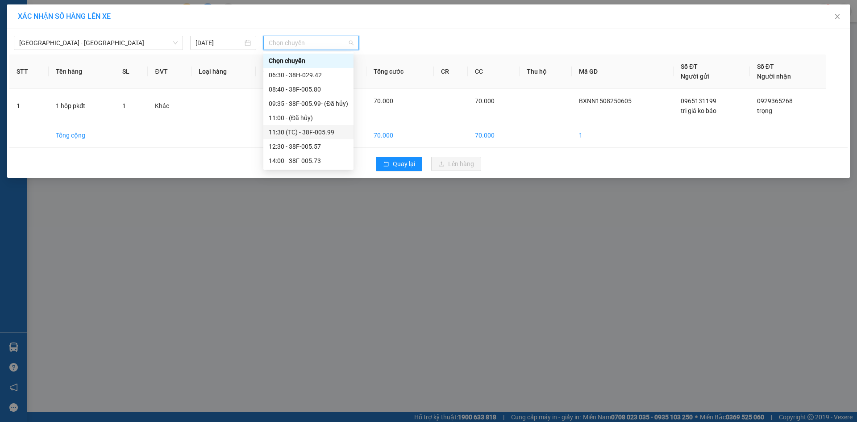
click at [303, 134] on div "11:30 (TC) - 38F-005.99" at bounding box center [308, 132] width 79 height 10
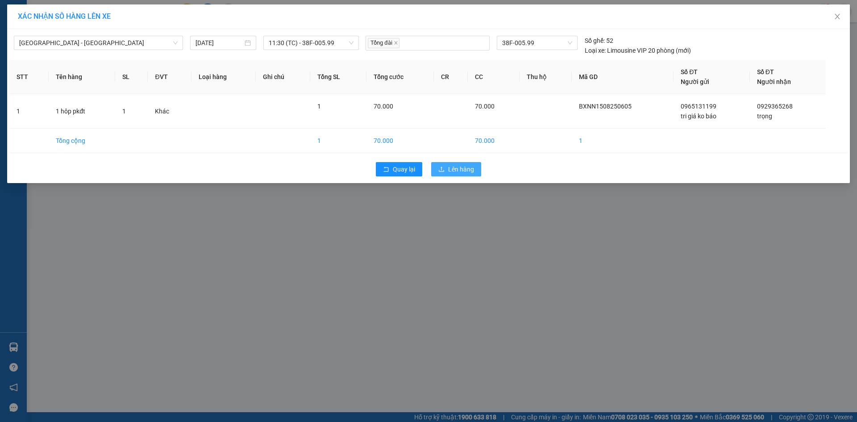
click at [458, 174] on button "Lên hàng" at bounding box center [456, 169] width 50 height 14
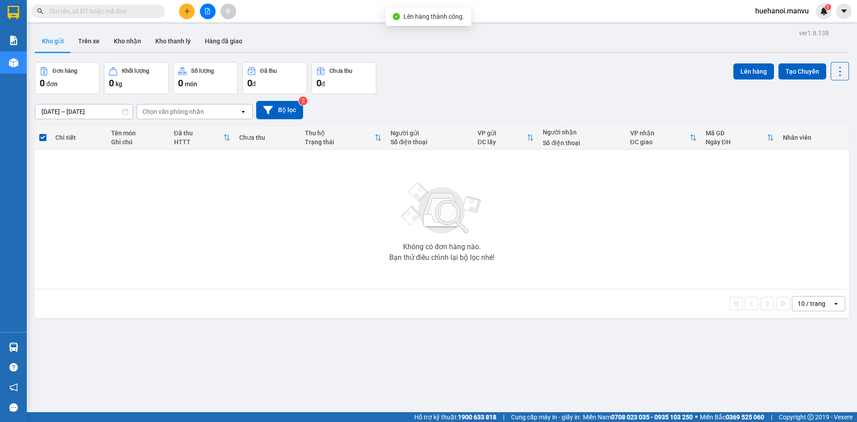
click at [204, 11] on button at bounding box center [208, 12] width 16 height 16
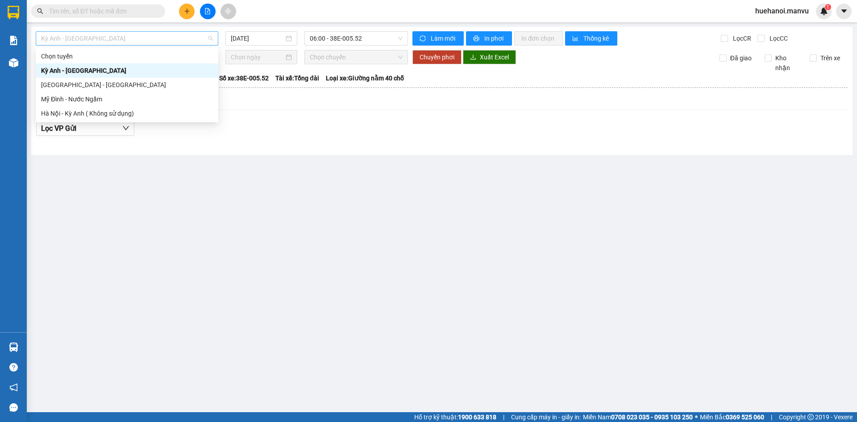
click at [97, 37] on span "Kỳ Anh - [GEOGRAPHIC_DATA]" at bounding box center [127, 38] width 172 height 13
click at [79, 83] on div "[GEOGRAPHIC_DATA] - [GEOGRAPHIC_DATA]" at bounding box center [127, 85] width 172 height 10
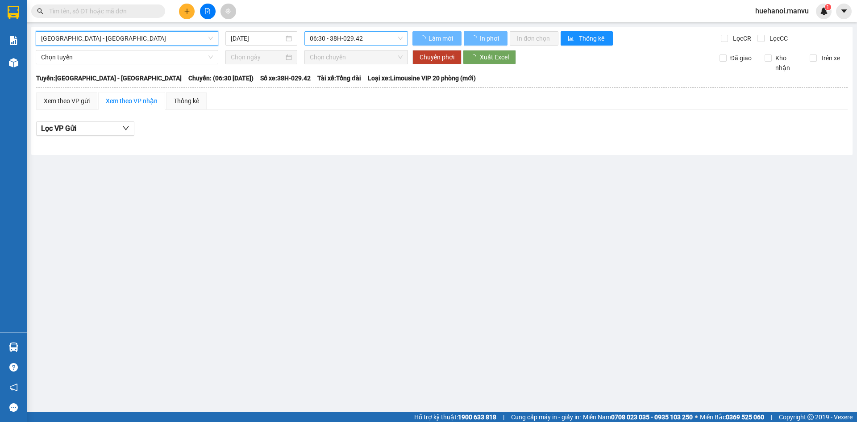
click at [365, 40] on span "06:30 - 38H-029.42" at bounding box center [356, 38] width 93 height 13
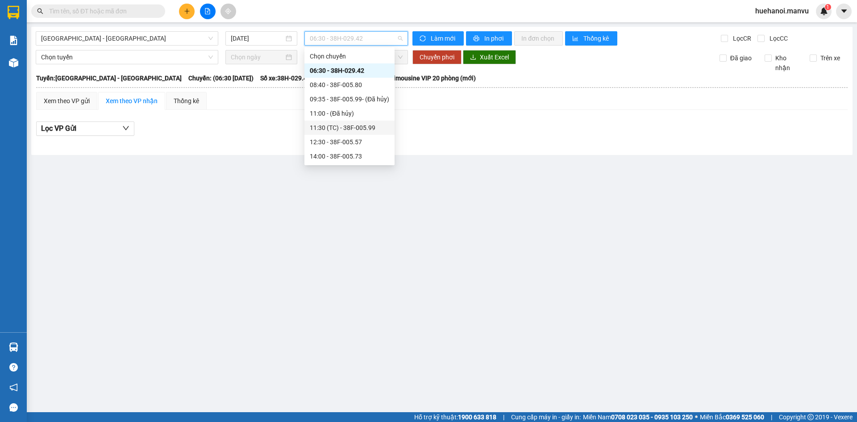
click at [350, 129] on div "11:30 (TC) - 38F-005.99" at bounding box center [349, 128] width 79 height 10
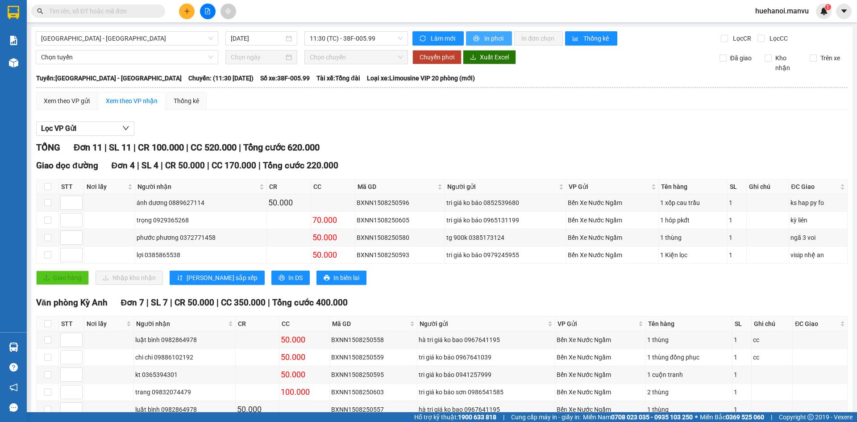
click at [492, 37] on span "In phơi" at bounding box center [494, 38] width 21 height 10
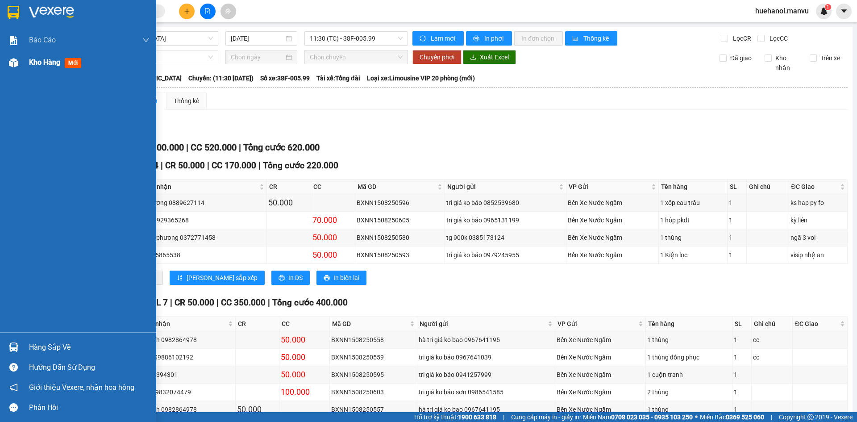
click at [42, 55] on div "Kho hàng mới" at bounding box center [89, 62] width 120 height 22
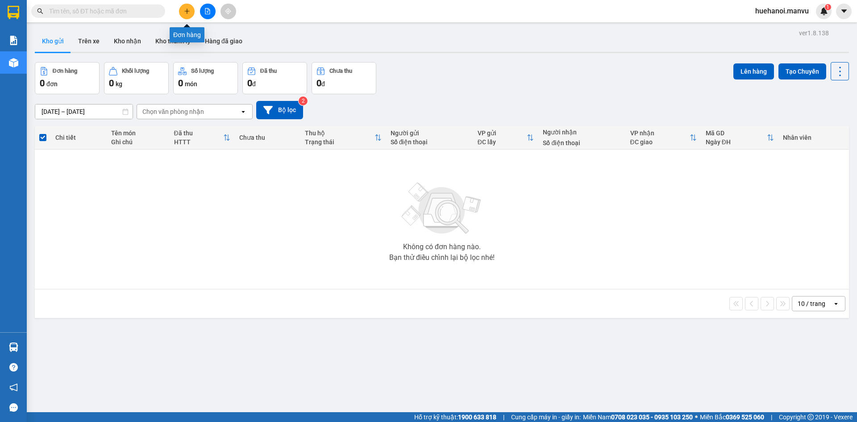
click at [187, 10] on icon "plus" at bounding box center [187, 10] width 0 height 5
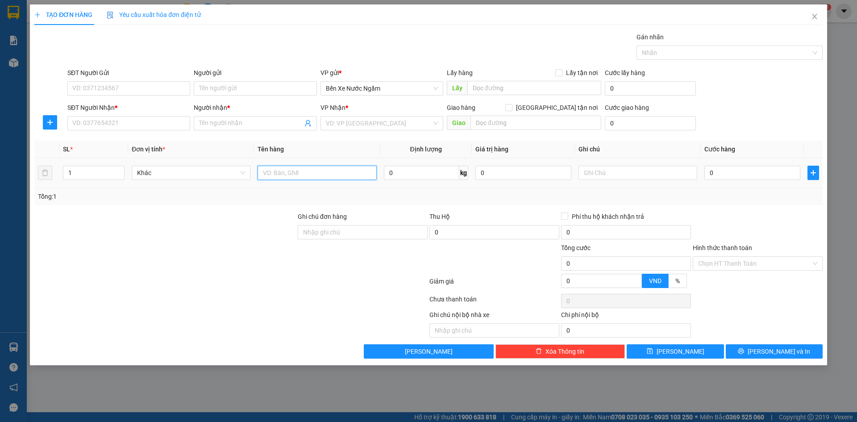
click at [305, 176] on input "text" at bounding box center [316, 173] width 119 height 14
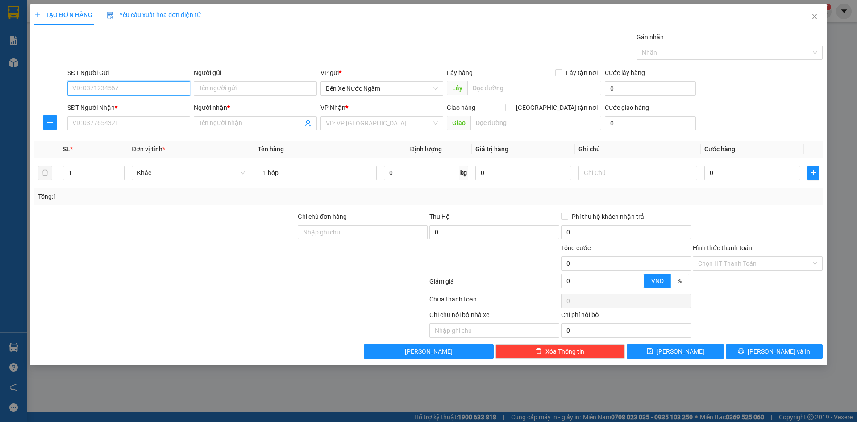
click at [156, 94] on input "SĐT Người Gửi" at bounding box center [128, 88] width 123 height 14
click at [144, 87] on input "0979245859" at bounding box center [128, 88] width 123 height 14
click at [126, 91] on input "0979245859" at bounding box center [128, 88] width 123 height 14
click at [100, 91] on input "097924585955" at bounding box center [128, 88] width 123 height 14
click at [120, 108] on div "0979245955 - tri giá ko báo" at bounding box center [129, 106] width 112 height 10
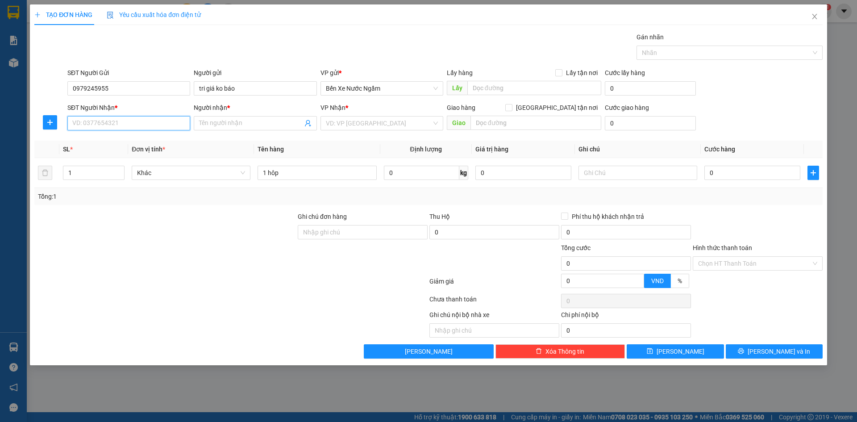
click at [132, 124] on input "SĐT Người Nhận *" at bounding box center [128, 123] width 123 height 14
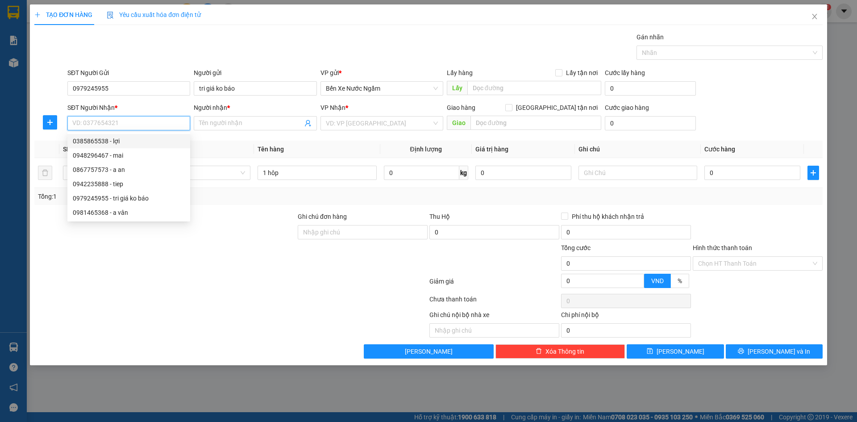
click at [98, 144] on div "0385865538 - lợi" at bounding box center [129, 141] width 112 height 10
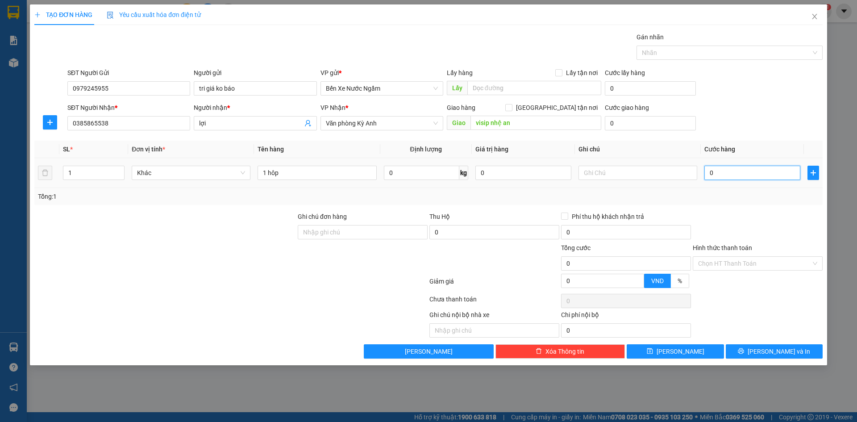
click at [743, 175] on input "0" at bounding box center [752, 173] width 96 height 14
click at [755, 349] on button "[PERSON_NAME] và In" at bounding box center [774, 351] width 97 height 14
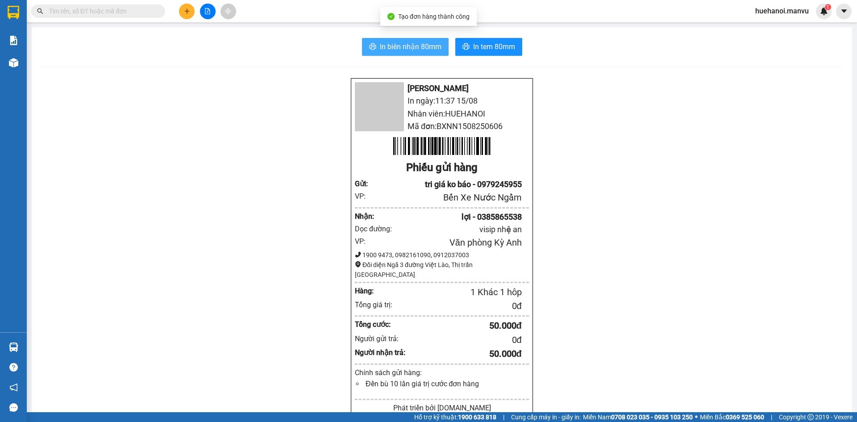
click at [411, 45] on span "In biên nhận 80mm" at bounding box center [411, 46] width 62 height 11
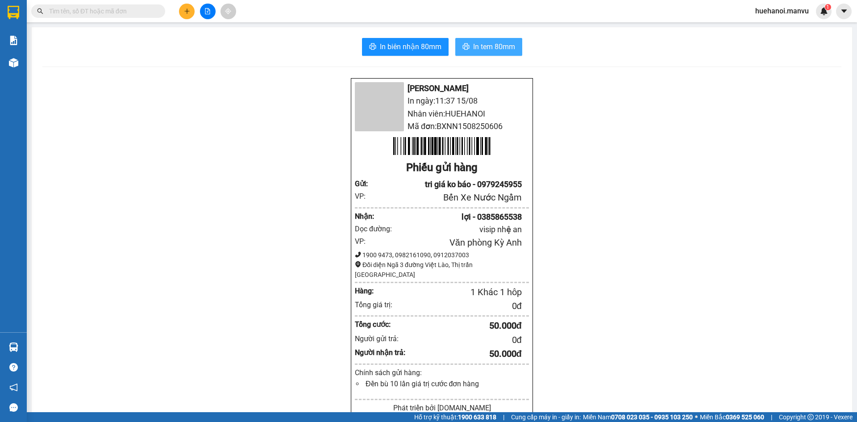
click at [487, 47] on span "In tem 80mm" at bounding box center [494, 46] width 42 height 11
click at [187, 11] on icon "plus" at bounding box center [186, 11] width 5 height 0
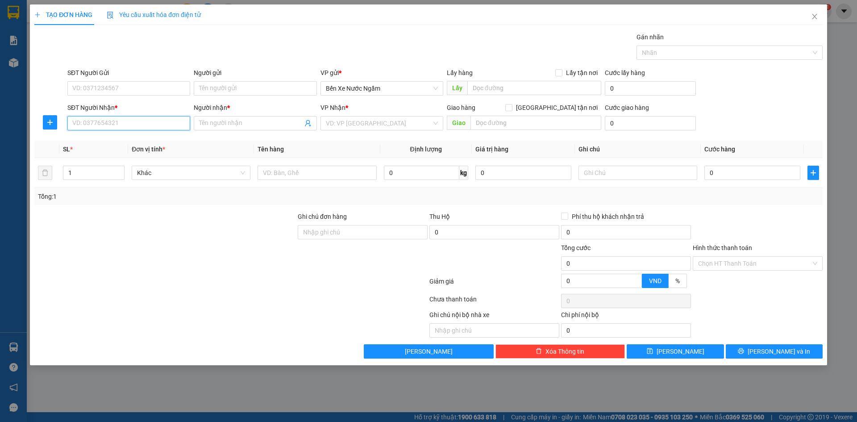
click at [117, 122] on input "SĐT Người Nhận *" at bounding box center [128, 123] width 123 height 14
click at [117, 122] on input "588" at bounding box center [128, 123] width 123 height 14
click at [108, 143] on div "0904917588 - phượng" at bounding box center [129, 141] width 112 height 10
click at [132, 84] on input "SĐT Người Gửi" at bounding box center [128, 88] width 123 height 14
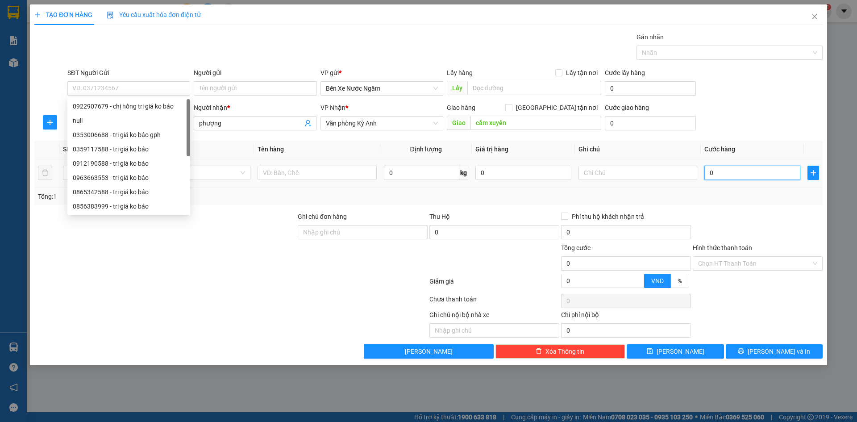
click at [746, 172] on input "0" at bounding box center [752, 173] width 96 height 14
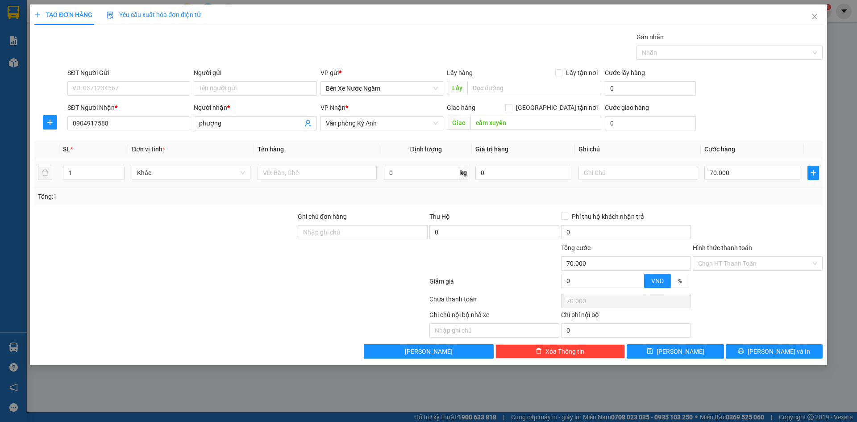
click at [301, 163] on td at bounding box center [317, 173] width 126 height 30
click at [304, 170] on input "text" at bounding box center [316, 173] width 119 height 14
click at [121, 95] on input "SĐT Người Gửi" at bounding box center [128, 88] width 123 height 14
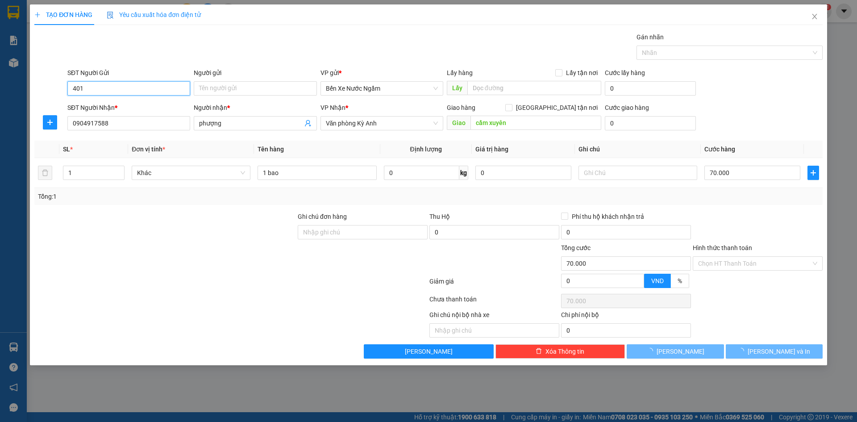
click at [121, 95] on input "401" at bounding box center [128, 88] width 123 height 14
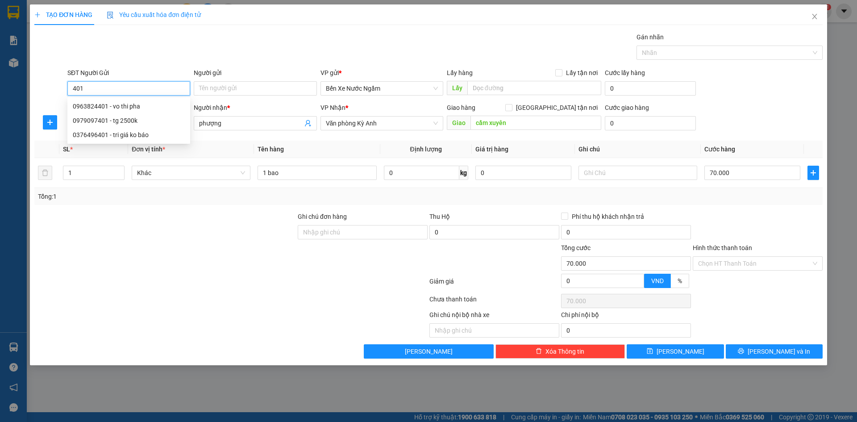
click at [155, 90] on input "401" at bounding box center [128, 88] width 123 height 14
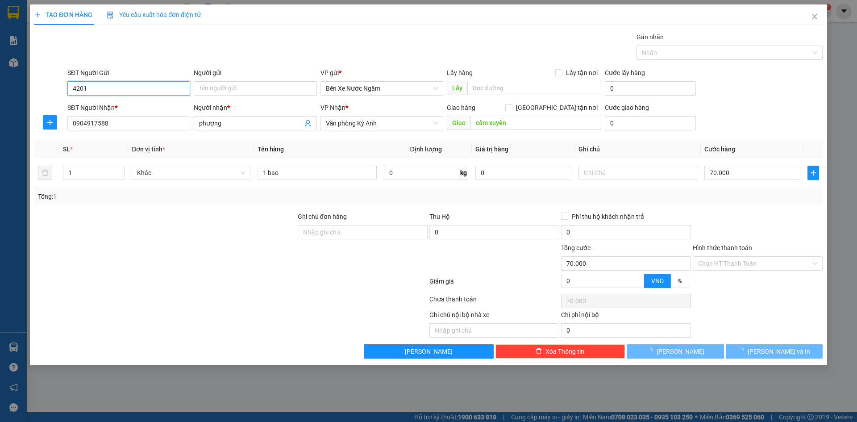
click at [155, 90] on input "4201" at bounding box center [128, 88] width 123 height 14
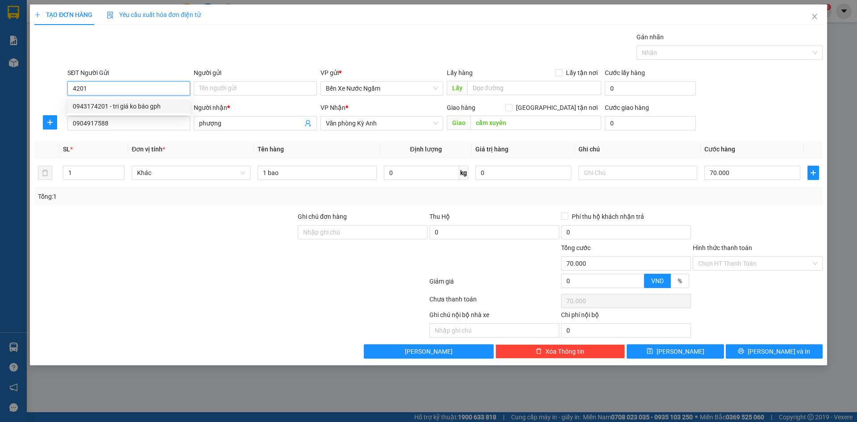
click at [138, 101] on div "0943174201 - tri giá ko báo gph" at bounding box center [129, 106] width 112 height 10
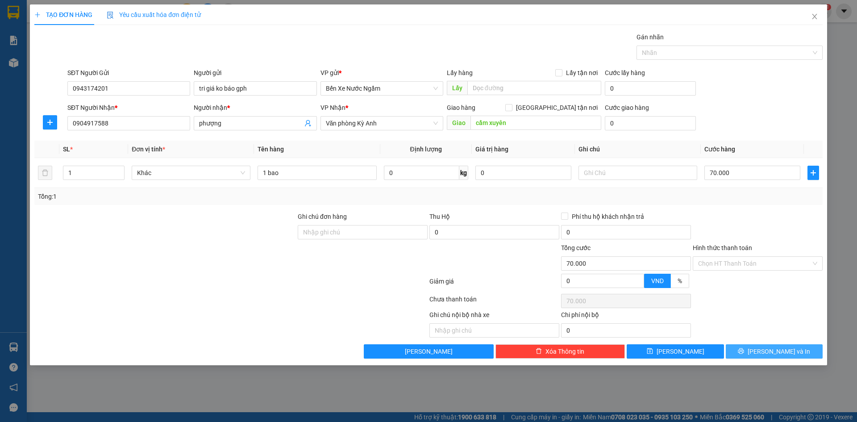
click at [744, 351] on icon "printer" at bounding box center [741, 351] width 6 height 6
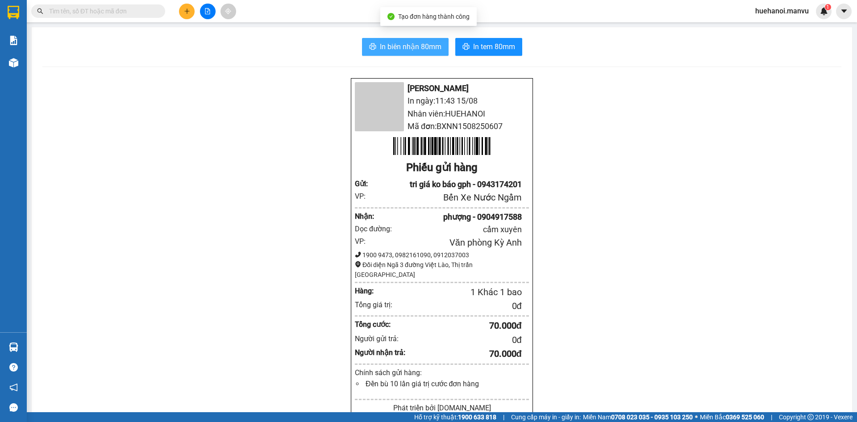
click at [441, 50] on button "In biên nhận 80mm" at bounding box center [405, 47] width 87 height 18
click at [185, 14] on icon "plus" at bounding box center [187, 11] width 6 height 6
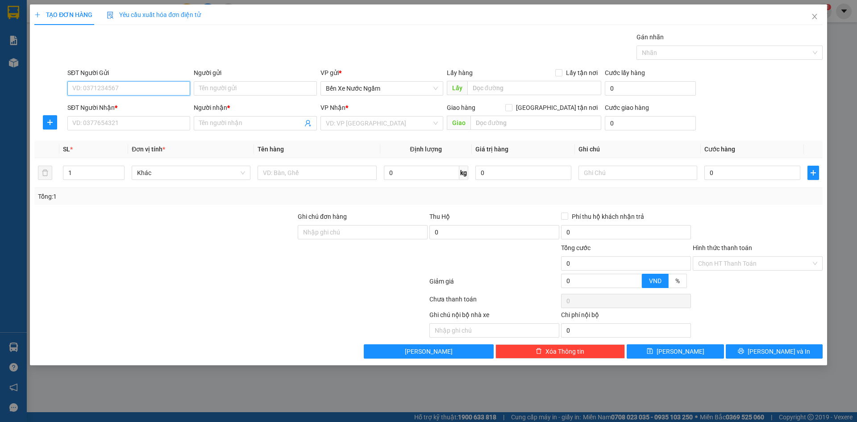
click at [127, 87] on input "SĐT Người Gửi" at bounding box center [128, 88] width 123 height 14
click at [133, 84] on input "0899551388" at bounding box center [128, 88] width 123 height 14
click at [128, 128] on input "SĐT Người Nhận *" at bounding box center [128, 123] width 123 height 14
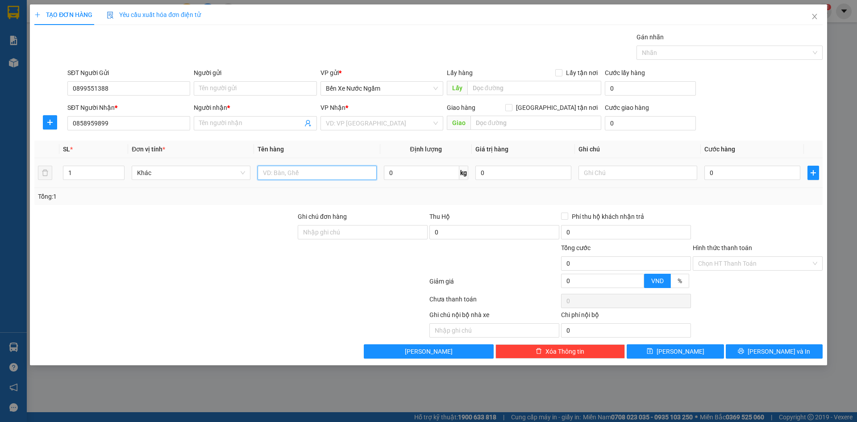
click at [307, 176] on input "text" at bounding box center [316, 173] width 119 height 14
click at [380, 127] on input "search" at bounding box center [379, 122] width 106 height 13
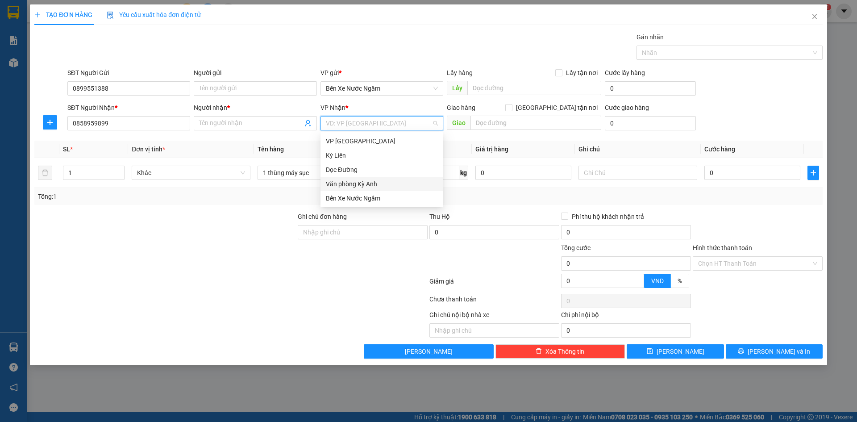
click at [382, 190] on div "Văn phòng Kỳ Anh" at bounding box center [381, 184] width 123 height 14
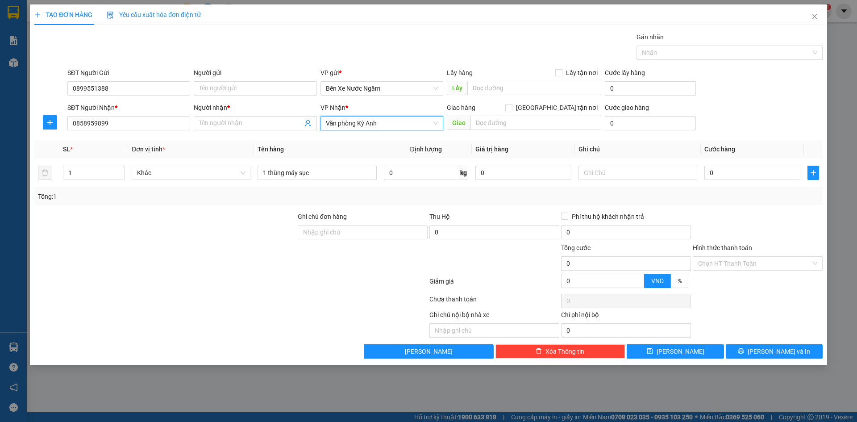
click at [519, 112] on div "Giao hàng Giao tận nơi" at bounding box center [524, 109] width 154 height 13
click at [519, 124] on input "text" at bounding box center [535, 123] width 131 height 14
click at [244, 124] on input "Người nhận *" at bounding box center [250, 123] width 103 height 10
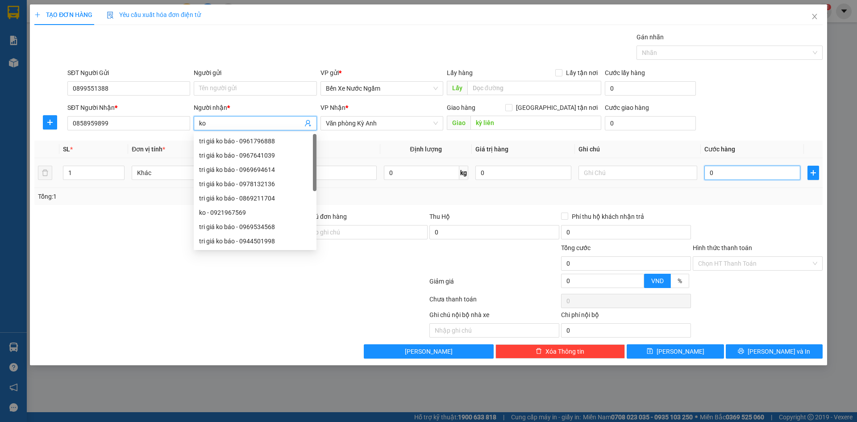
click at [751, 178] on input "0" at bounding box center [752, 173] width 96 height 14
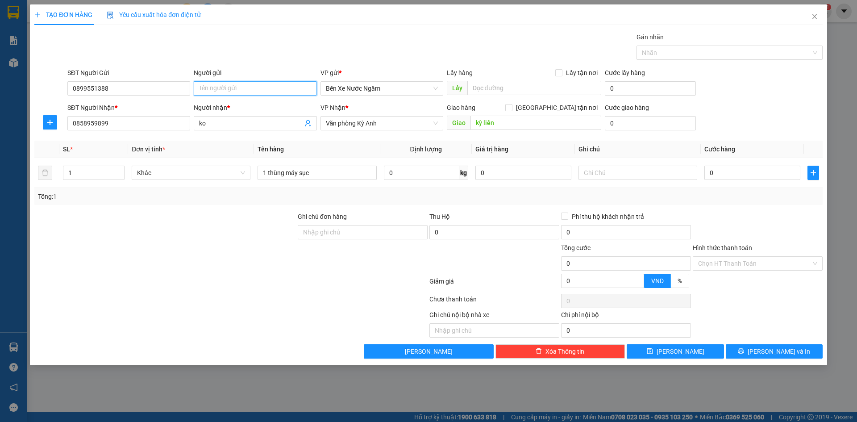
click at [241, 90] on input "Người gửi" at bounding box center [255, 88] width 123 height 14
click at [755, 174] on input "0" at bounding box center [752, 173] width 96 height 14
click at [766, 349] on button "[PERSON_NAME] và In" at bounding box center [774, 351] width 97 height 14
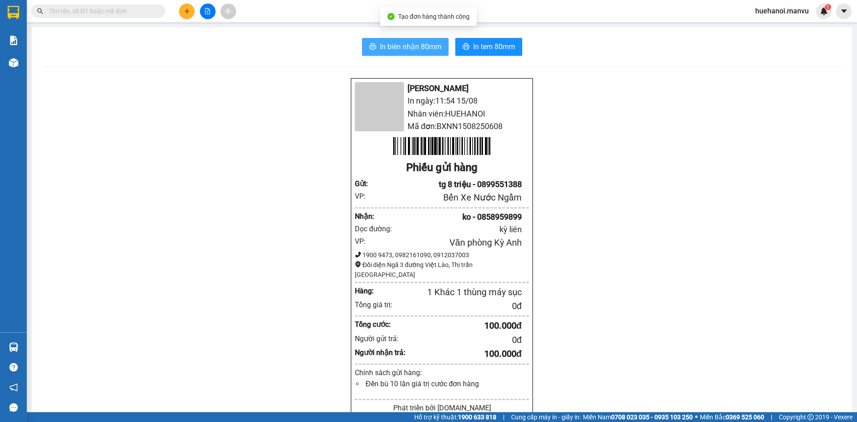
click at [435, 54] on button "In biên nhận 80mm" at bounding box center [405, 47] width 87 height 18
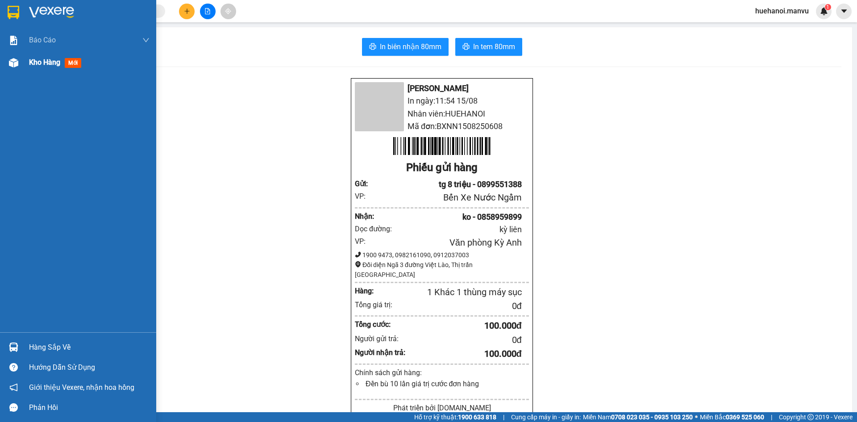
click at [37, 64] on span "Kho hàng" at bounding box center [44, 62] width 31 height 8
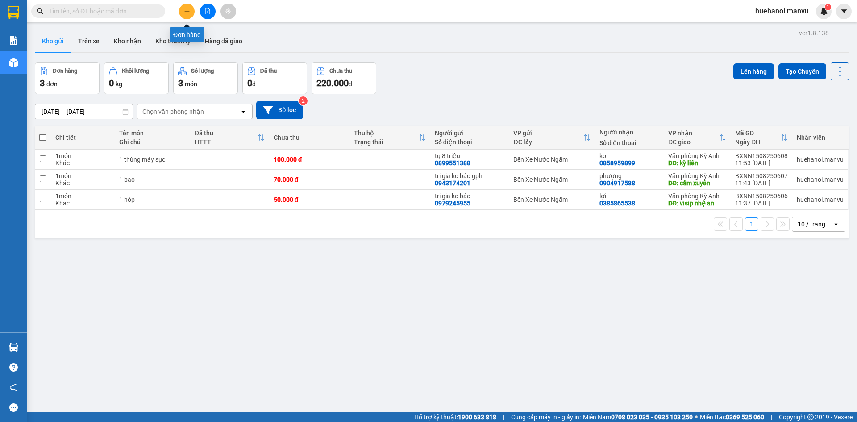
click at [183, 14] on button at bounding box center [187, 12] width 16 height 16
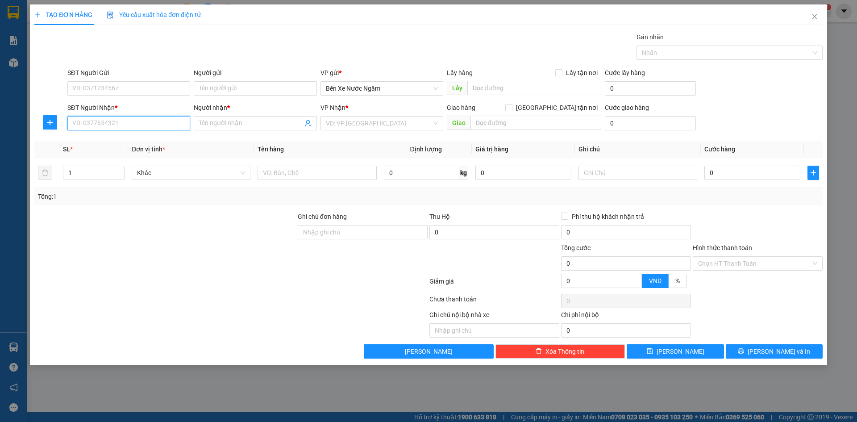
click at [161, 128] on input "SĐT Người Nhận *" at bounding box center [128, 123] width 123 height 14
click at [168, 127] on input "1687" at bounding box center [128, 123] width 123 height 14
click at [140, 141] on div "0972811687 - st phú sơn" at bounding box center [129, 141] width 112 height 10
click at [300, 181] on div at bounding box center [316, 173] width 119 height 18
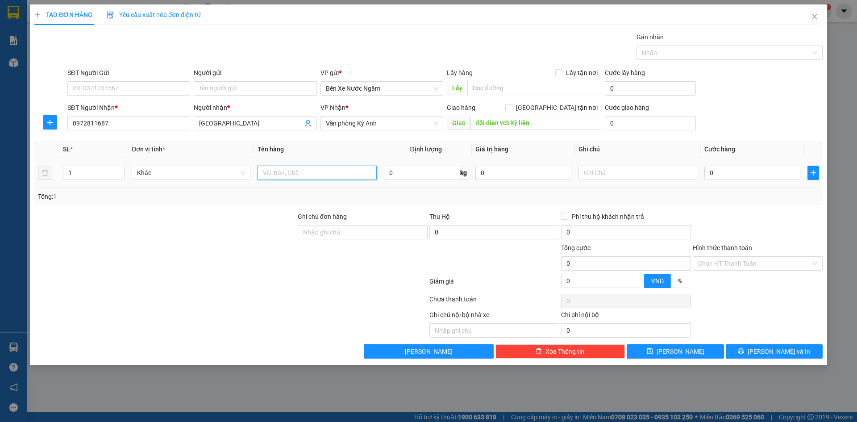
click at [302, 178] on input "text" at bounding box center [316, 173] width 119 height 14
click at [97, 91] on input "SĐT Người Gửi" at bounding box center [128, 88] width 123 height 14
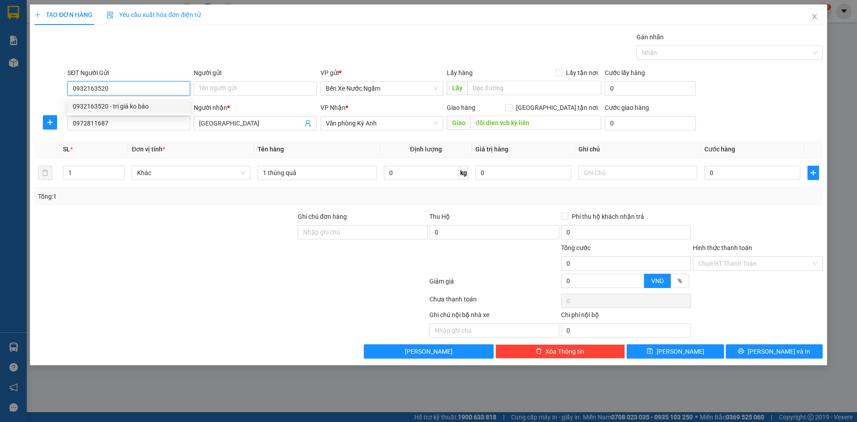
click at [109, 100] on div "0932163520 - tri giá ko báo" at bounding box center [128, 106] width 123 height 14
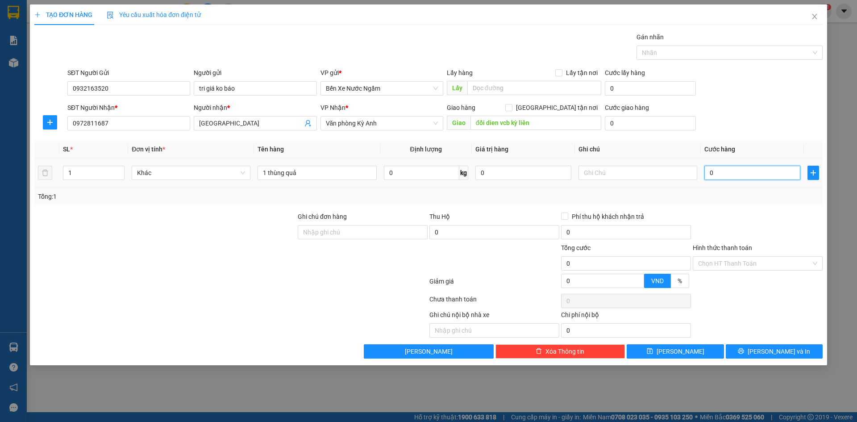
click at [766, 170] on input "0" at bounding box center [752, 173] width 96 height 14
click at [747, 352] on button "[PERSON_NAME] và In" at bounding box center [774, 351] width 97 height 14
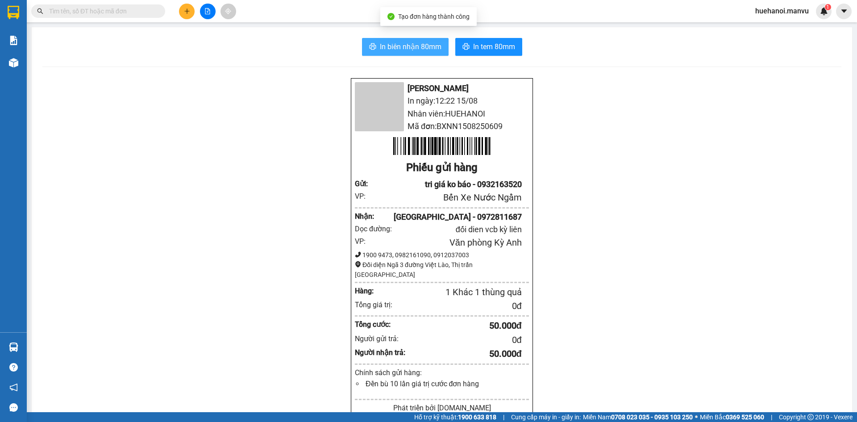
click at [419, 40] on button "In biên nhận 80mm" at bounding box center [405, 47] width 87 height 18
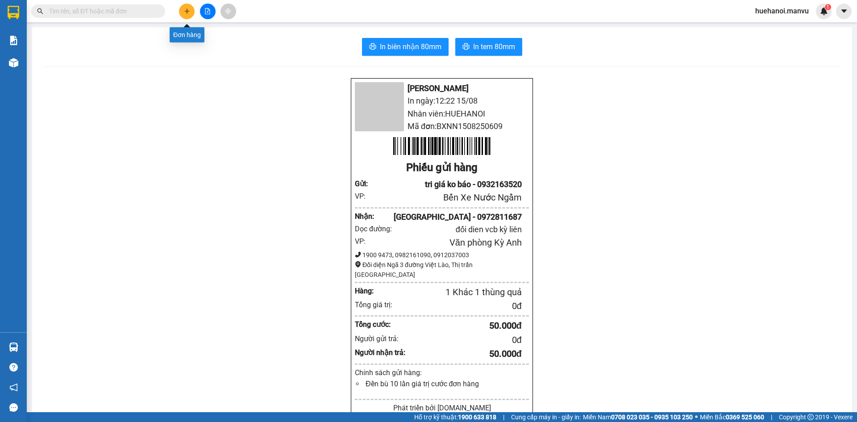
click at [187, 13] on icon "plus" at bounding box center [187, 11] width 6 height 6
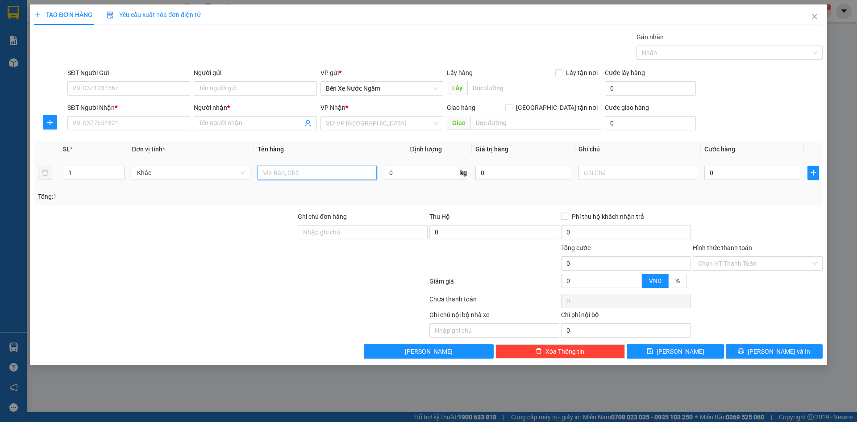
click at [324, 174] on input "text" at bounding box center [316, 173] width 119 height 14
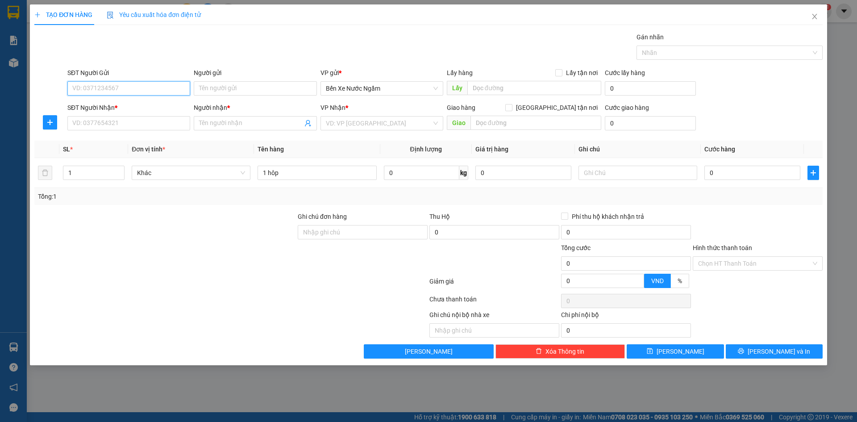
click at [124, 95] on input "SĐT Người Gửi" at bounding box center [128, 88] width 123 height 14
click at [122, 107] on div "0987216496 - tri giá ko báo" at bounding box center [129, 106] width 112 height 10
click at [150, 128] on input "SĐT Người Nhận *" at bounding box center [128, 123] width 123 height 14
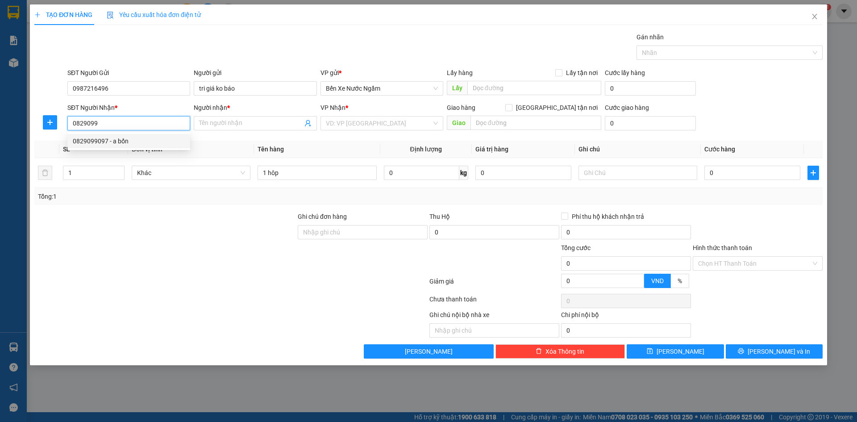
click at [105, 144] on div "0829099097 - a bốn" at bounding box center [129, 141] width 112 height 10
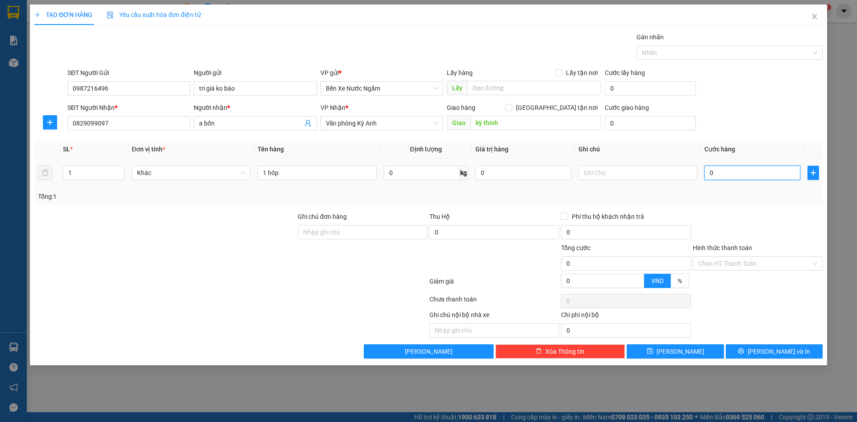
click at [745, 177] on input "0" at bounding box center [752, 173] width 96 height 14
click at [314, 182] on td "1 hôp" at bounding box center [317, 173] width 126 height 30
click at [316, 176] on input "1 hôp" at bounding box center [316, 173] width 119 height 14
click at [763, 347] on button "[PERSON_NAME] và In" at bounding box center [774, 351] width 97 height 14
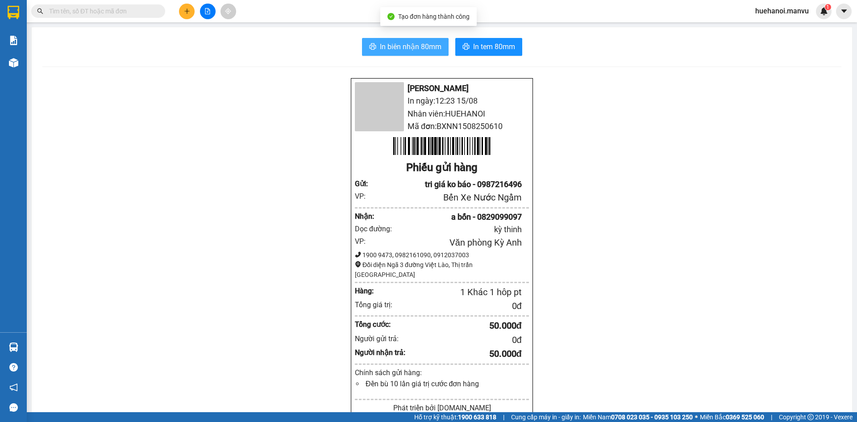
click at [410, 39] on button "In biên nhận 80mm" at bounding box center [405, 47] width 87 height 18
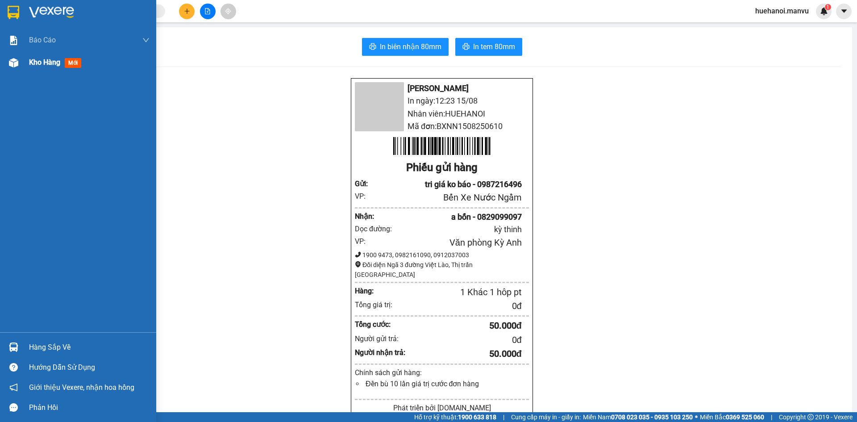
click at [47, 57] on div "Kho hàng mới" at bounding box center [57, 62] width 56 height 11
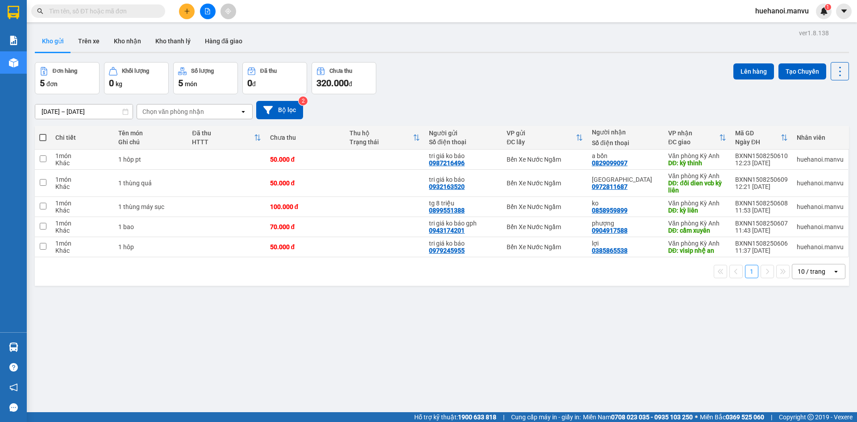
click at [40, 141] on label at bounding box center [42, 137] width 7 height 9
click at [43, 133] on input "checkbox" at bounding box center [43, 133] width 0 height 0
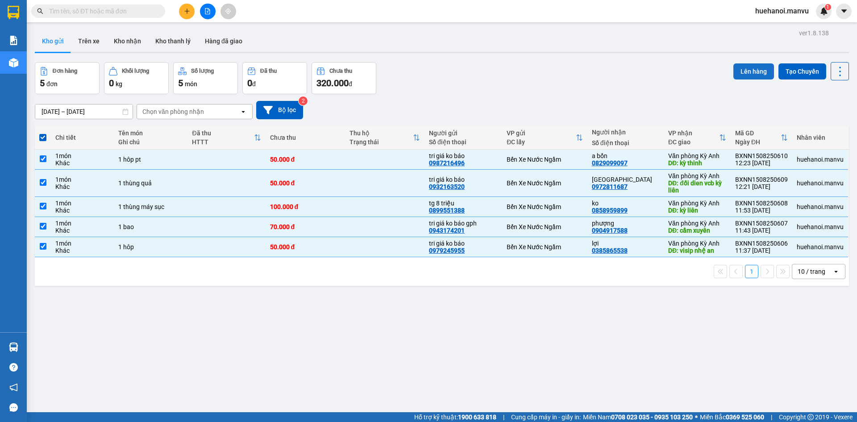
click at [751, 73] on button "Lên hàng" at bounding box center [753, 71] width 41 height 16
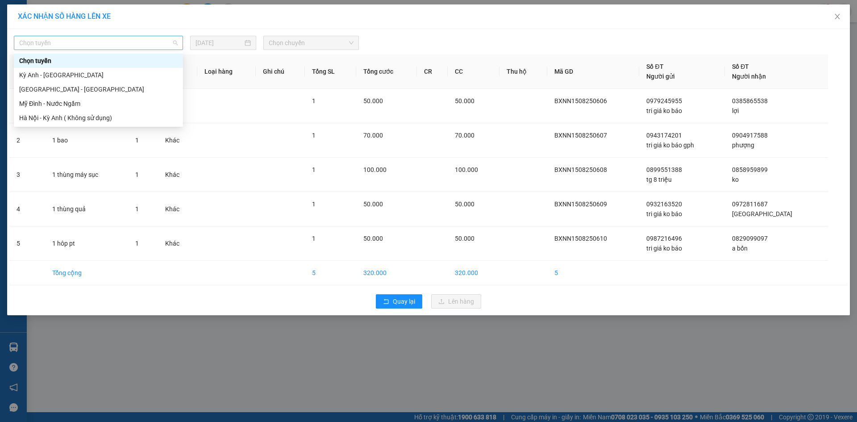
click at [63, 44] on span "Chọn tuyến" at bounding box center [98, 42] width 158 height 13
click at [49, 90] on div "[GEOGRAPHIC_DATA] - [GEOGRAPHIC_DATA]" at bounding box center [98, 89] width 158 height 10
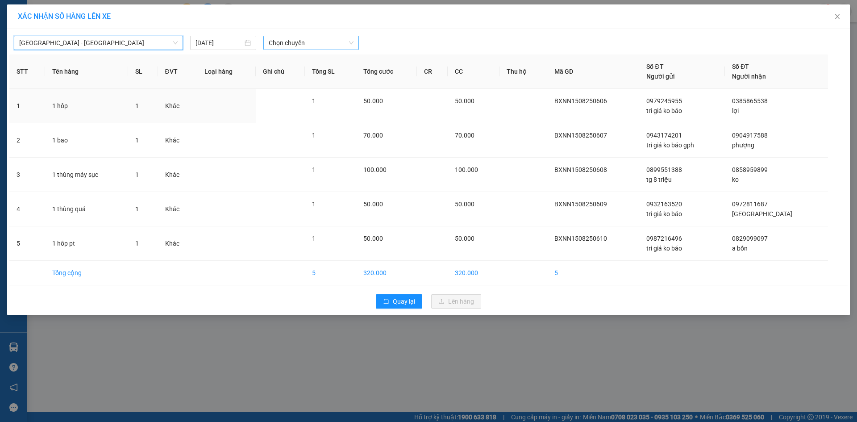
click at [284, 41] on span "Chọn chuyến" at bounding box center [311, 42] width 85 height 13
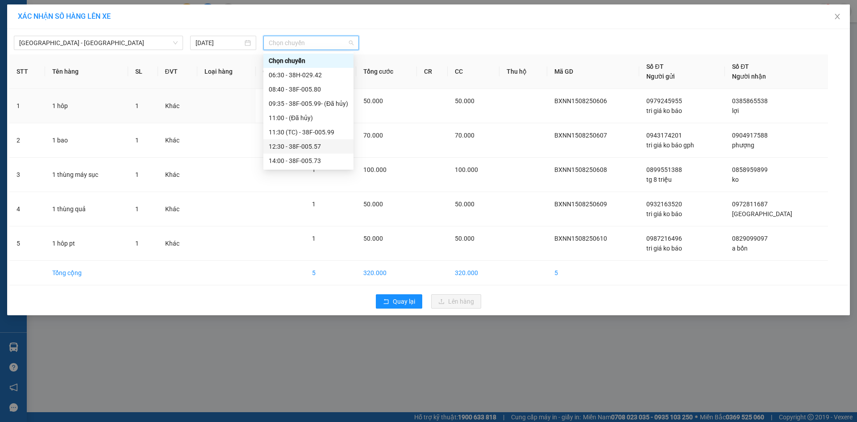
click at [306, 147] on div "12:30 - 38F-005.57" at bounding box center [308, 146] width 79 height 10
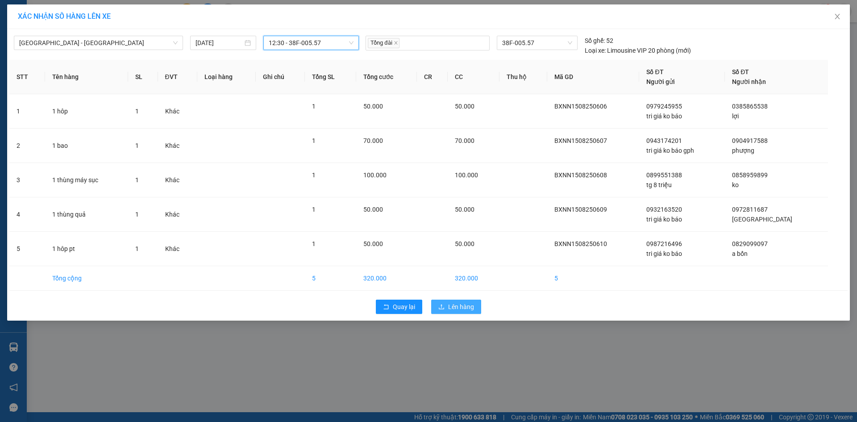
click at [448, 308] on span "Lên hàng" at bounding box center [461, 307] width 26 height 10
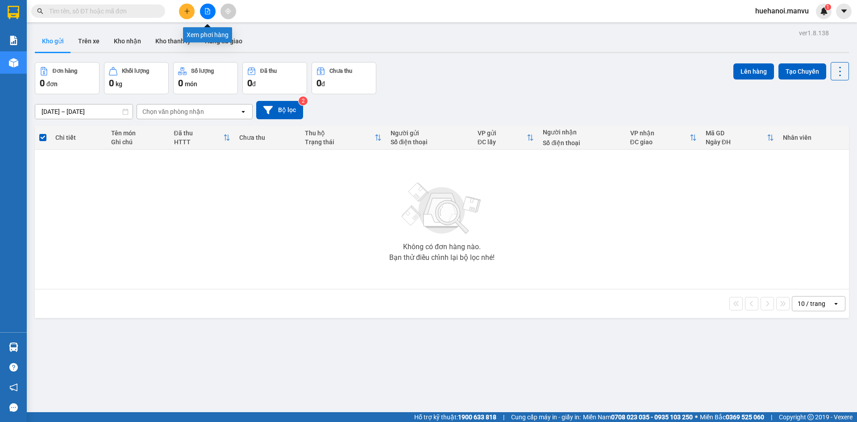
click at [210, 12] on icon "file-add" at bounding box center [207, 11] width 5 height 6
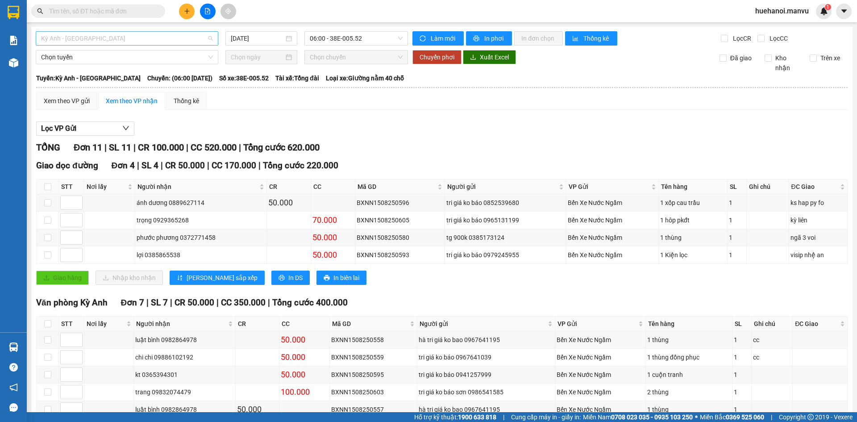
click at [116, 42] on span "Kỳ Anh - [GEOGRAPHIC_DATA]" at bounding box center [127, 38] width 172 height 13
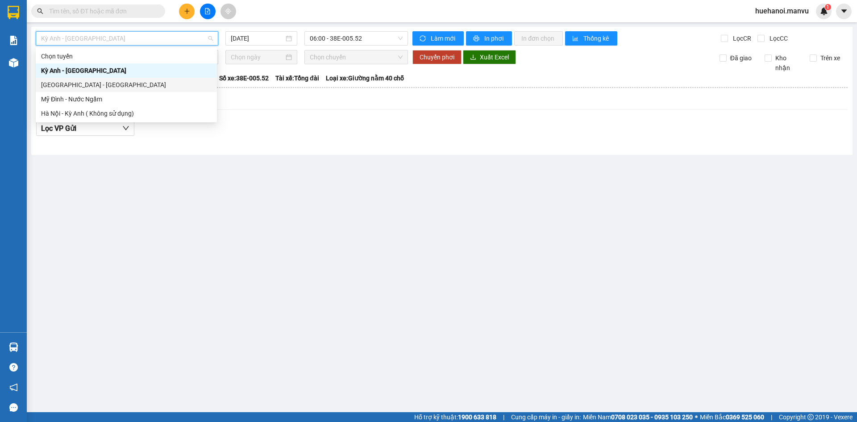
click at [87, 83] on div "[GEOGRAPHIC_DATA] - [GEOGRAPHIC_DATA]" at bounding box center [126, 85] width 170 height 10
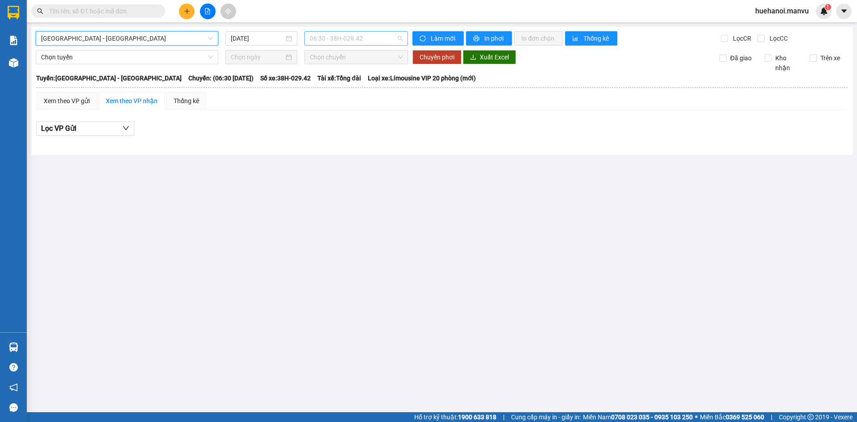
click at [331, 39] on span "06:30 - 38H-029.42" at bounding box center [356, 38] width 93 height 13
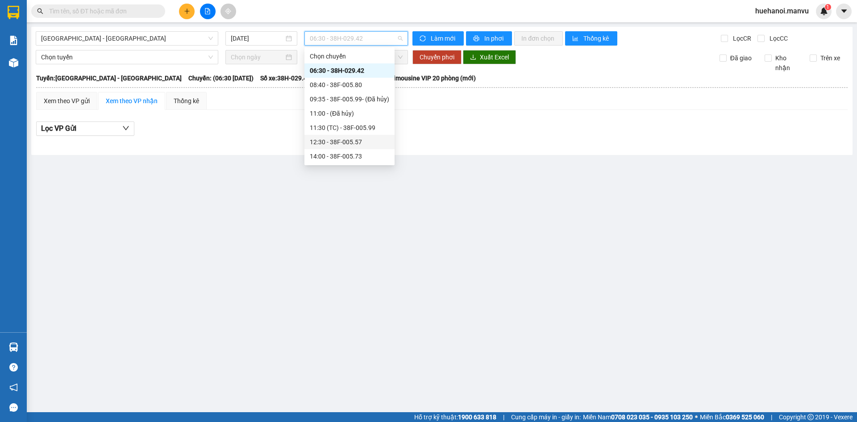
click at [334, 143] on div "12:30 - 38F-005.57" at bounding box center [349, 142] width 79 height 10
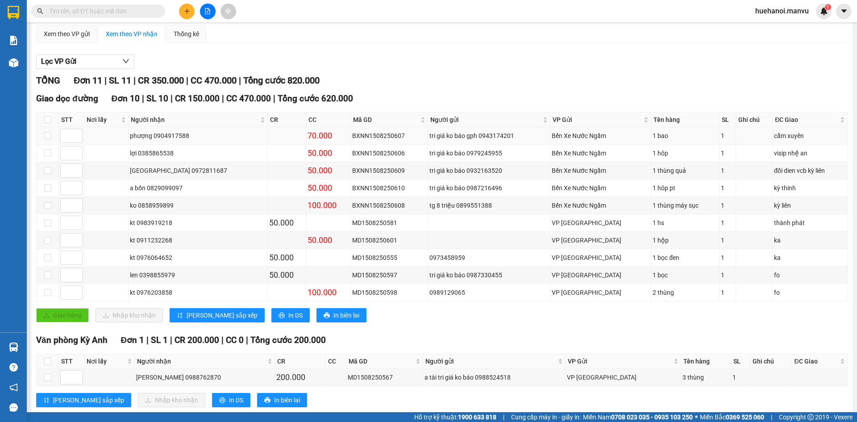
scroll to position [87, 0]
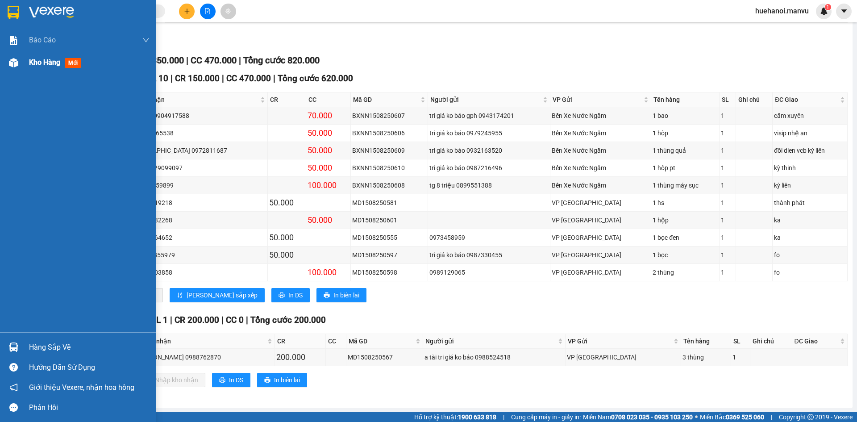
click at [41, 60] on span "Kho hàng" at bounding box center [44, 62] width 31 height 8
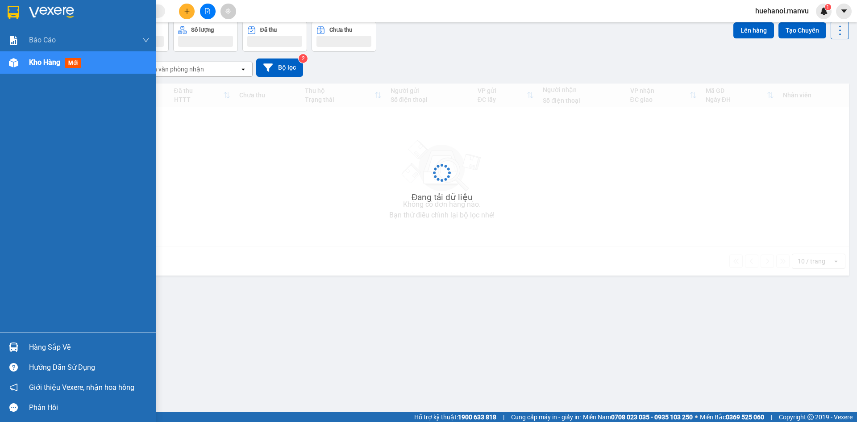
scroll to position [41, 0]
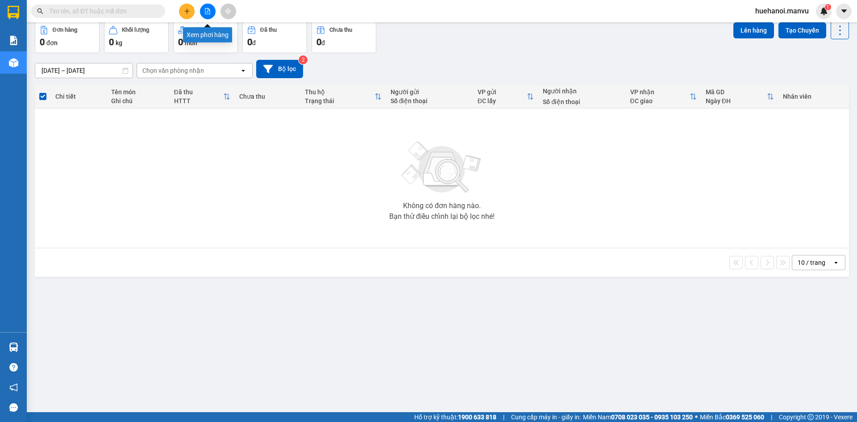
click at [203, 10] on button at bounding box center [208, 12] width 16 height 16
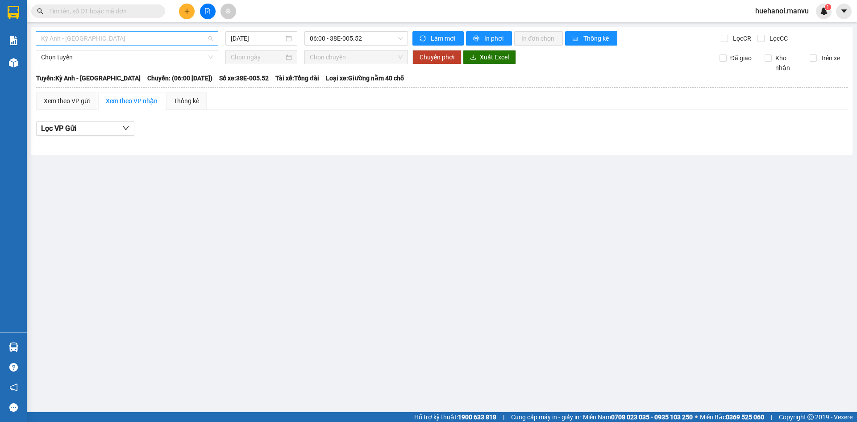
click at [99, 37] on span "Kỳ Anh - [GEOGRAPHIC_DATA]" at bounding box center [127, 38] width 172 height 13
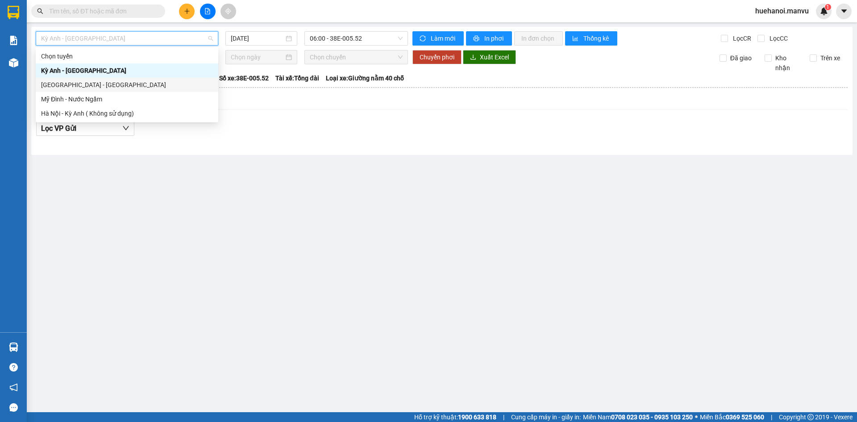
click at [80, 84] on div "[GEOGRAPHIC_DATA] - [GEOGRAPHIC_DATA]" at bounding box center [127, 85] width 172 height 10
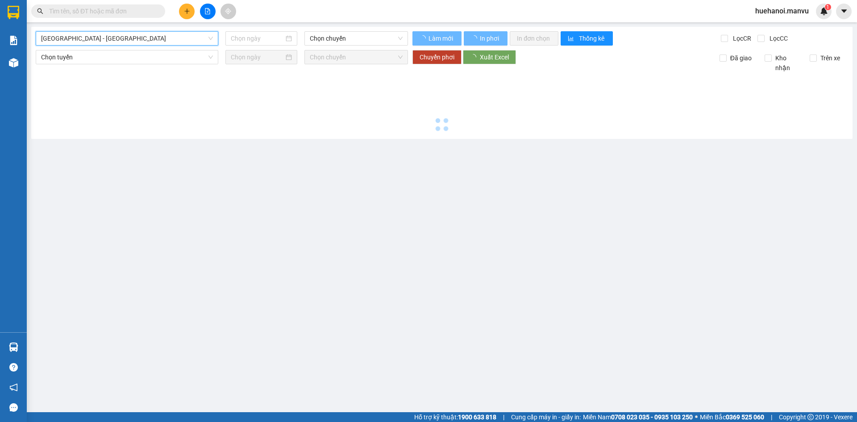
type input "[DATE]"
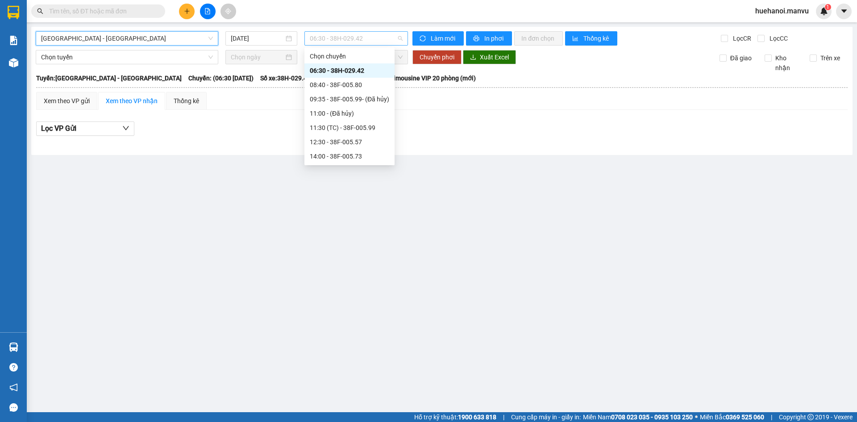
click at [332, 36] on span "06:30 - 38H-029.42" at bounding box center [356, 38] width 93 height 13
click at [330, 147] on div "12:30 - 38F-005.57" at bounding box center [349, 142] width 90 height 14
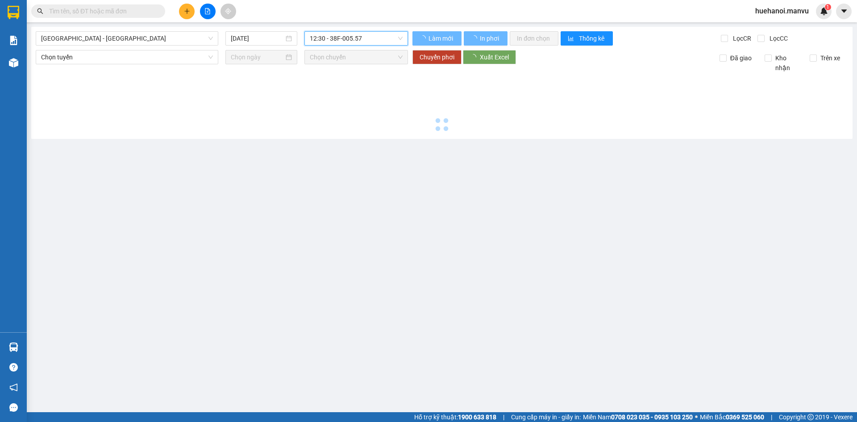
click at [330, 147] on main "[GEOGRAPHIC_DATA] - [GEOGRAPHIC_DATA] [DATE] 12:30 12:30 - 38F-005.57 Làm mới I…" at bounding box center [428, 206] width 857 height 412
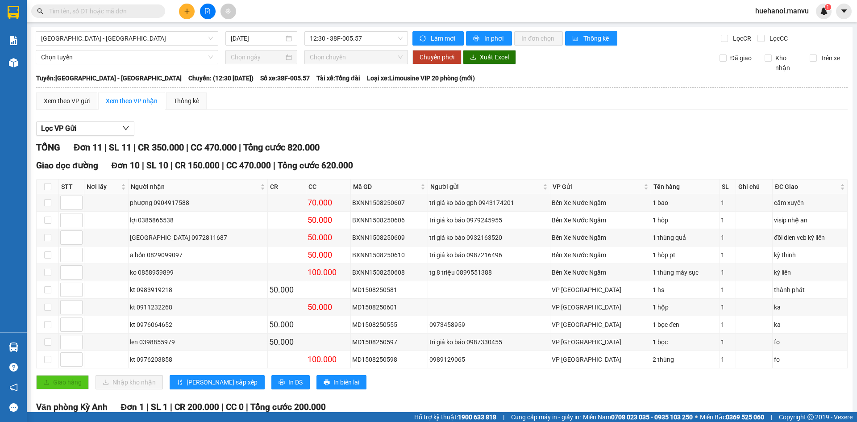
click at [330, 147] on main "[GEOGRAPHIC_DATA] - [GEOGRAPHIC_DATA] [DATE] 12:30 - 38F-005.57 Làm mới In phơi…" at bounding box center [428, 206] width 857 height 412
click at [480, 40] on button "In phơi" at bounding box center [489, 38] width 46 height 14
click at [660, 366] on td "2 thùng" at bounding box center [685, 359] width 68 height 17
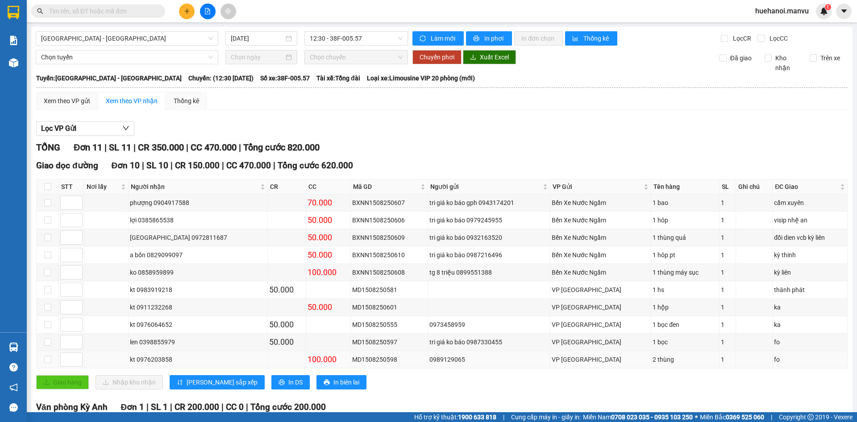
click at [660, 366] on td "2 thùng" at bounding box center [685, 359] width 68 height 17
click at [686, 362] on div "2 thùng" at bounding box center [684, 359] width 65 height 10
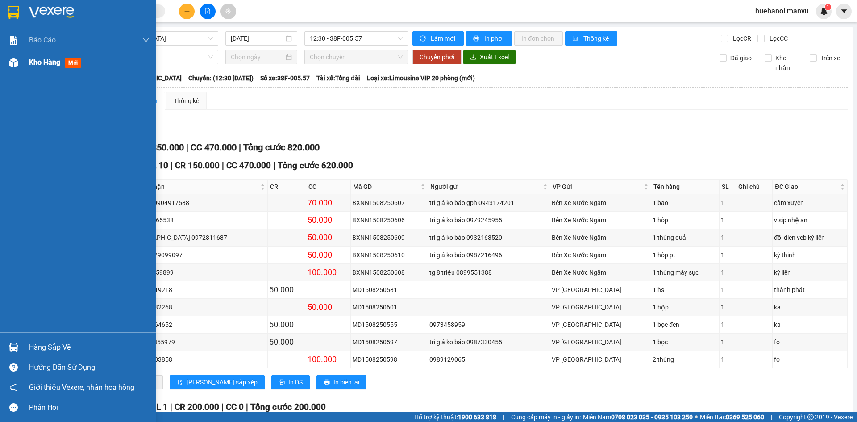
click at [46, 61] on span "Kho hàng" at bounding box center [44, 62] width 31 height 8
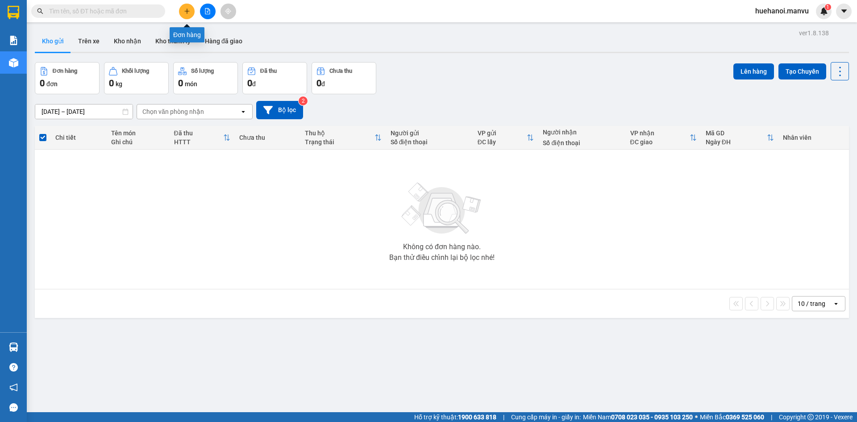
click at [190, 9] on button at bounding box center [187, 12] width 16 height 16
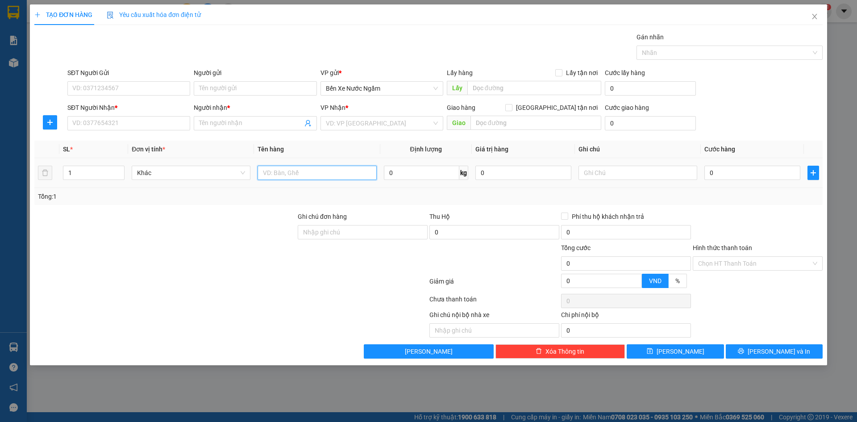
click at [303, 167] on input "text" at bounding box center [316, 173] width 119 height 14
type input "1 bao 1 thùng"
click at [154, 94] on input "SĐT Người Gửi" at bounding box center [128, 88] width 123 height 14
type input "0987966818"
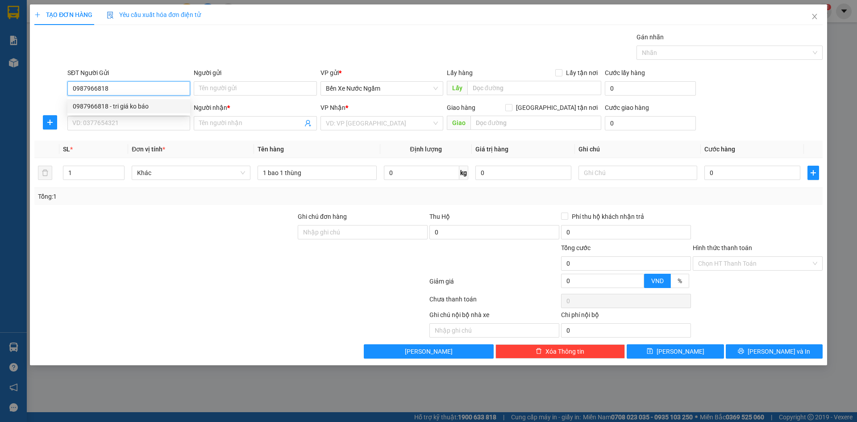
click at [144, 105] on div "0987966818 - tri giá ko báo" at bounding box center [129, 106] width 112 height 10
type input "tri giá ko báo"
type input "0987966818"
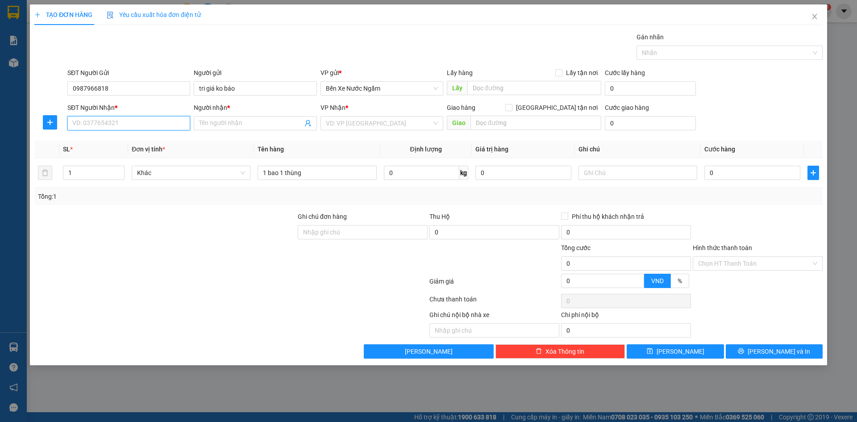
click at [146, 119] on input "SĐT Người Nhận *" at bounding box center [128, 123] width 123 height 14
click at [136, 140] on div "0911949019 - [PERSON_NAME]" at bounding box center [129, 141] width 112 height 10
type input "0911949019"
type input "[PERSON_NAME]"
type input "kỳ thinh"
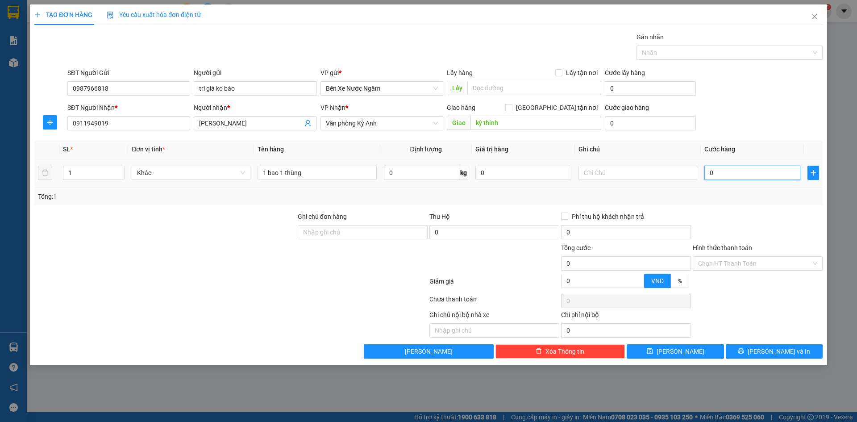
click at [738, 174] on input "0" at bounding box center [752, 173] width 96 height 14
click at [336, 177] on input "1 bao 1 thùng" at bounding box center [316, 173] width 119 height 14
type input "1 bao 1 thùng led"
click at [759, 172] on input "0" at bounding box center [752, 173] width 96 height 14
type input "1"
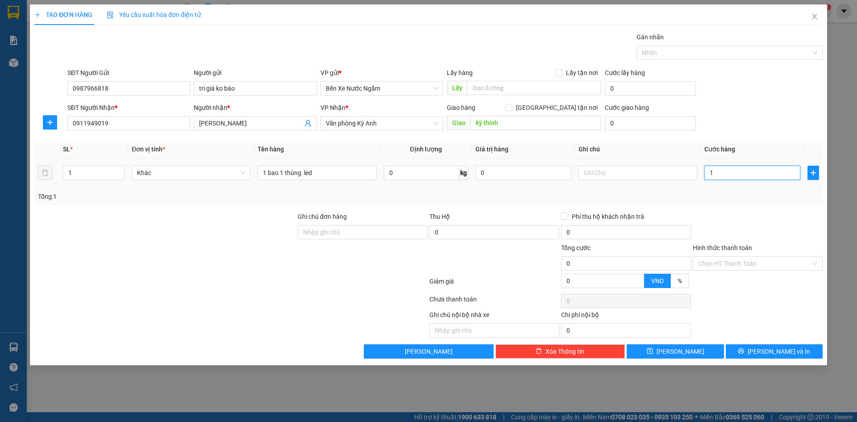
type input "1"
type input "12"
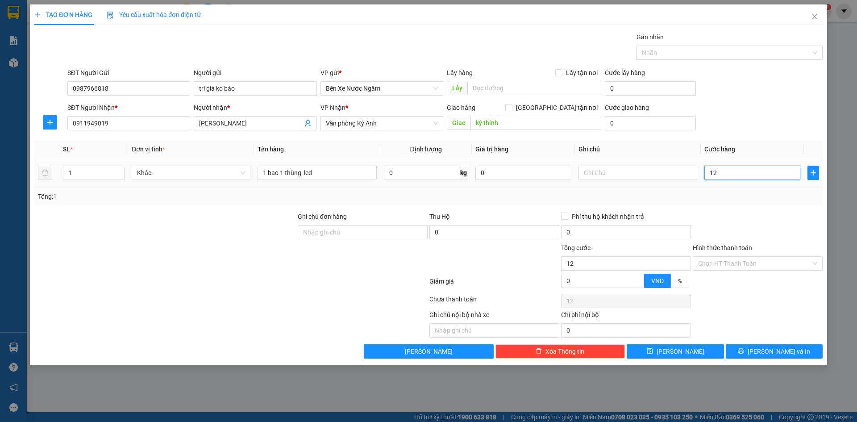
type input "120"
type input "1.200"
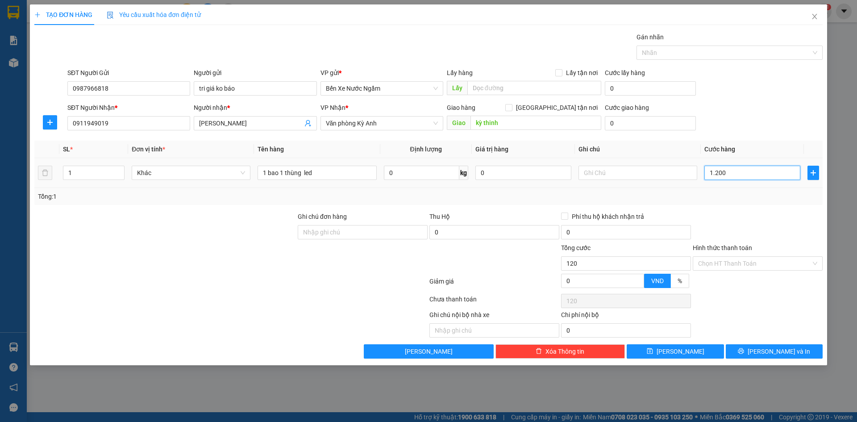
type input "1.200"
type input "12.000"
type input "120.000"
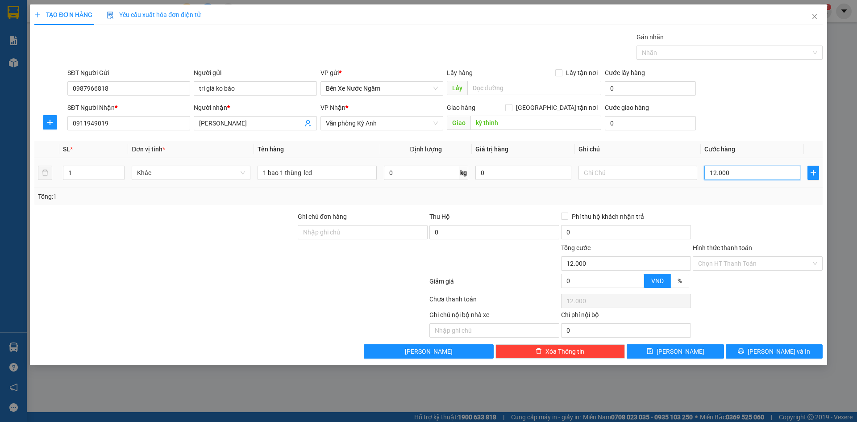
type input "120.000"
click at [744, 353] on icon "printer" at bounding box center [741, 351] width 6 height 6
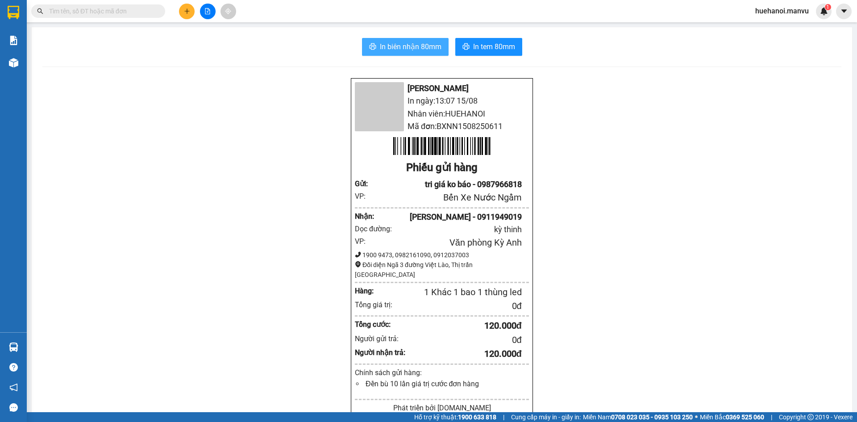
click at [432, 50] on span "In biên nhận 80mm" at bounding box center [411, 46] width 62 height 11
click at [403, 51] on span "In biên nhận 80mm" at bounding box center [411, 46] width 62 height 11
